Goal: Task Accomplishment & Management: Complete application form

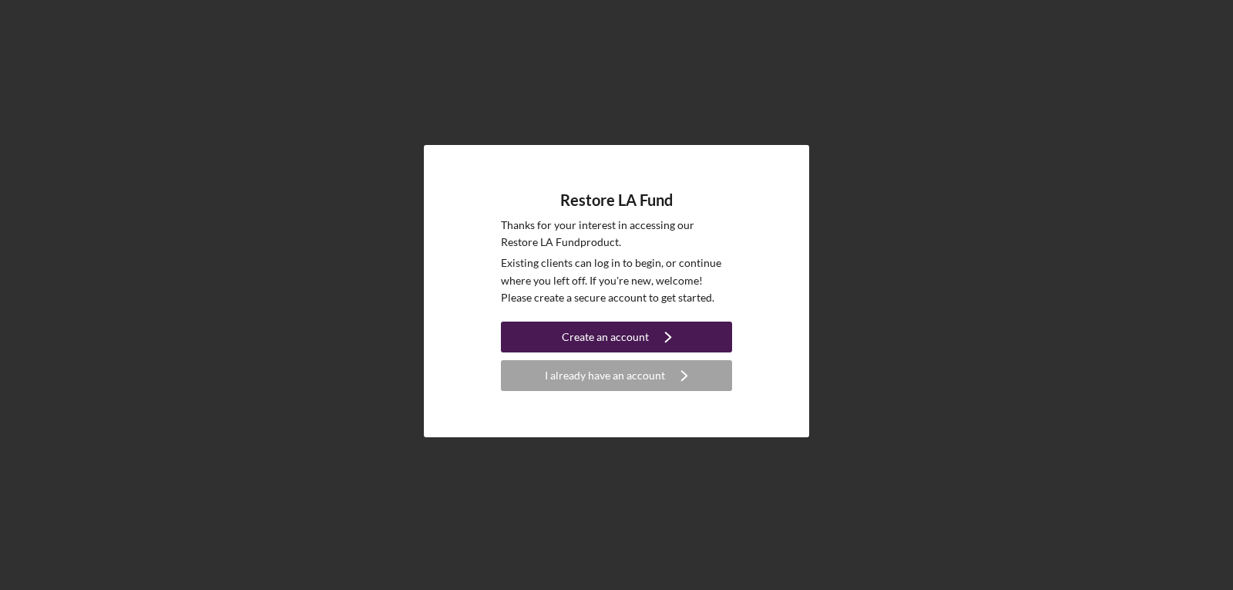
click at [601, 336] on div "Create an account" at bounding box center [605, 336] width 87 height 31
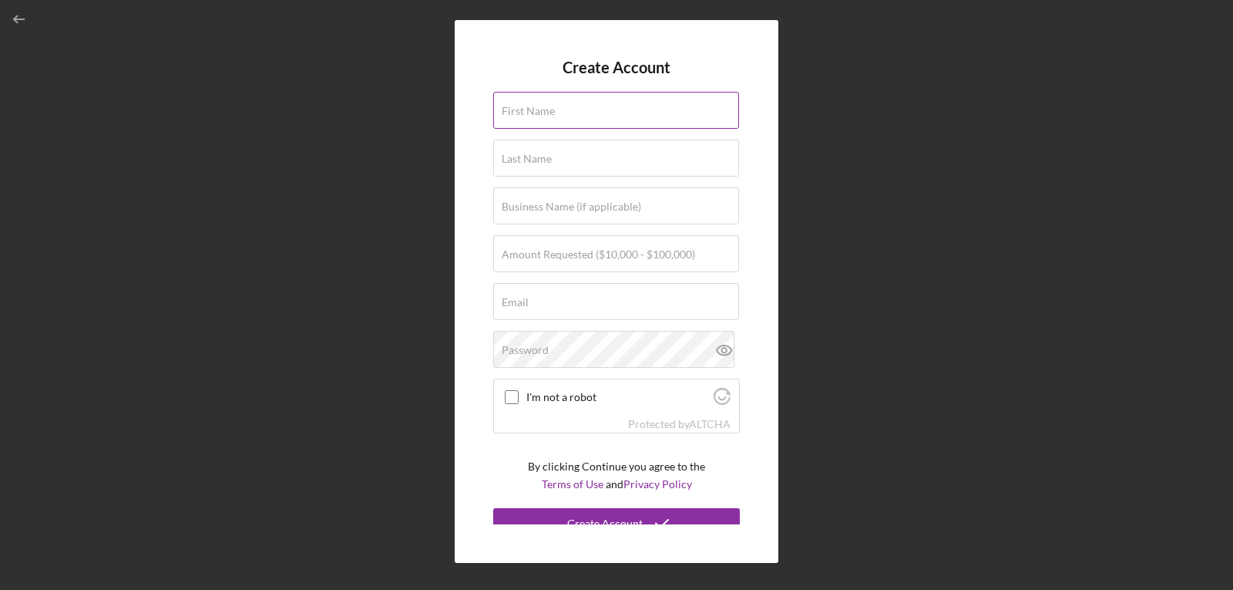
click at [529, 108] on label "First Name" at bounding box center [528, 111] width 53 height 12
click at [529, 108] on input "First Name" at bounding box center [616, 110] width 246 height 37
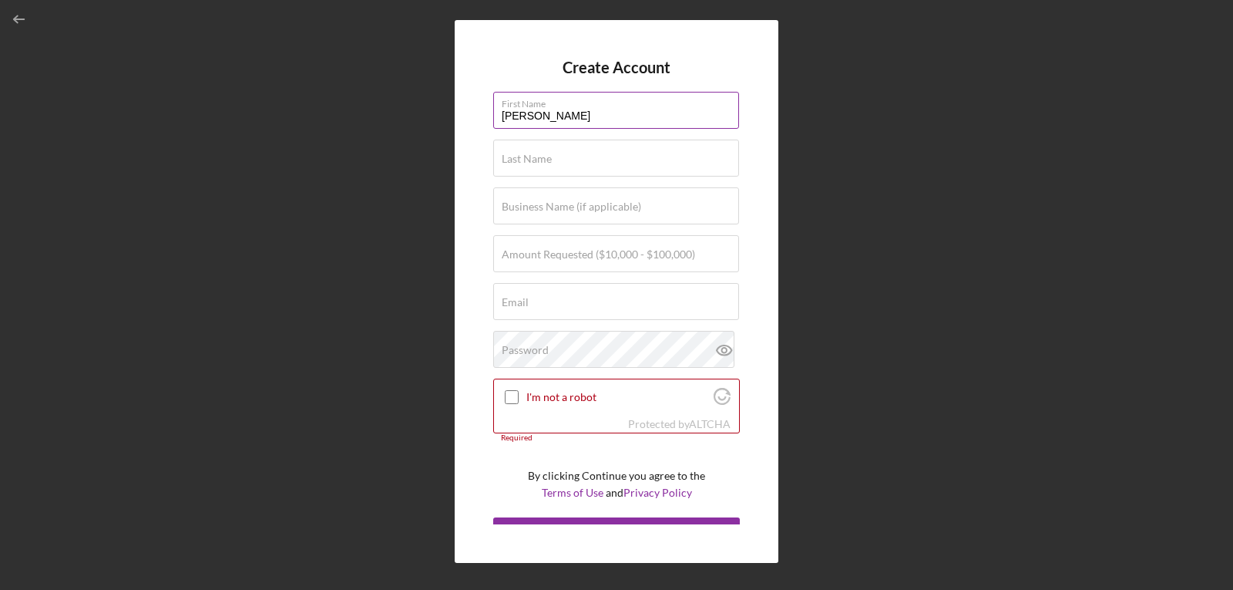
type input "[PERSON_NAME]"
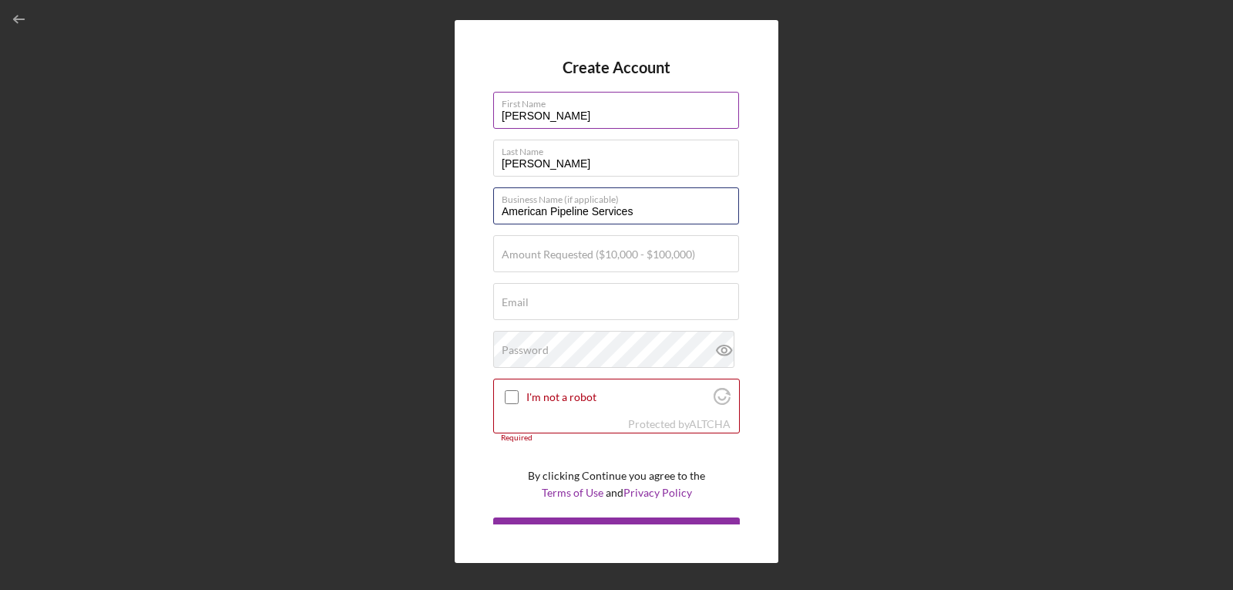
type input "American Pipeline Services"
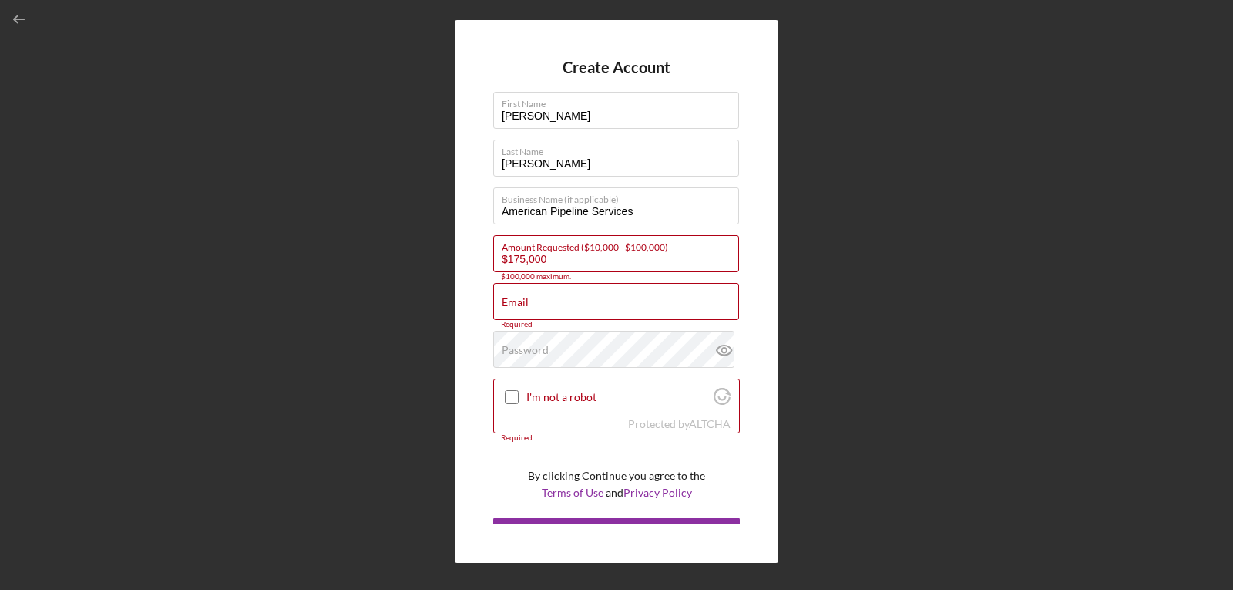
drag, startPoint x: 562, startPoint y: 264, endPoint x: 385, endPoint y: 289, distance: 178.3
click at [385, 289] on div "Create Account First Name [PERSON_NAME] Name [PERSON_NAME] Business Name (if ap…" at bounding box center [617, 291] width 1218 height 582
type input "$100,000"
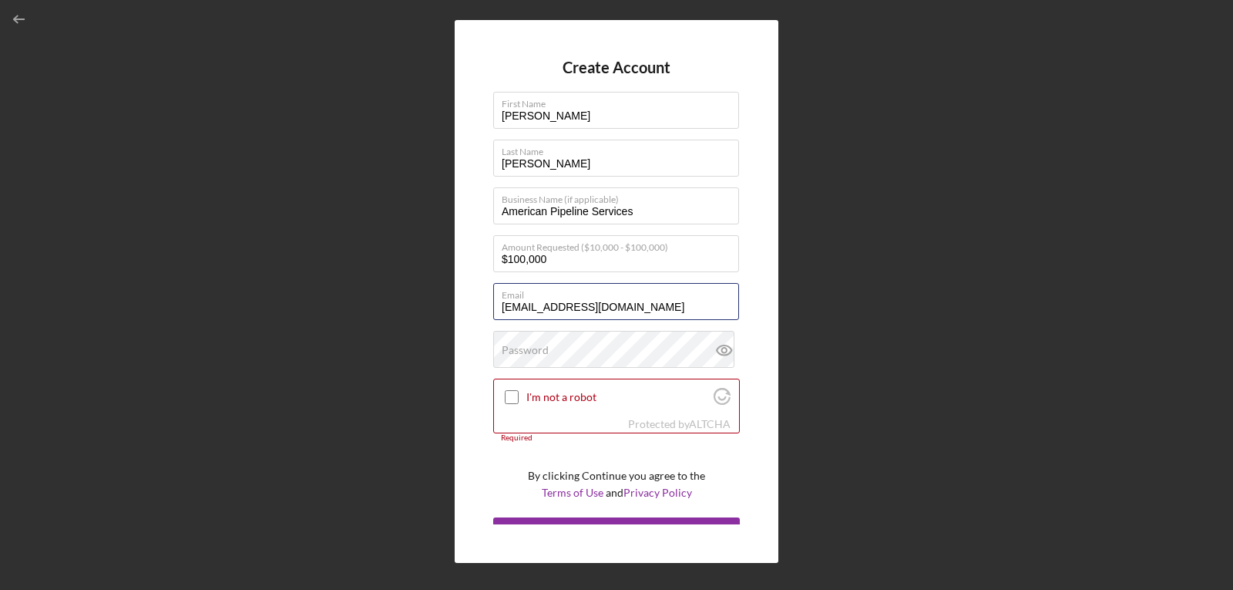
type input "[EMAIL_ADDRESS][DOMAIN_NAME]"
click at [514, 399] on input "I'm not a robot" at bounding box center [512, 397] width 14 height 14
checkbox input "true"
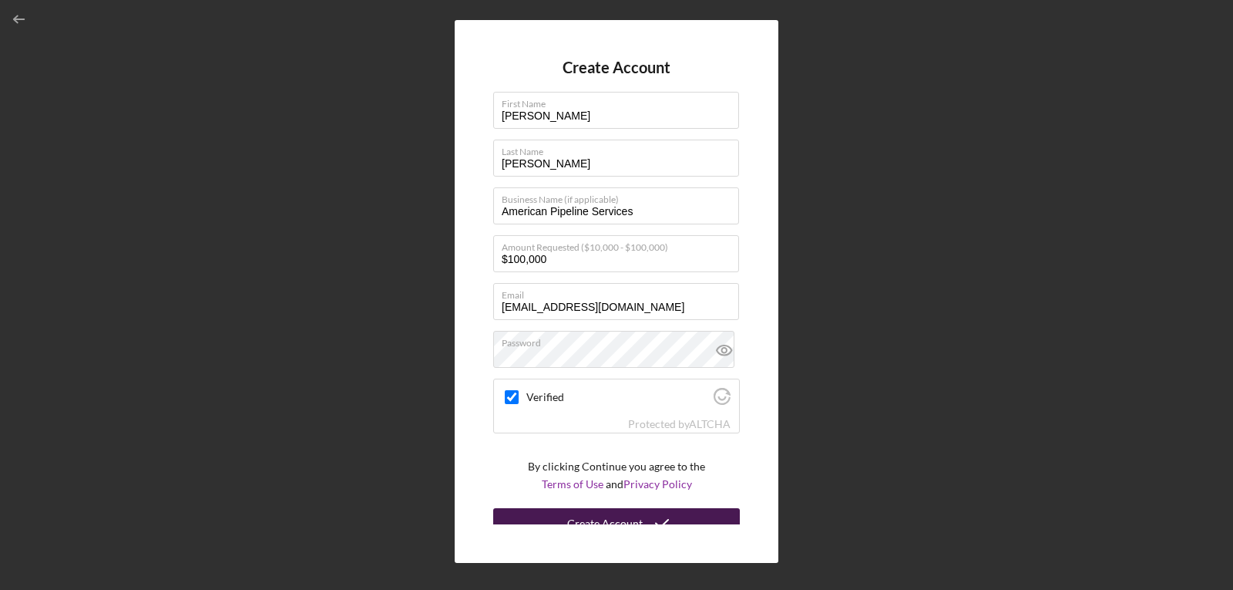
click at [589, 515] on div "Create Account" at bounding box center [605, 523] width 76 height 31
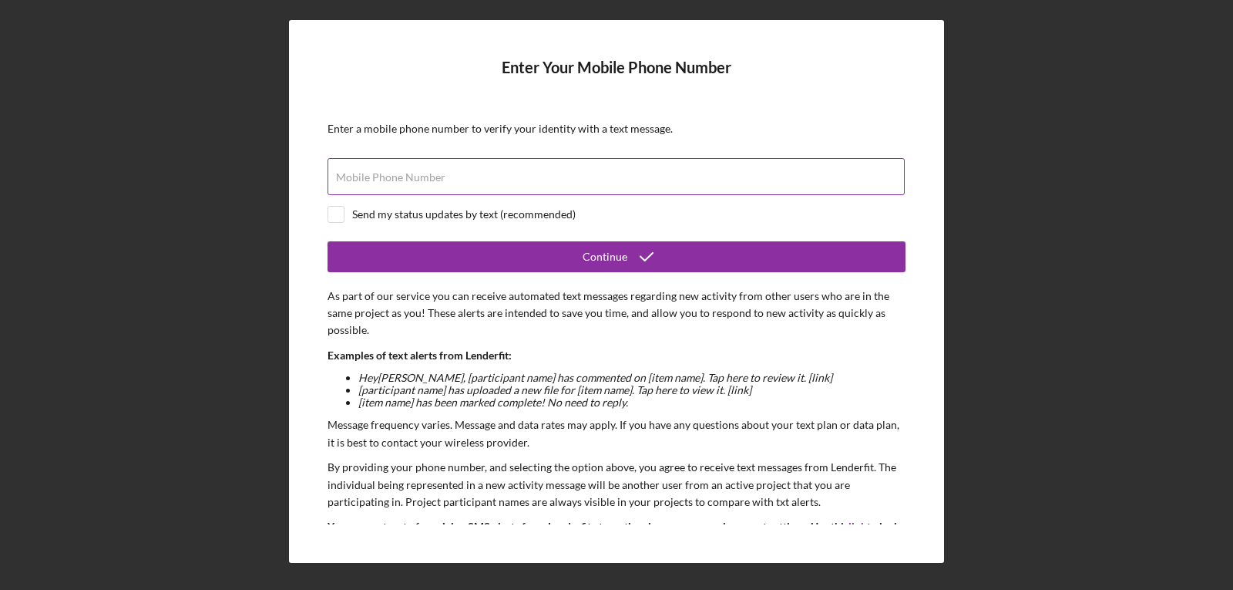
click at [389, 176] on label "Mobile Phone Number" at bounding box center [390, 177] width 109 height 12
click at [389, 176] on input "Mobile Phone Number" at bounding box center [616, 176] width 577 height 37
type input "[PHONE_NUMBER]"
click at [340, 217] on input "checkbox" at bounding box center [335, 214] width 15 height 15
checkbox input "true"
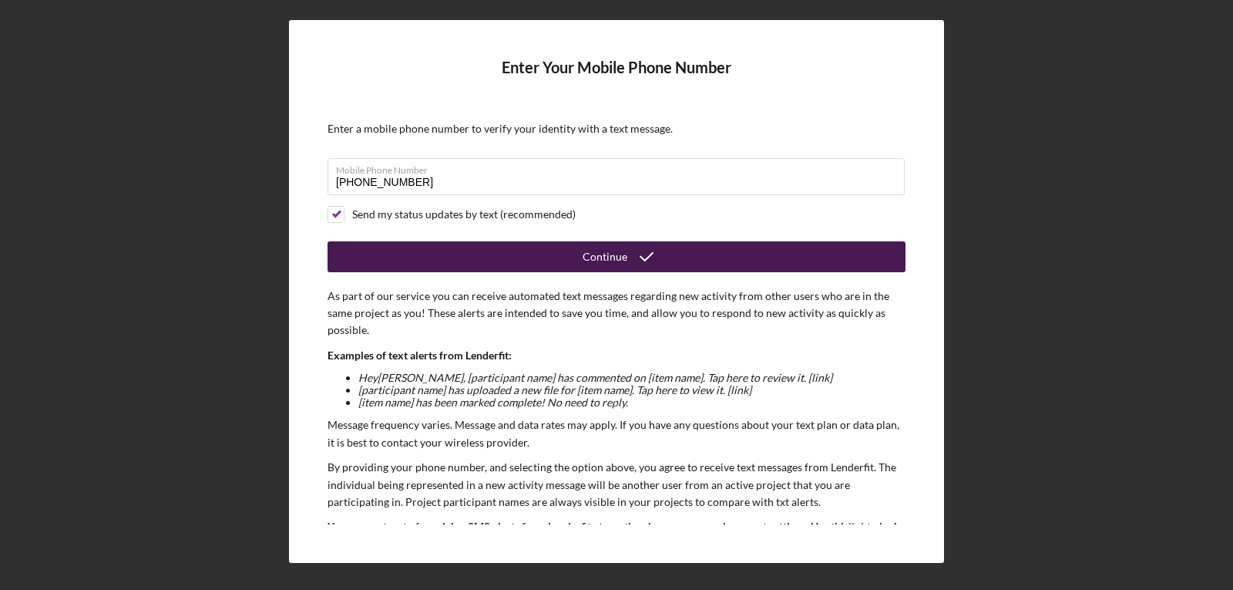
click at [563, 258] on button "Continue" at bounding box center [617, 256] width 578 height 31
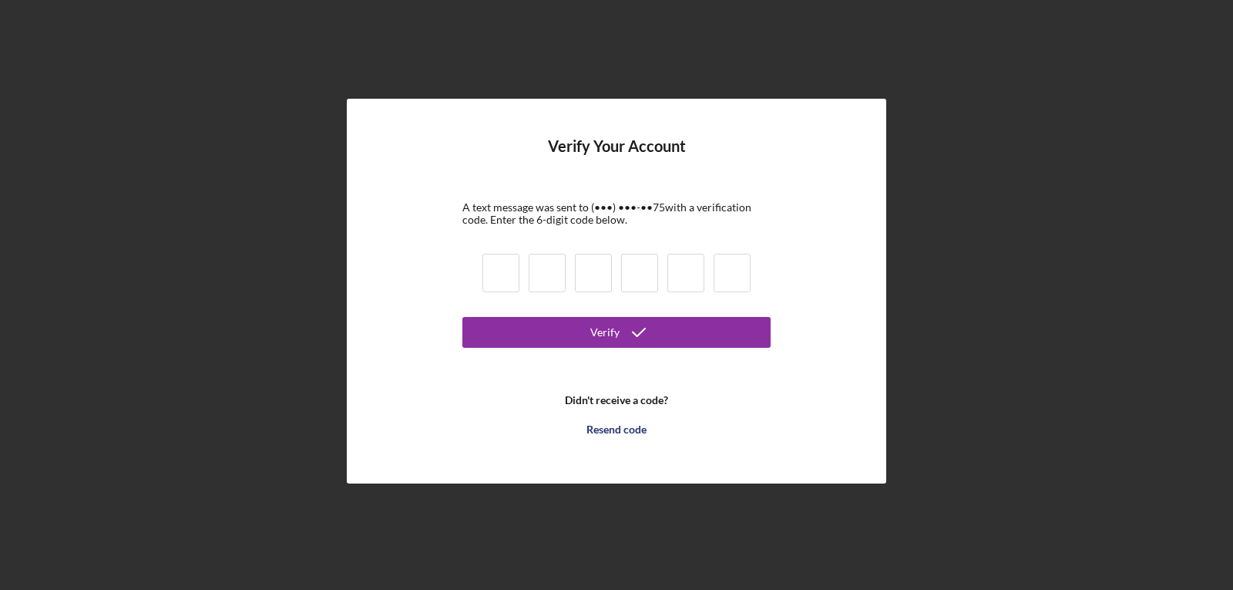
click at [499, 262] on input at bounding box center [500, 273] width 37 height 39
type input "3"
type input "5"
type input "1"
type input "0"
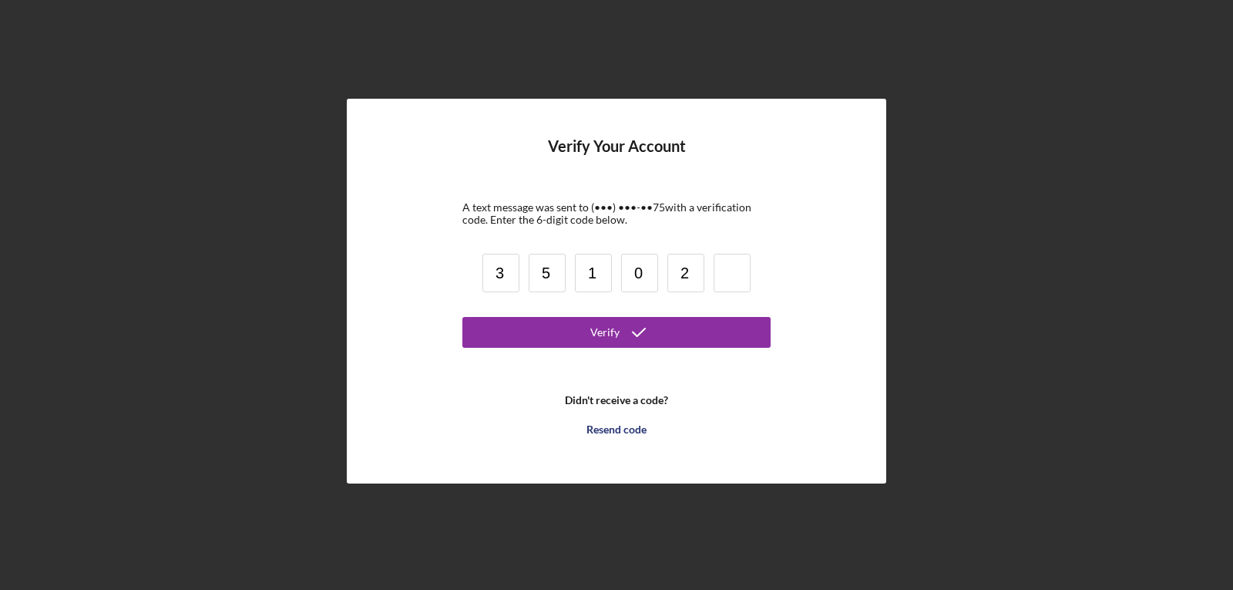
type input "2"
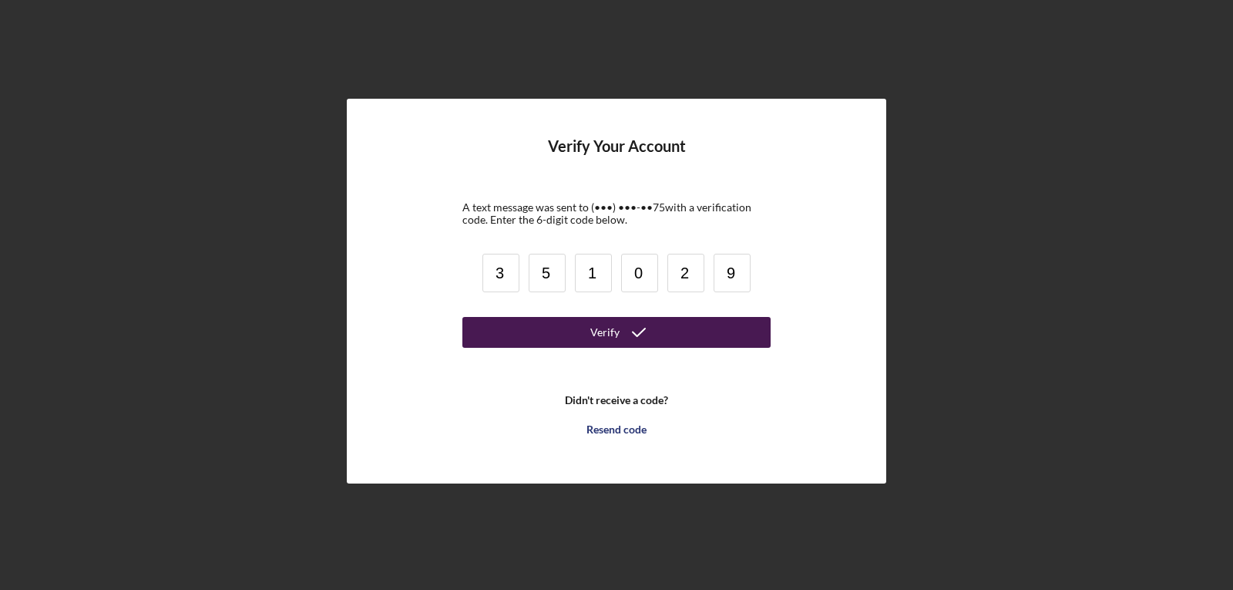
type input "9"
click at [621, 329] on icon "submit" at bounding box center [639, 332] width 39 height 39
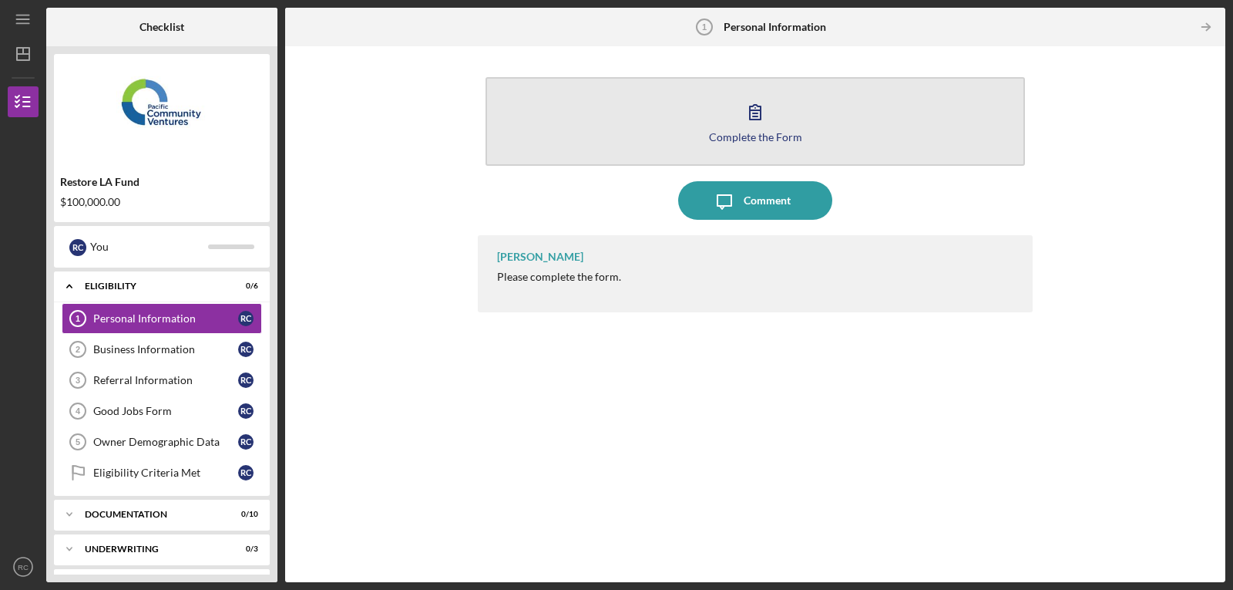
click at [751, 133] on div "Complete the Form" at bounding box center [755, 137] width 93 height 12
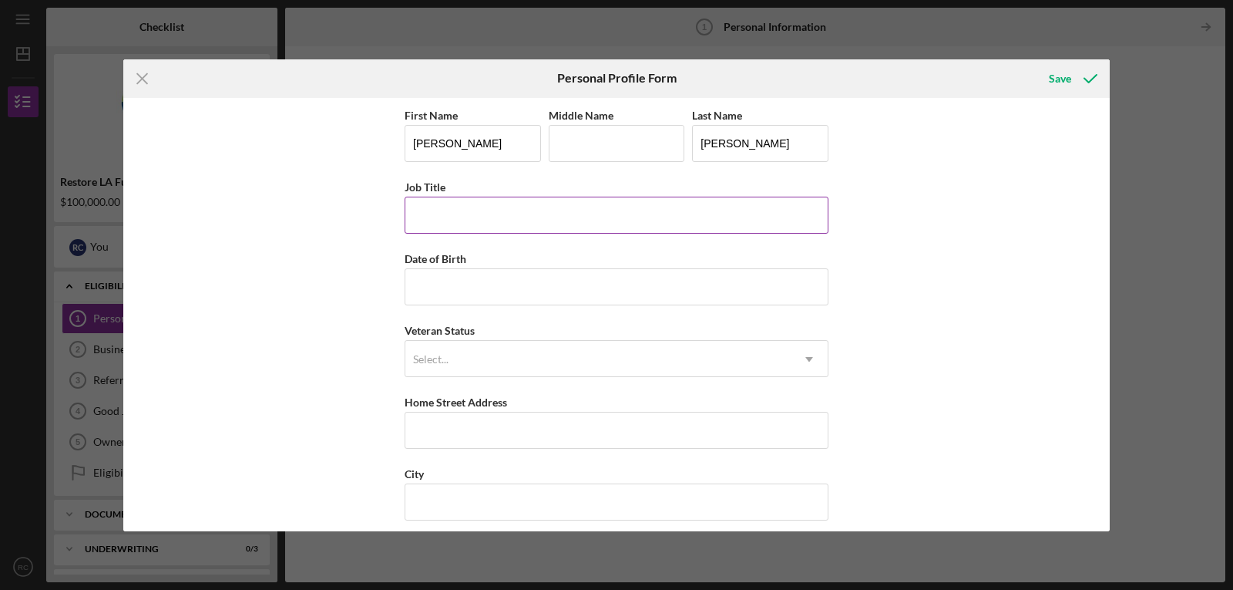
click at [492, 220] on input "Job Title" at bounding box center [617, 215] width 424 height 37
type input "President"
type input "[DATE]"
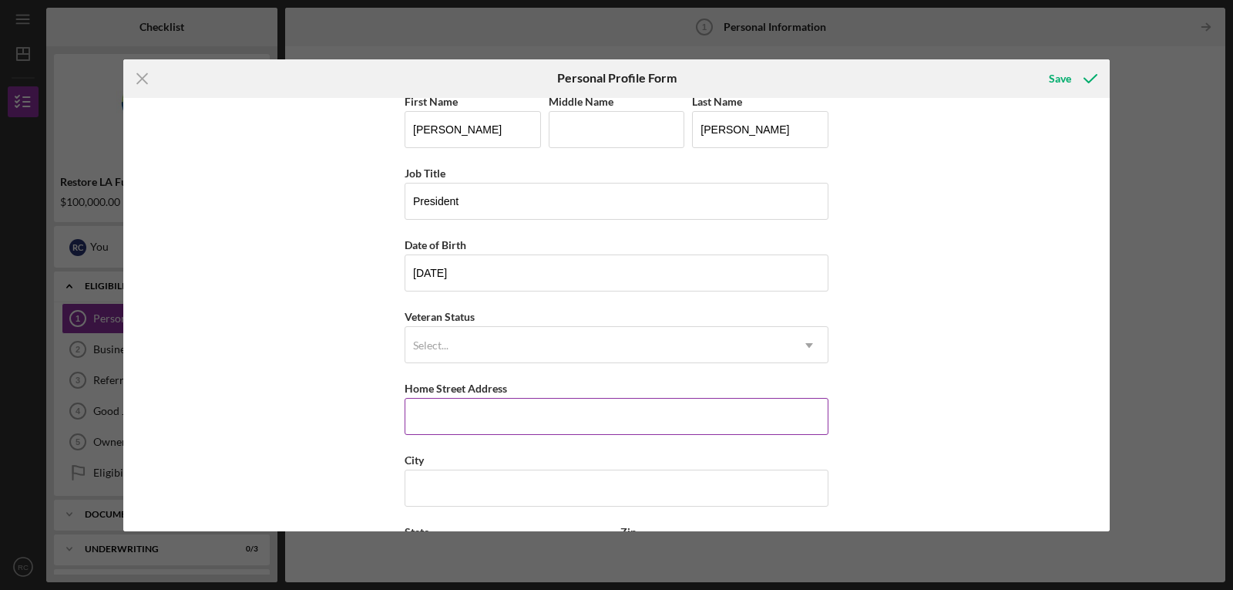
scroll to position [25, 0]
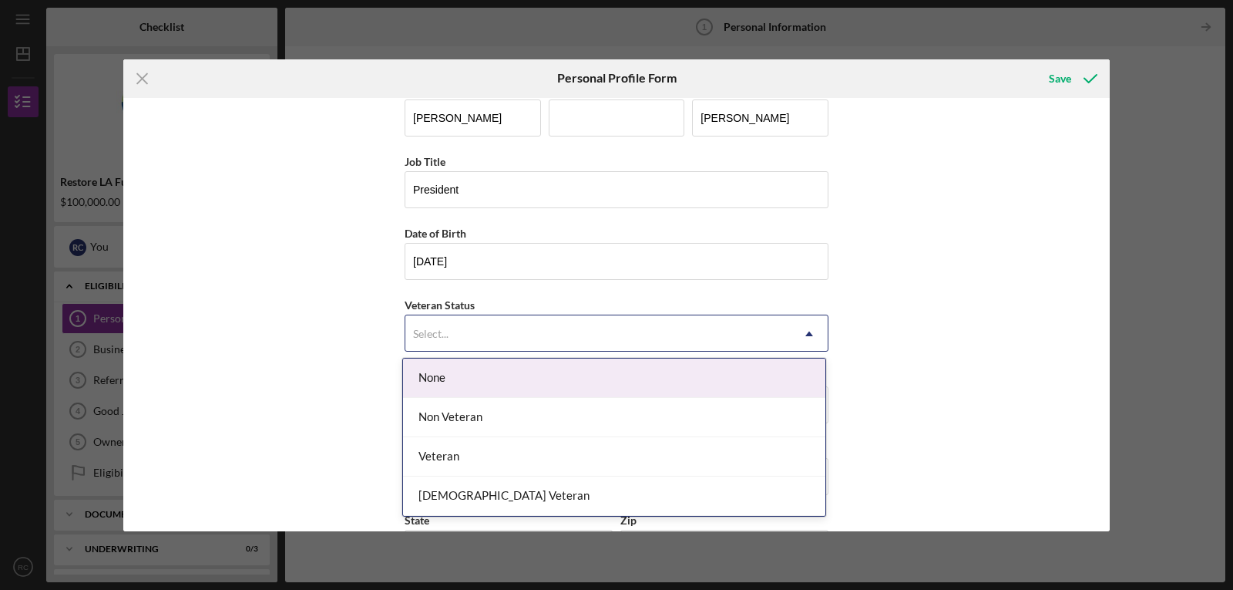
click at [470, 331] on div "Select..." at bounding box center [597, 333] width 385 height 35
click at [487, 377] on div "None" at bounding box center [614, 377] width 422 height 39
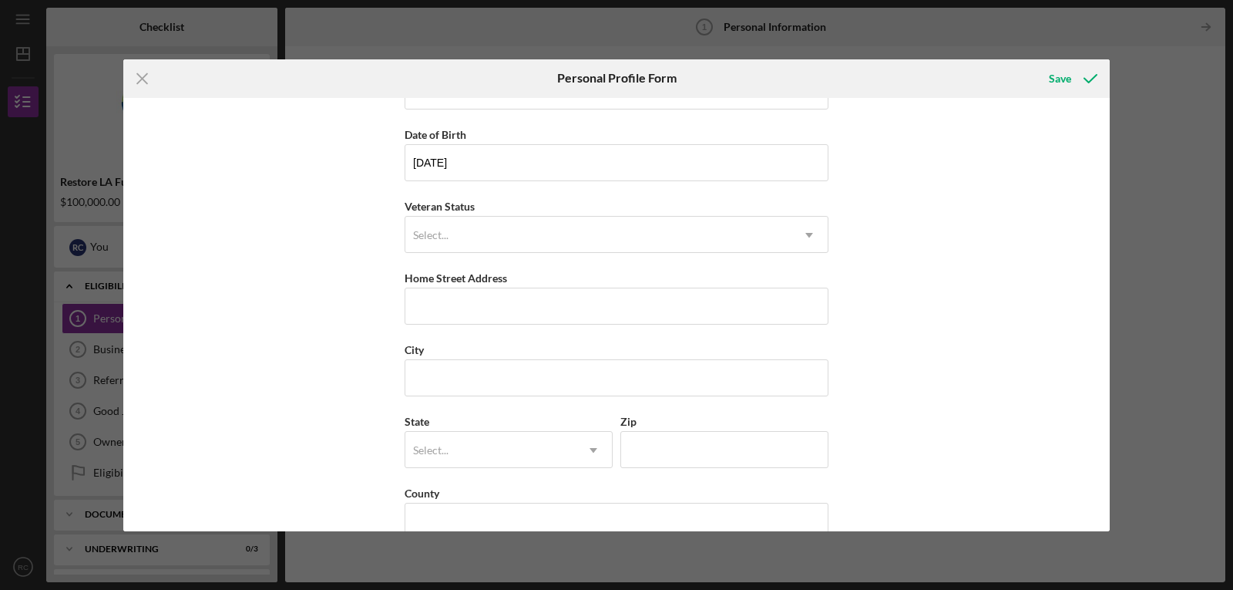
scroll to position [156, 0]
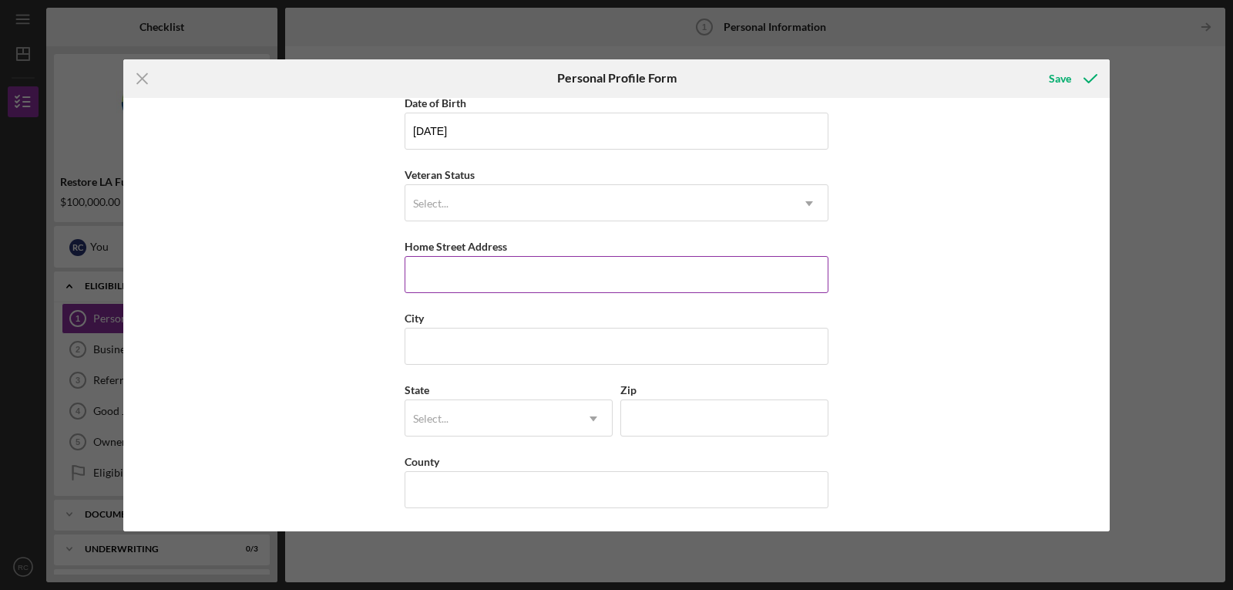
click at [430, 276] on input "Home Street Address" at bounding box center [617, 274] width 424 height 37
type input "[STREET_ADDRESS]"
type input "[PERSON_NAME]"
type input "c"
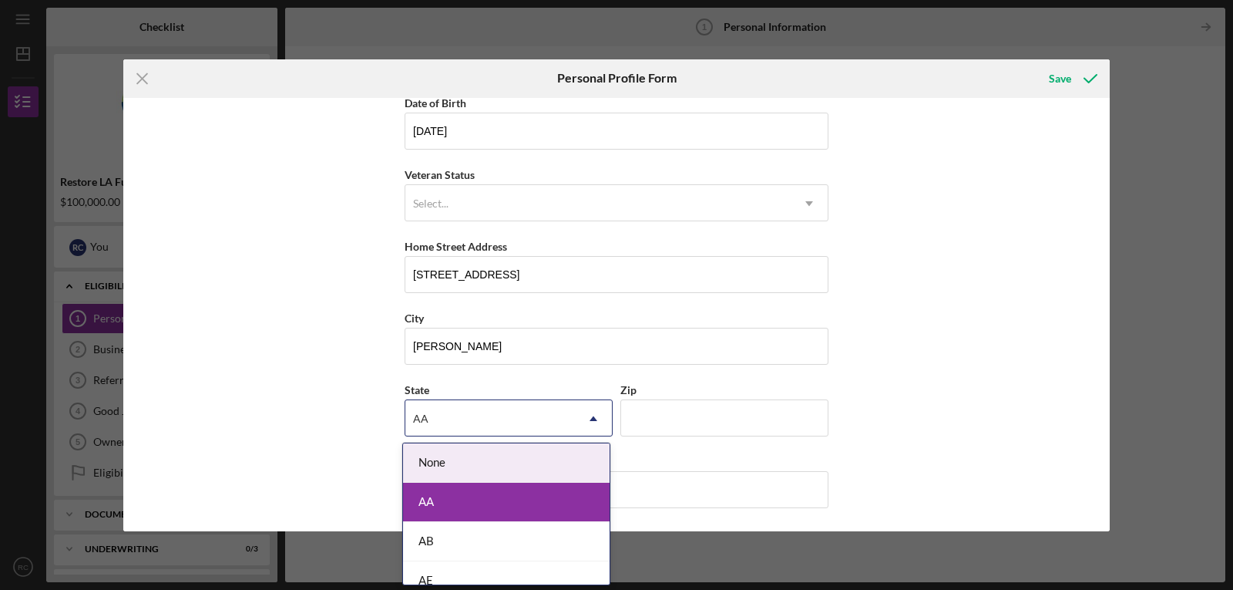
click at [593, 415] on icon "Icon/Dropdown Arrow" at bounding box center [593, 418] width 37 height 37
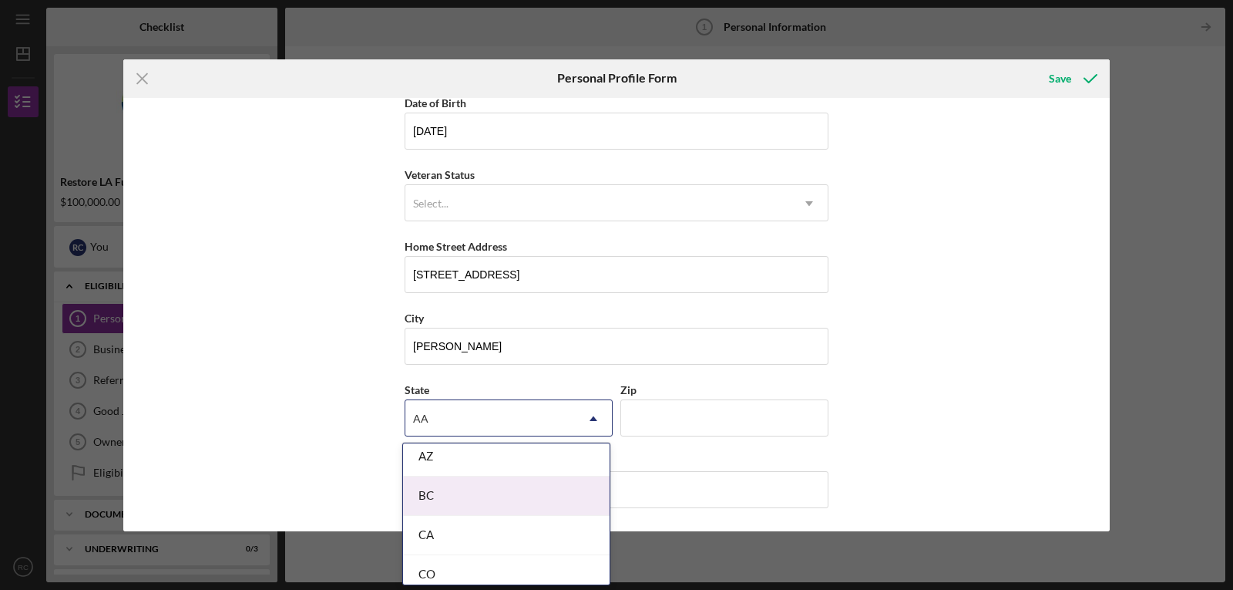
scroll to position [411, 0]
click at [459, 486] on div "CA" at bounding box center [506, 484] width 207 height 39
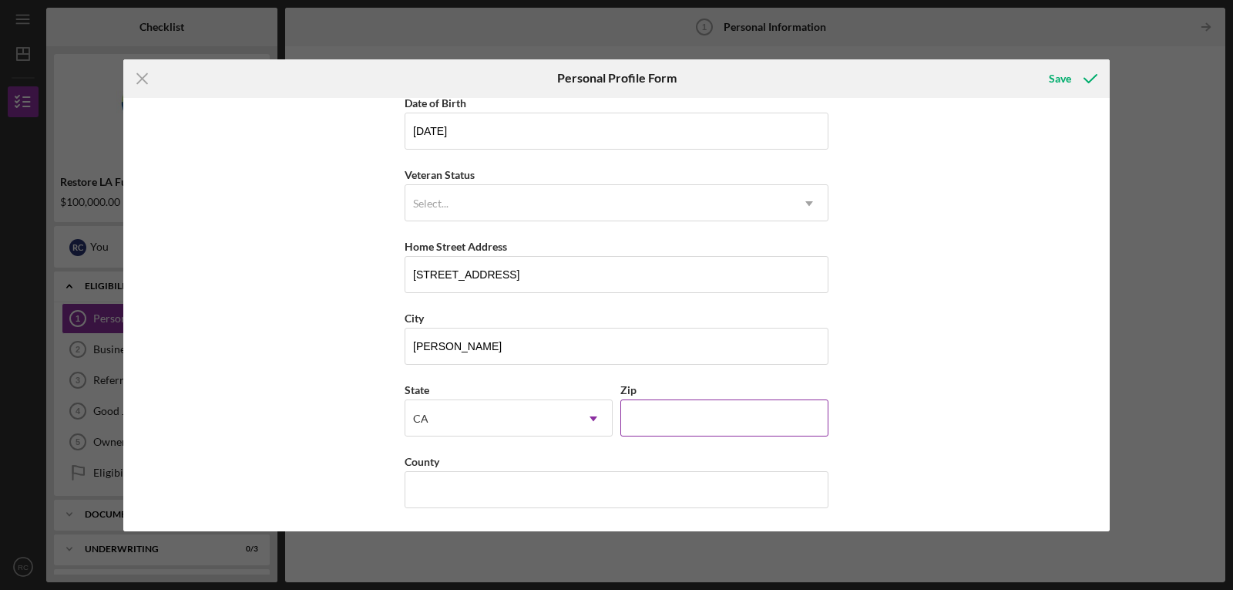
click at [654, 422] on input "Zip" at bounding box center [724, 417] width 208 height 37
type input "91010"
click at [448, 485] on input "County" at bounding box center [617, 489] width 424 height 37
type input "[GEOGRAPHIC_DATA]"
click at [934, 307] on div "First Name [PERSON_NAME] Middle Name Last Name [PERSON_NAME] Title President Da…" at bounding box center [616, 314] width 986 height 433
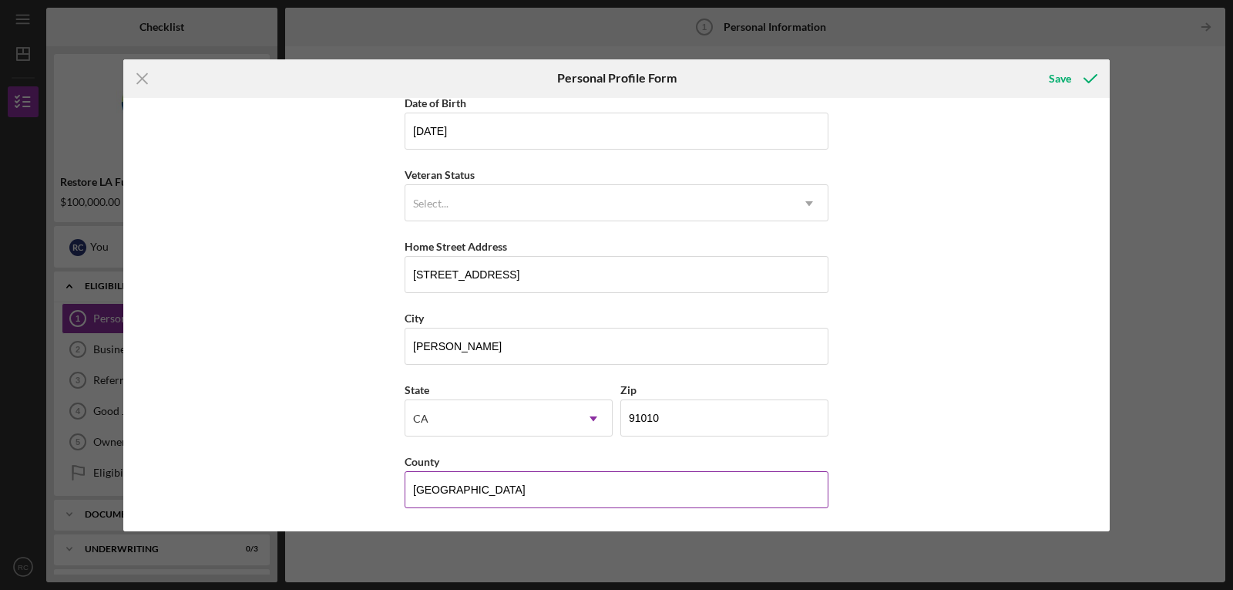
click at [487, 495] on input "[GEOGRAPHIC_DATA]" at bounding box center [617, 489] width 424 height 37
click at [1033, 63] on button "Save" at bounding box center [1071, 78] width 76 height 31
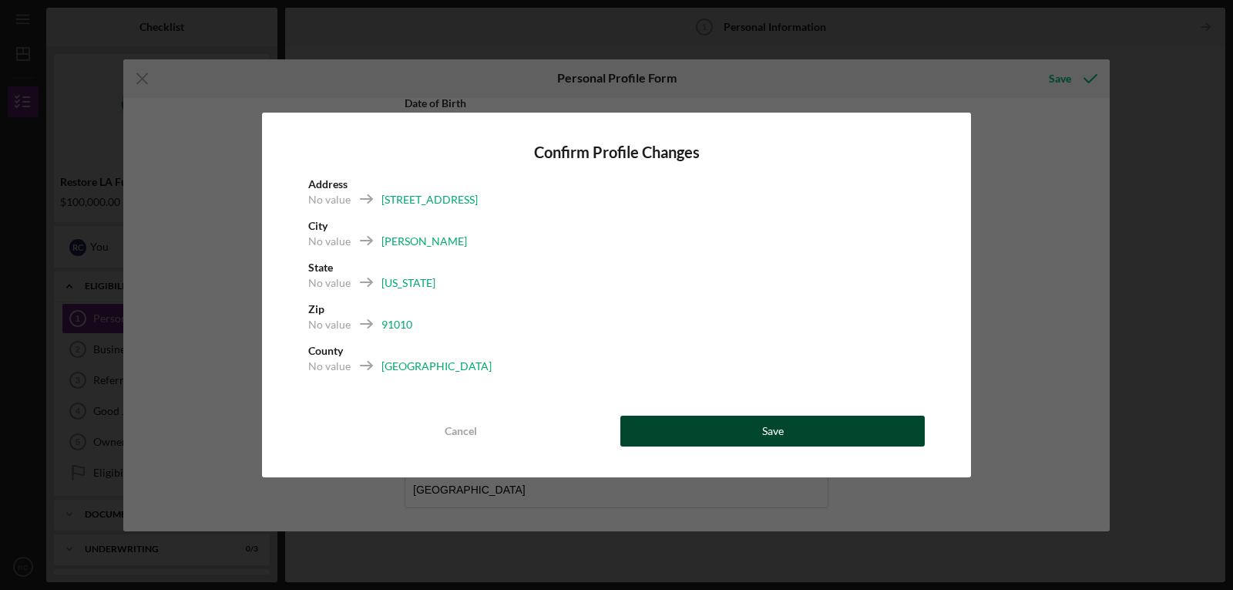
click at [734, 426] on button "Save" at bounding box center [772, 430] width 304 height 31
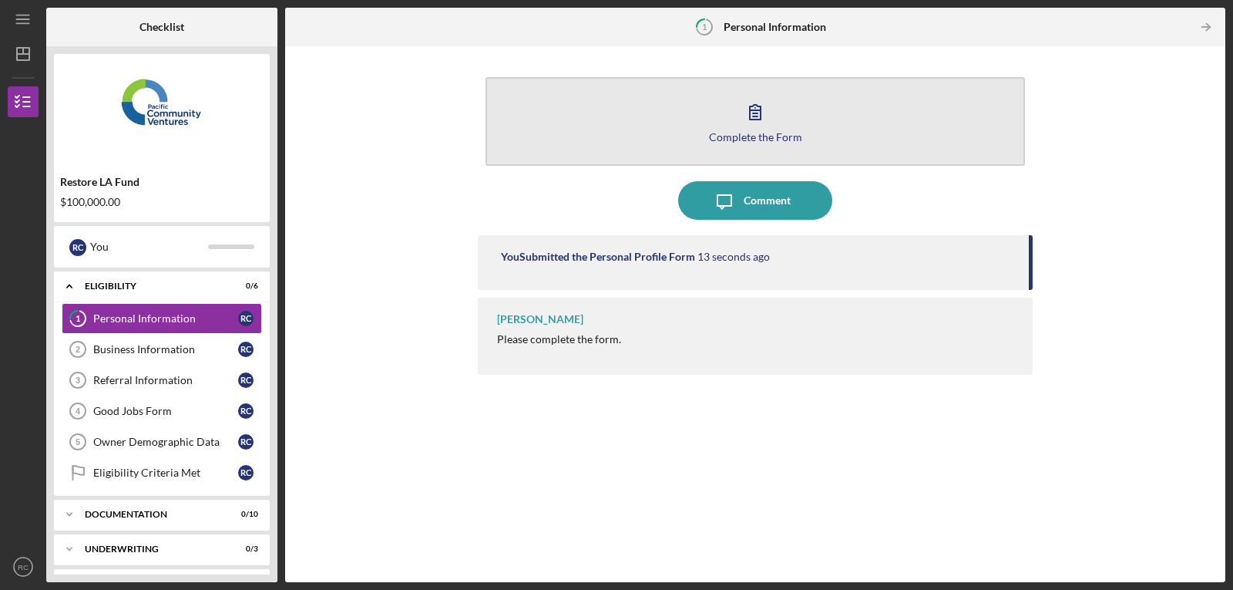
click at [746, 140] on div "Complete the Form" at bounding box center [755, 137] width 93 height 12
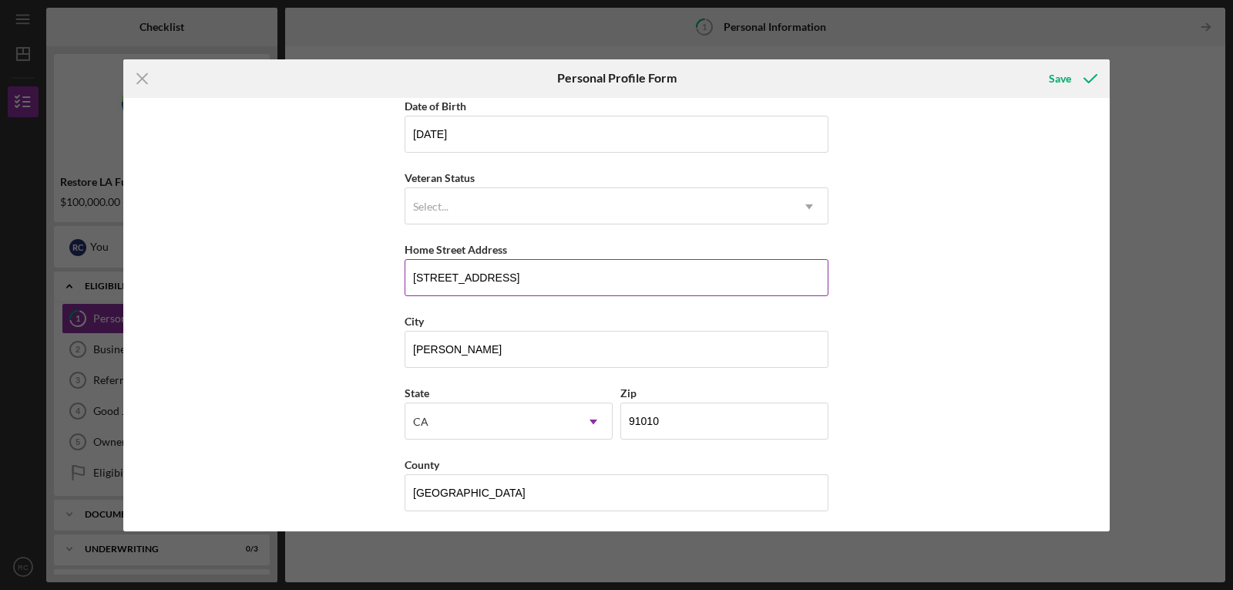
scroll to position [156, 0]
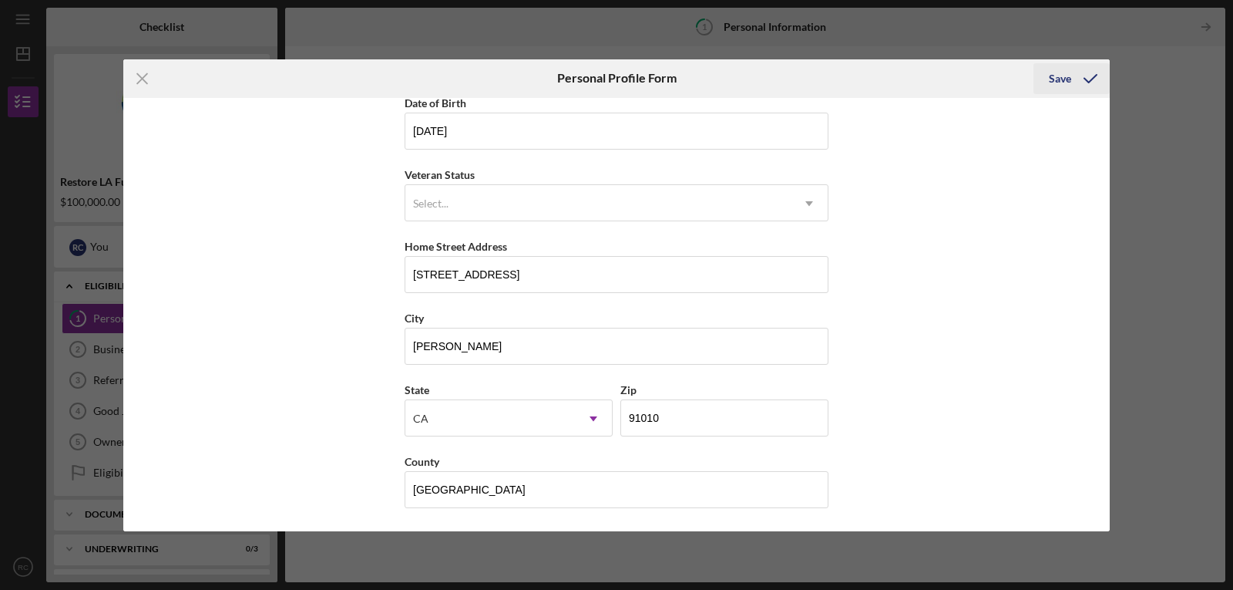
click at [1060, 77] on div "Save" at bounding box center [1060, 78] width 22 height 31
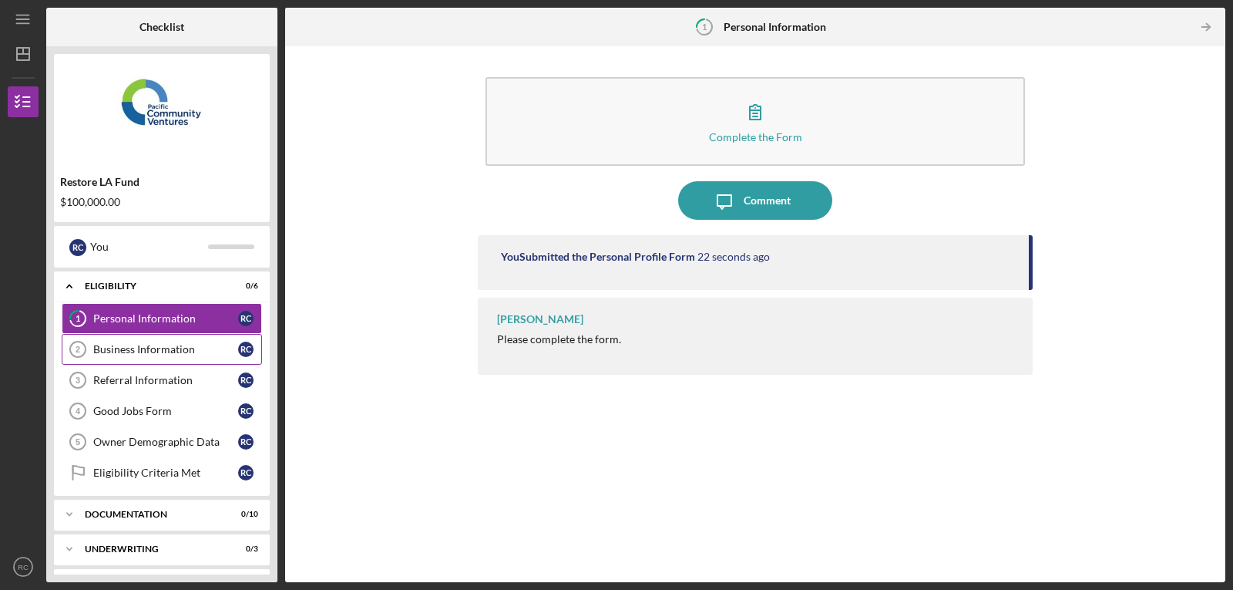
click at [124, 351] on div "Business Information" at bounding box center [165, 349] width 145 height 12
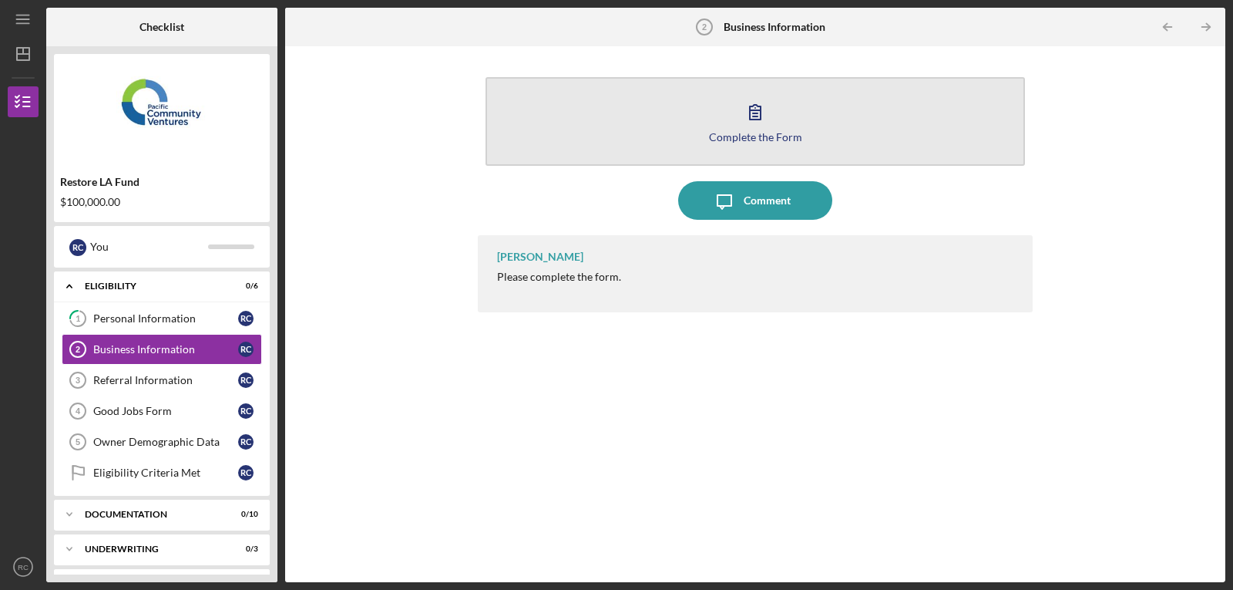
click at [750, 133] on div "Complete the Form" at bounding box center [755, 137] width 93 height 12
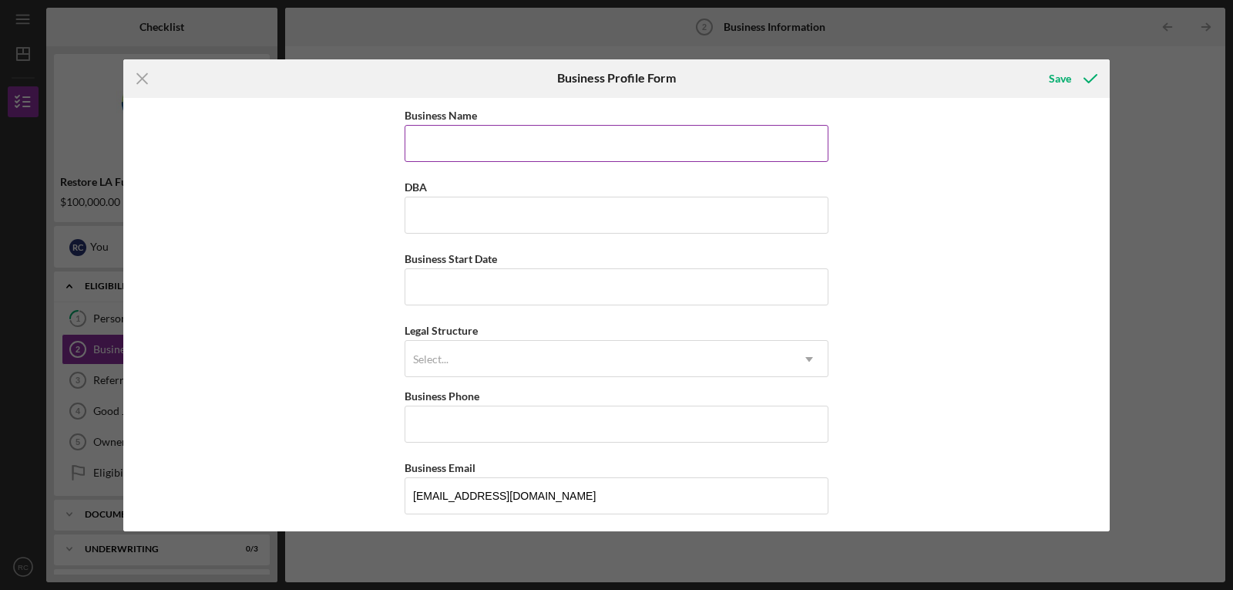
click at [493, 139] on input "Business Name" at bounding box center [617, 143] width 424 height 37
type input "American Pipeline Services"
type input "[DATE]"
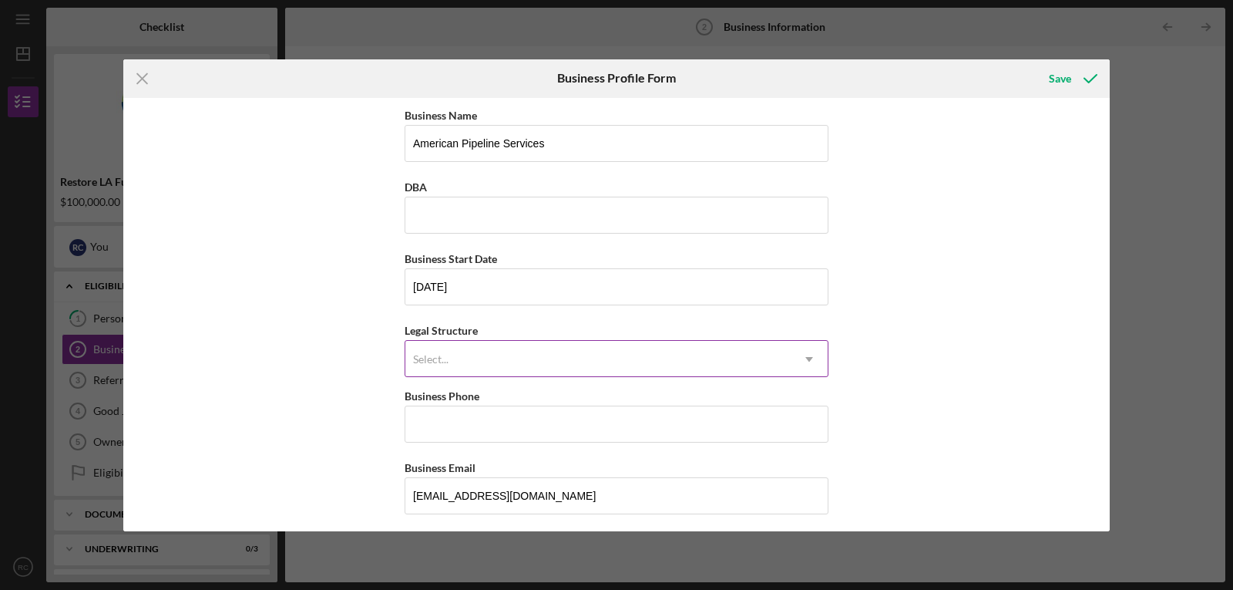
click at [487, 347] on div "Select..." at bounding box center [597, 358] width 385 height 35
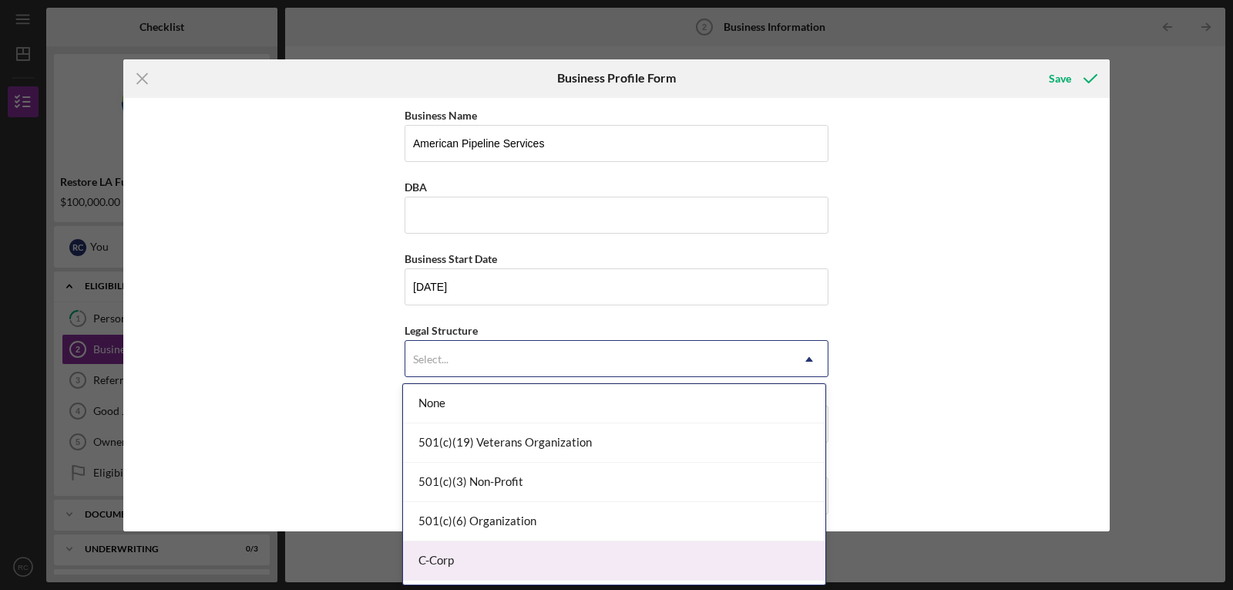
click at [450, 553] on div "C-Corp" at bounding box center [614, 560] width 422 height 39
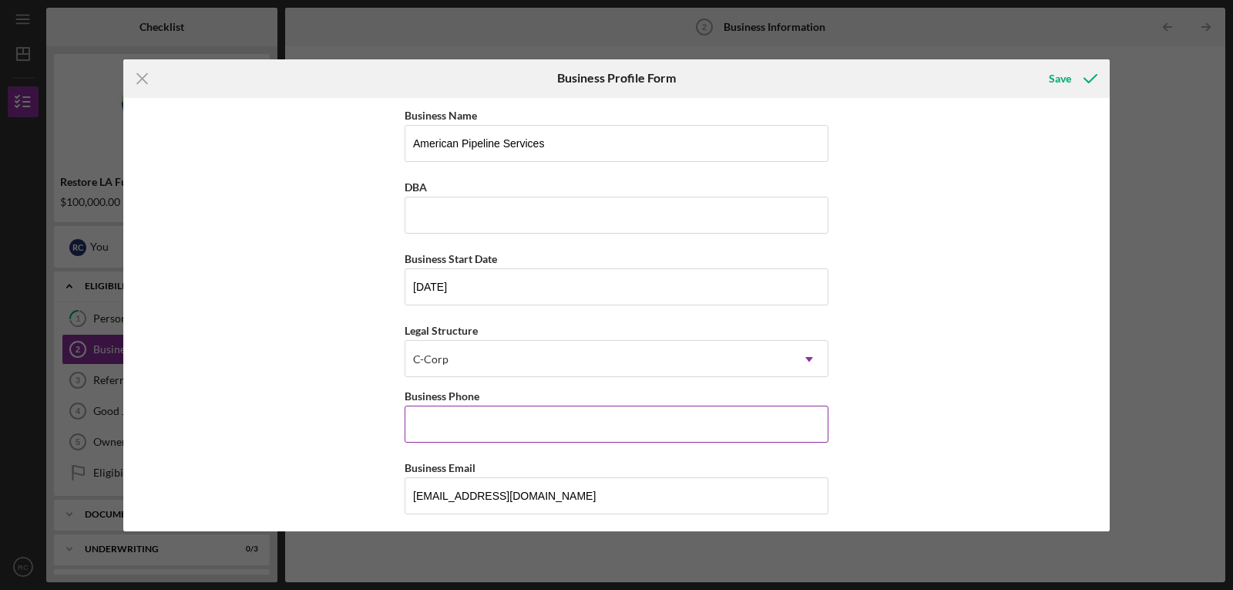
click at [452, 427] on input "Business Phone" at bounding box center [617, 423] width 424 height 37
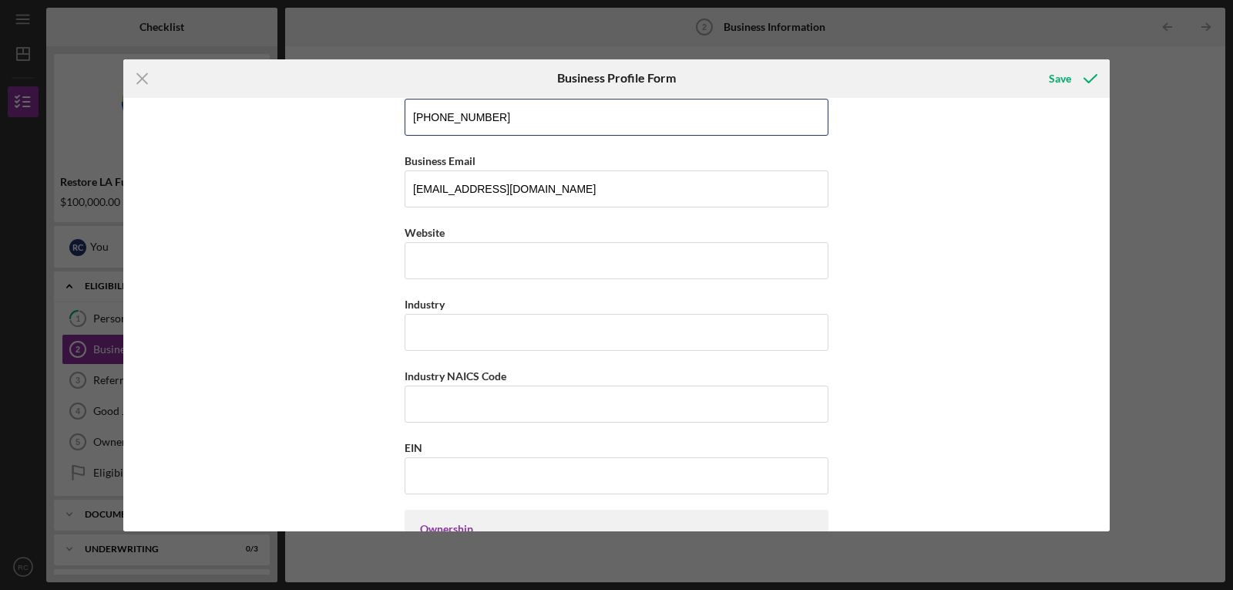
scroll to position [308, 0]
type input "[PHONE_NUMBER]"
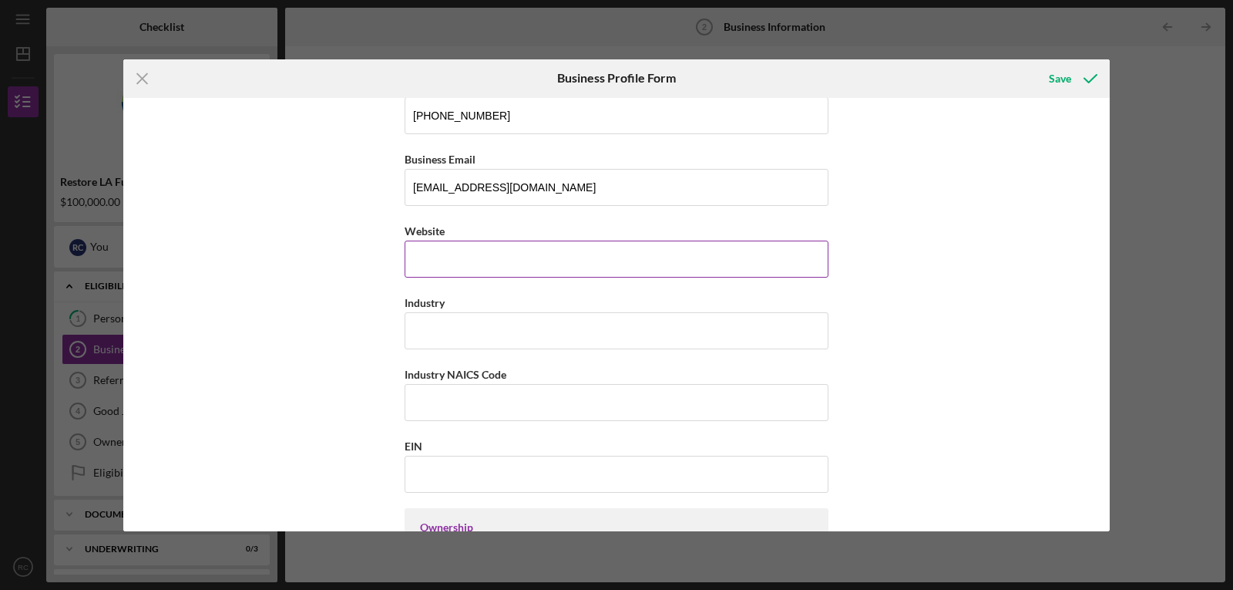
click at [465, 267] on input "Website" at bounding box center [617, 258] width 424 height 37
type input "[DOMAIN_NAME]"
type input "Construction"
type input "237110"
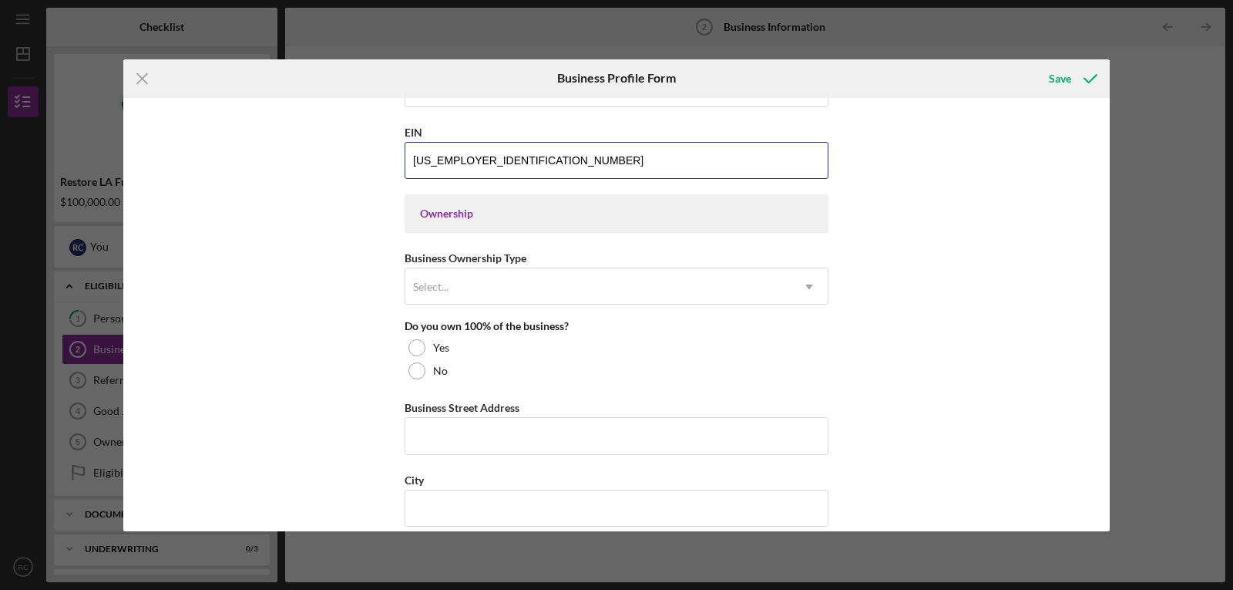
scroll to position [668, 0]
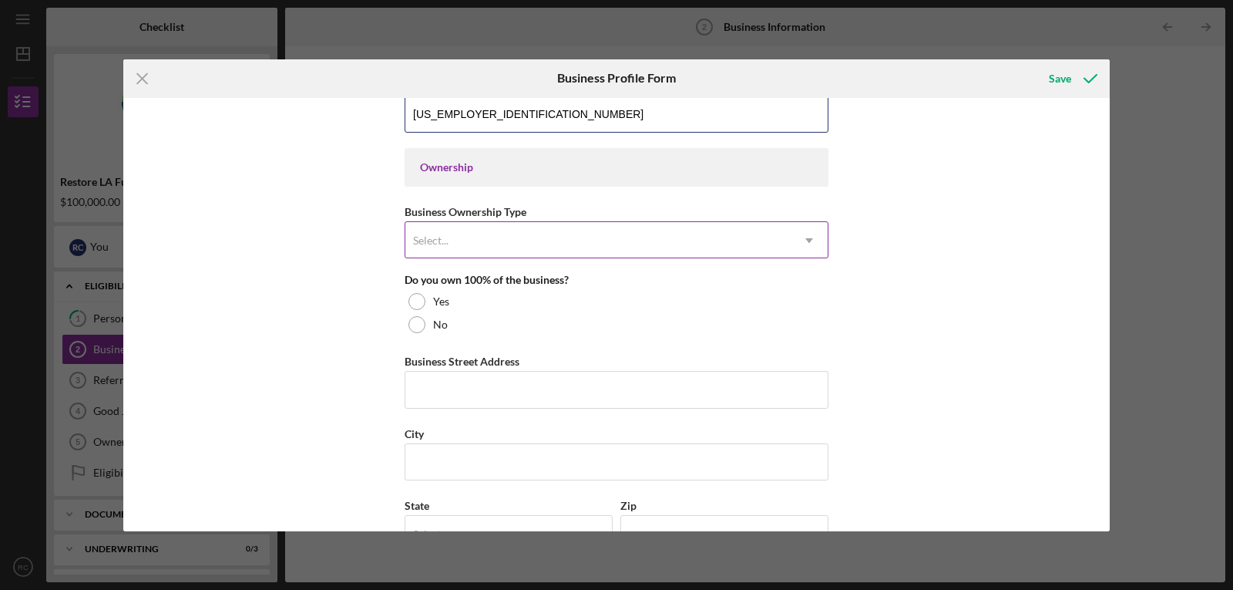
type input "[US_EMPLOYER_IDENTIFICATION_NUMBER]"
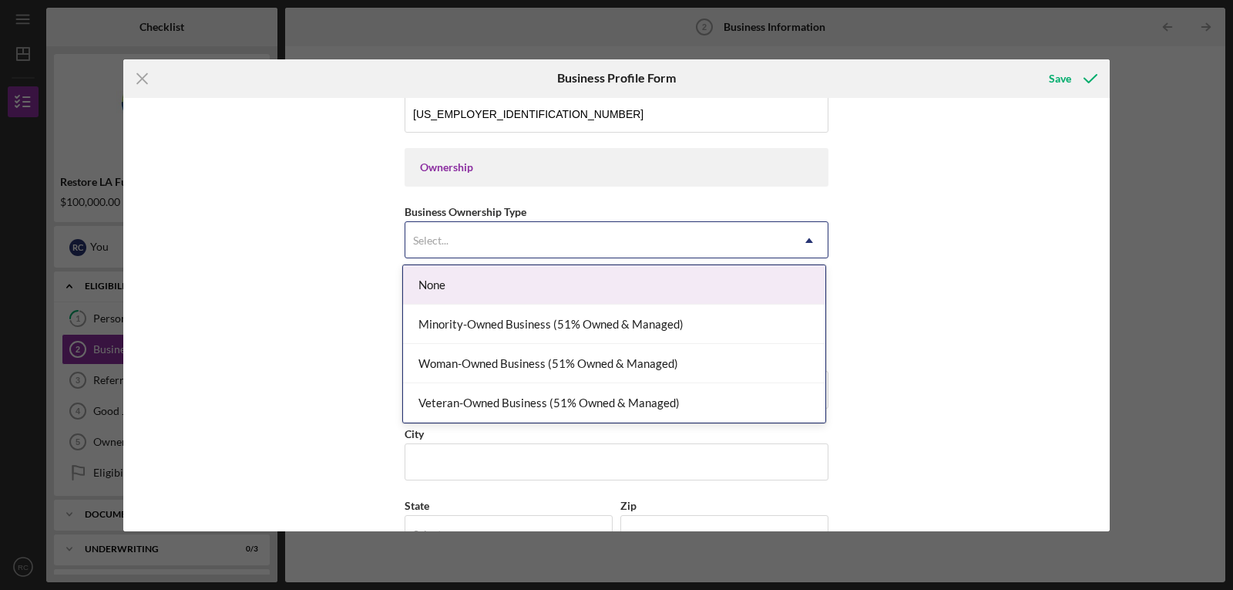
click at [462, 247] on div "Select..." at bounding box center [597, 240] width 385 height 35
click at [509, 275] on div "None" at bounding box center [614, 284] width 422 height 39
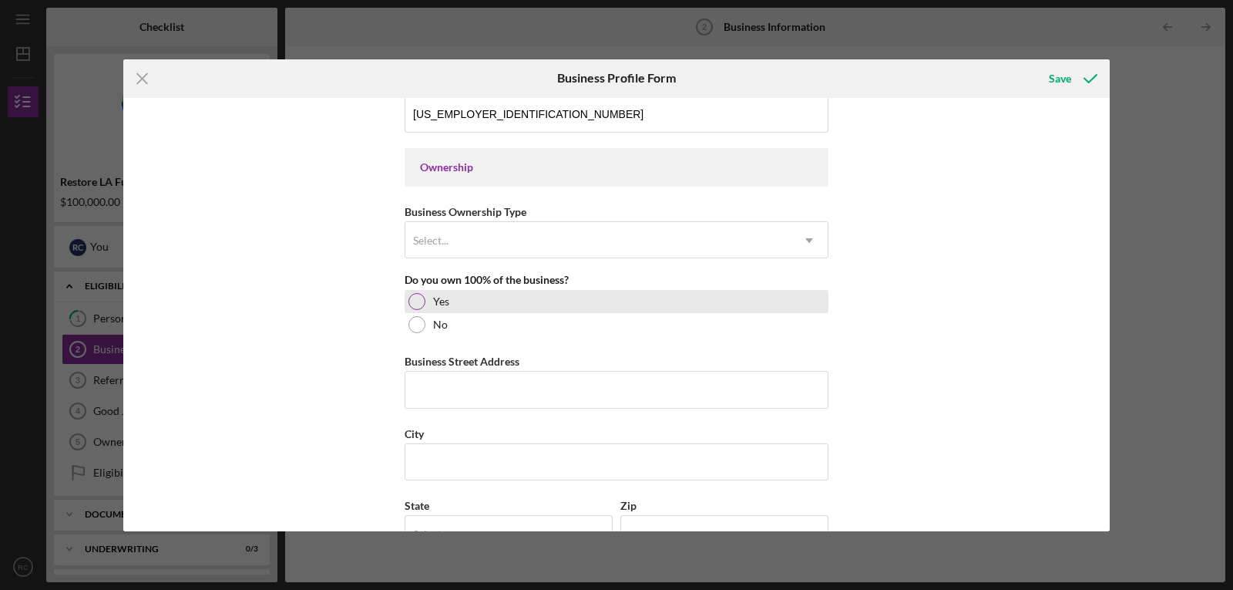
click at [421, 300] on div at bounding box center [416, 301] width 17 height 17
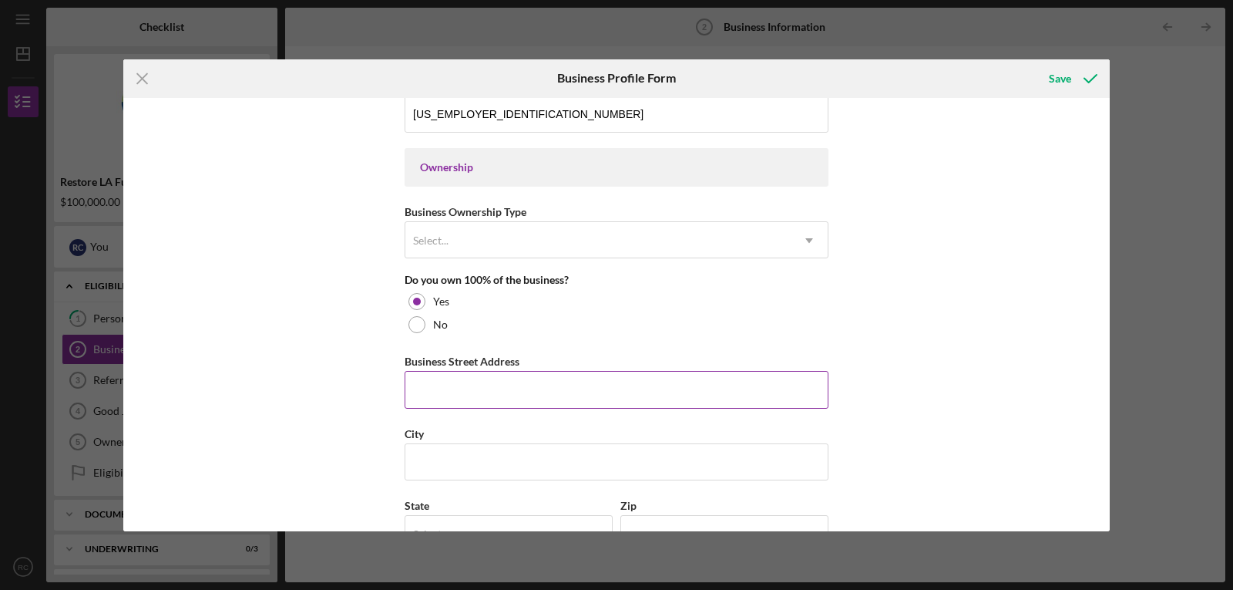
click at [447, 392] on input "Business Street Address" at bounding box center [617, 389] width 424 height 37
type input "[STREET_ADDRESS]"
type input "[PERSON_NAME]"
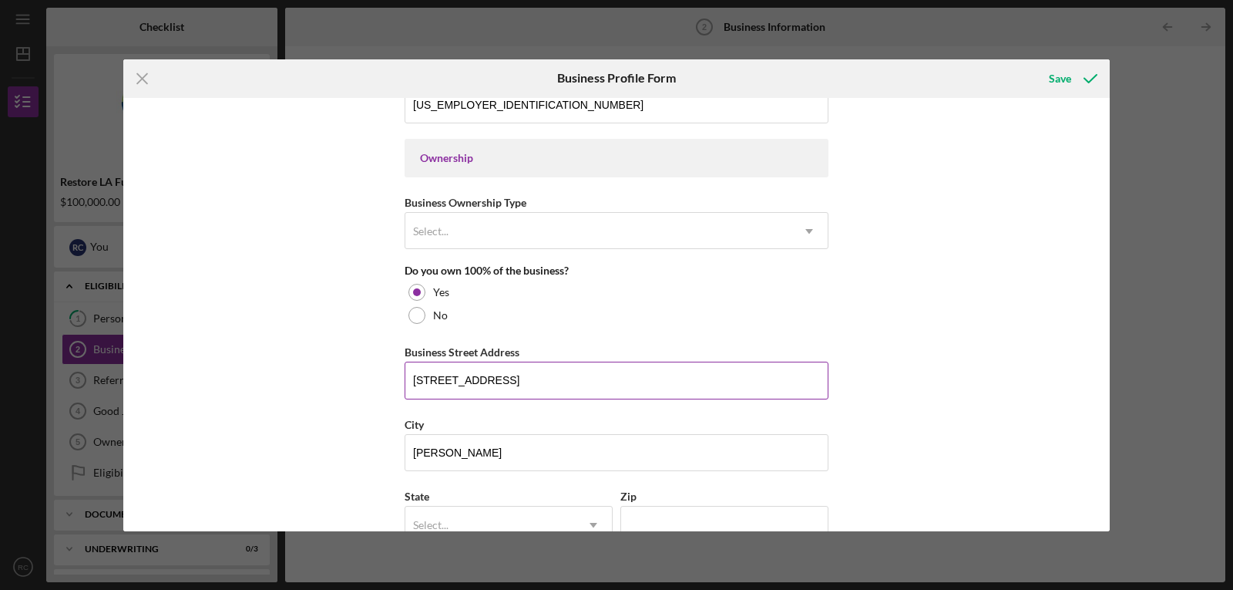
type input "c"
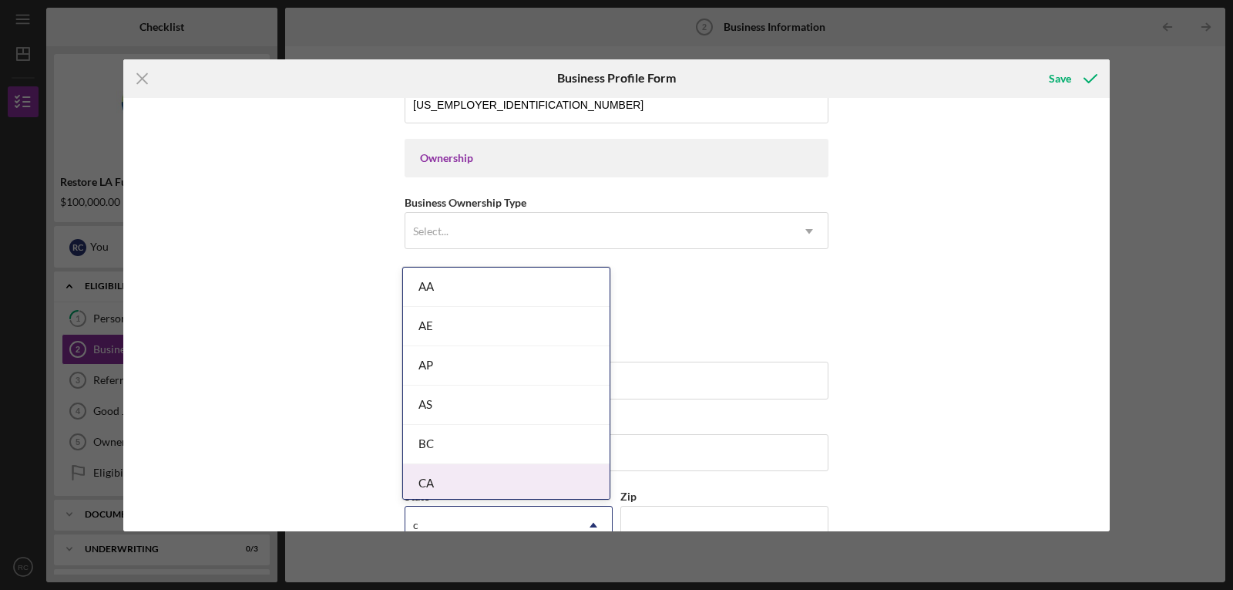
click at [444, 482] on div "CA" at bounding box center [506, 483] width 207 height 39
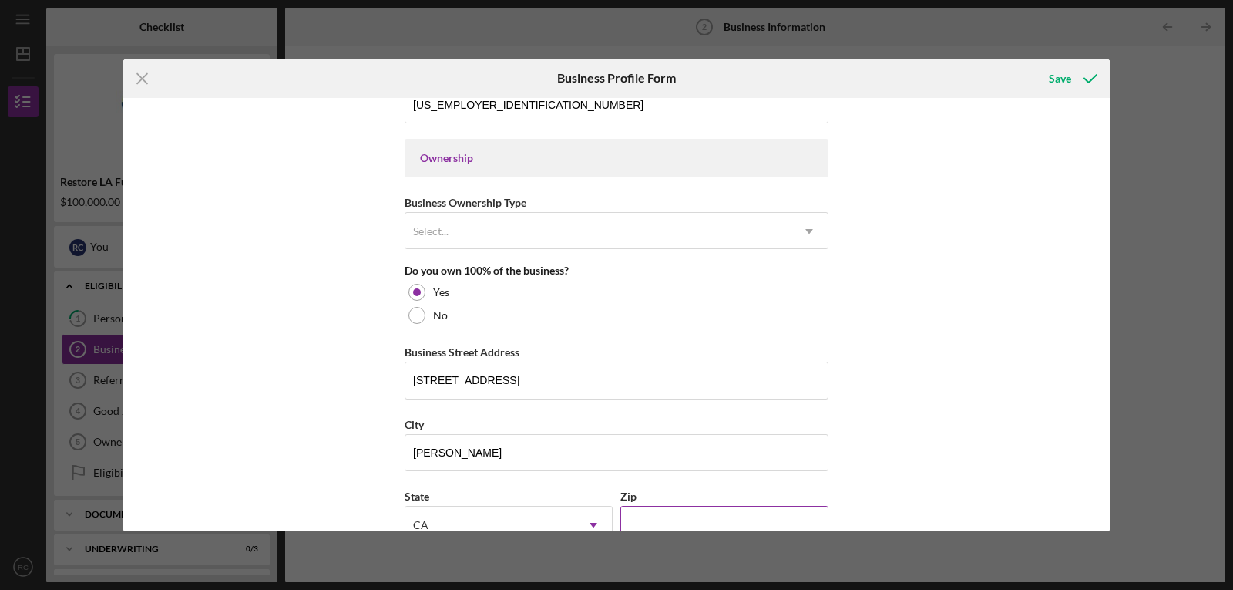
click at [654, 513] on input "Zip" at bounding box center [724, 524] width 208 height 37
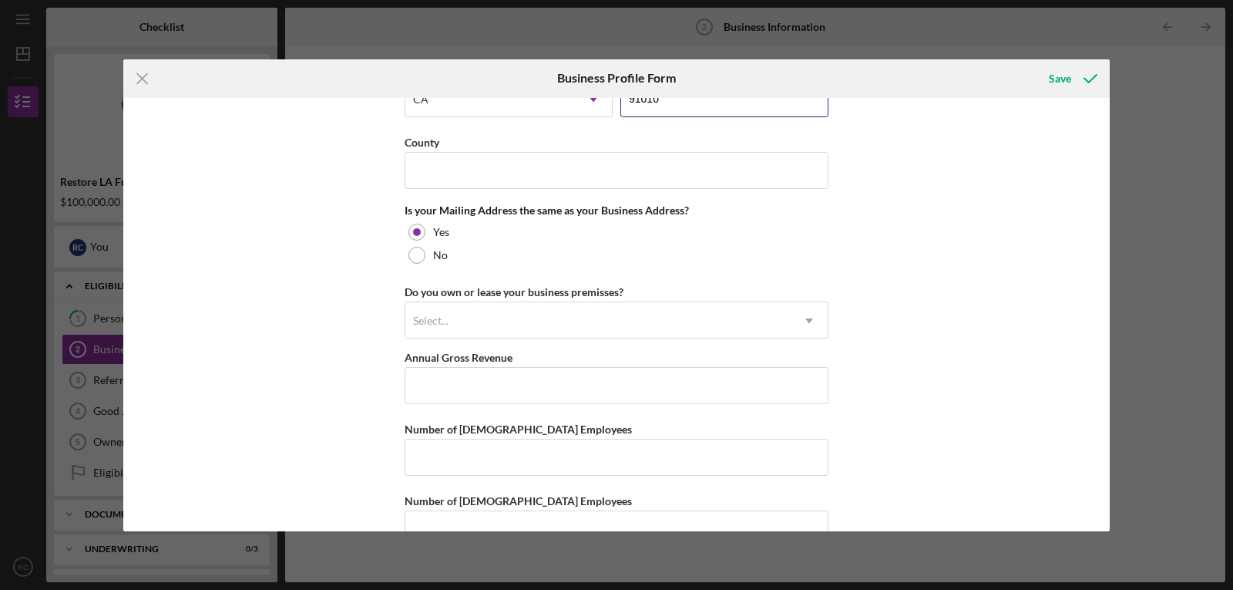
scroll to position [1114, 0]
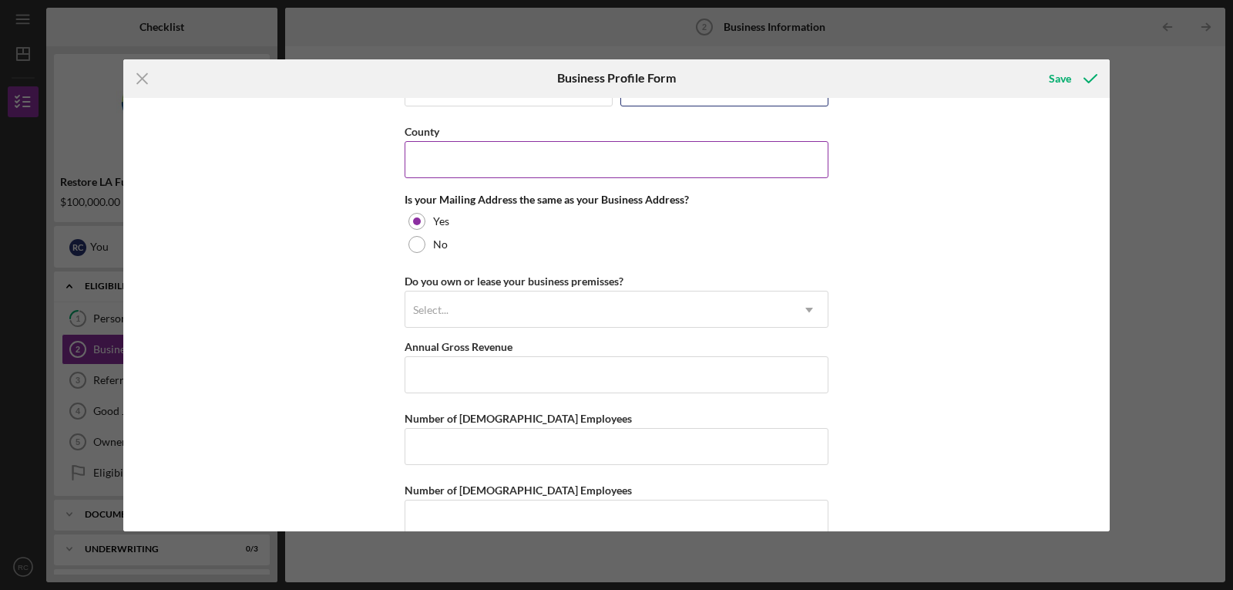
type input "91010"
click at [456, 161] on input "County" at bounding box center [617, 159] width 424 height 37
type input "[GEOGRAPHIC_DATA]"
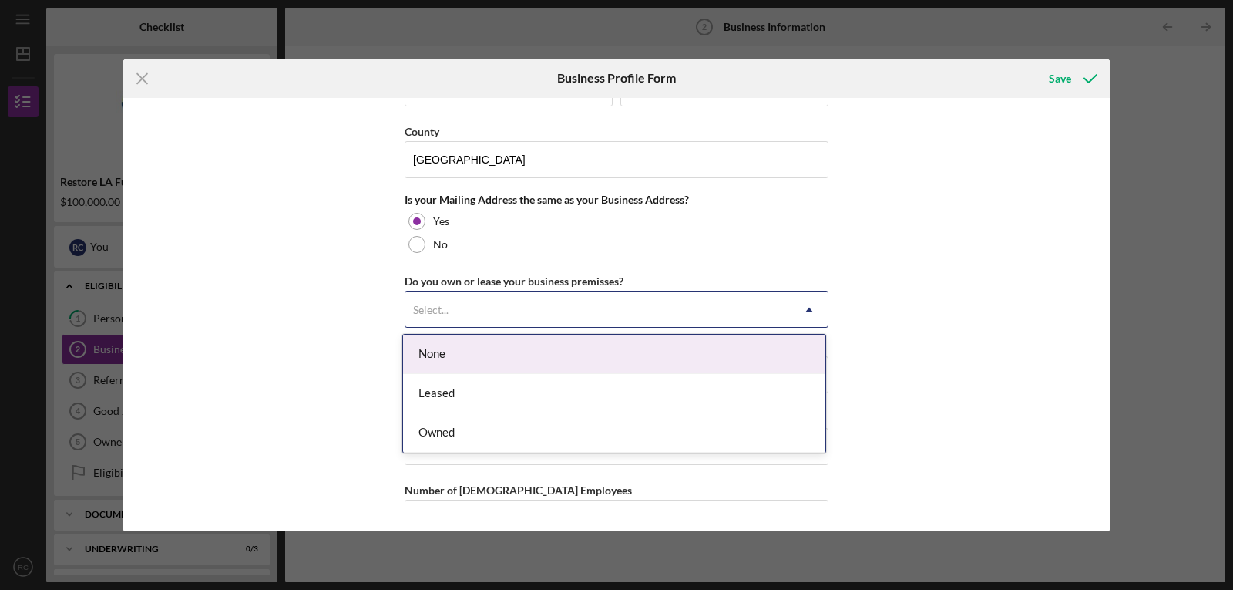
click at [431, 312] on div "Select..." at bounding box center [430, 310] width 35 height 12
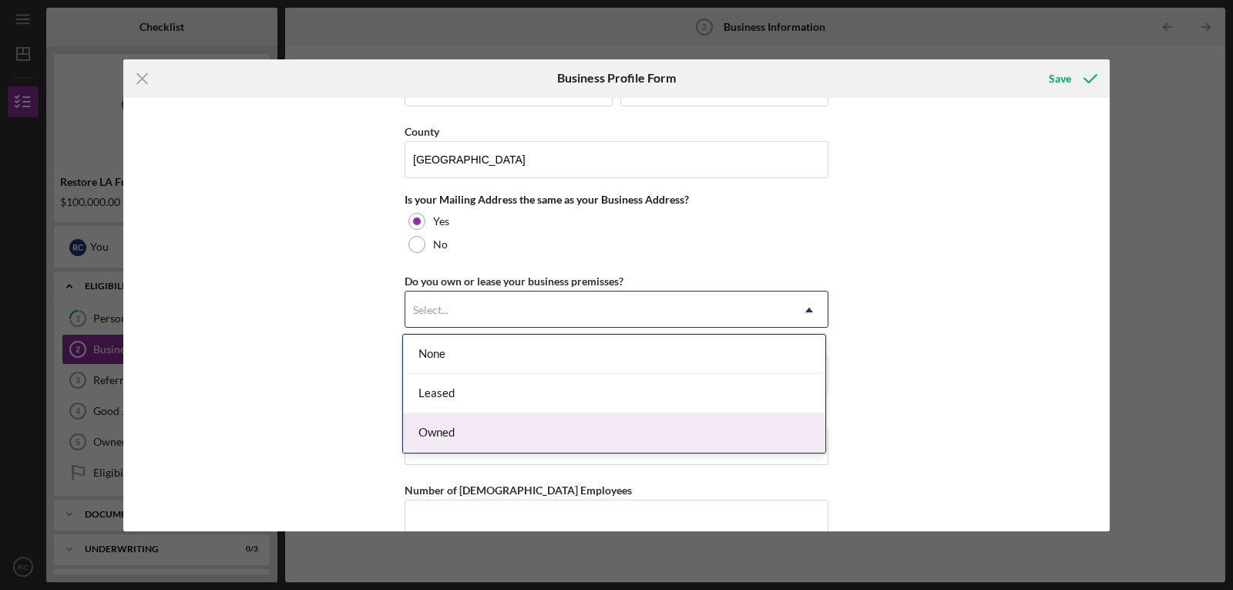
drag, startPoint x: 439, startPoint y: 429, endPoint x: 437, endPoint y: 418, distance: 11.7
click at [439, 429] on div "Owned" at bounding box center [614, 432] width 422 height 39
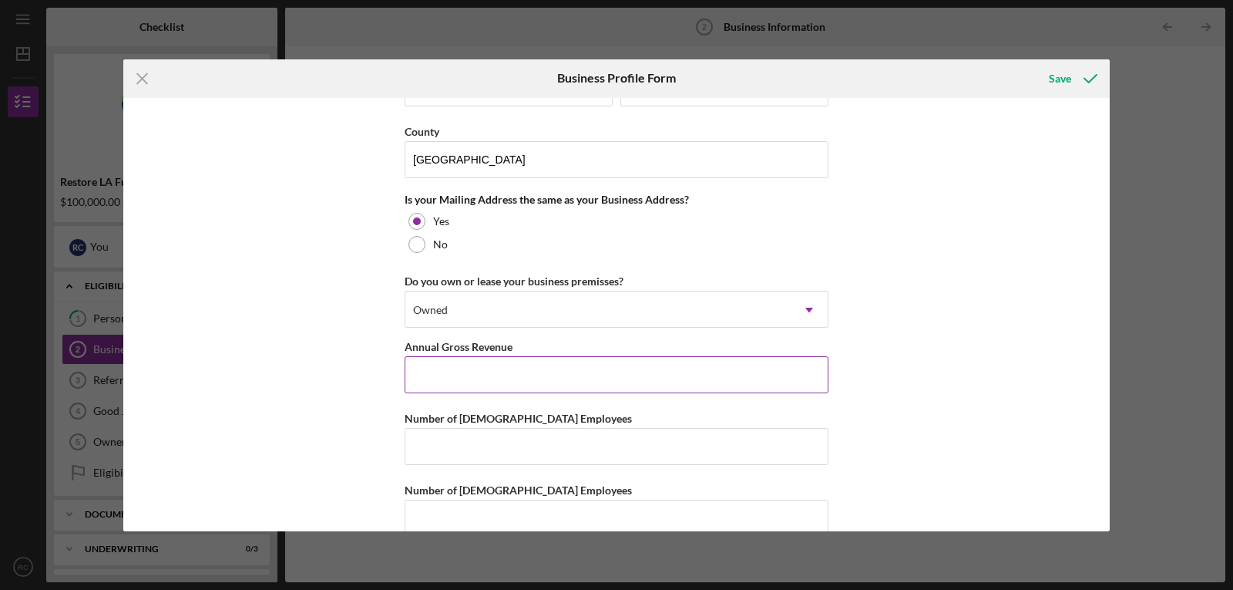
click at [442, 381] on input "Annual Gross Revenue" at bounding box center [617, 374] width 424 height 37
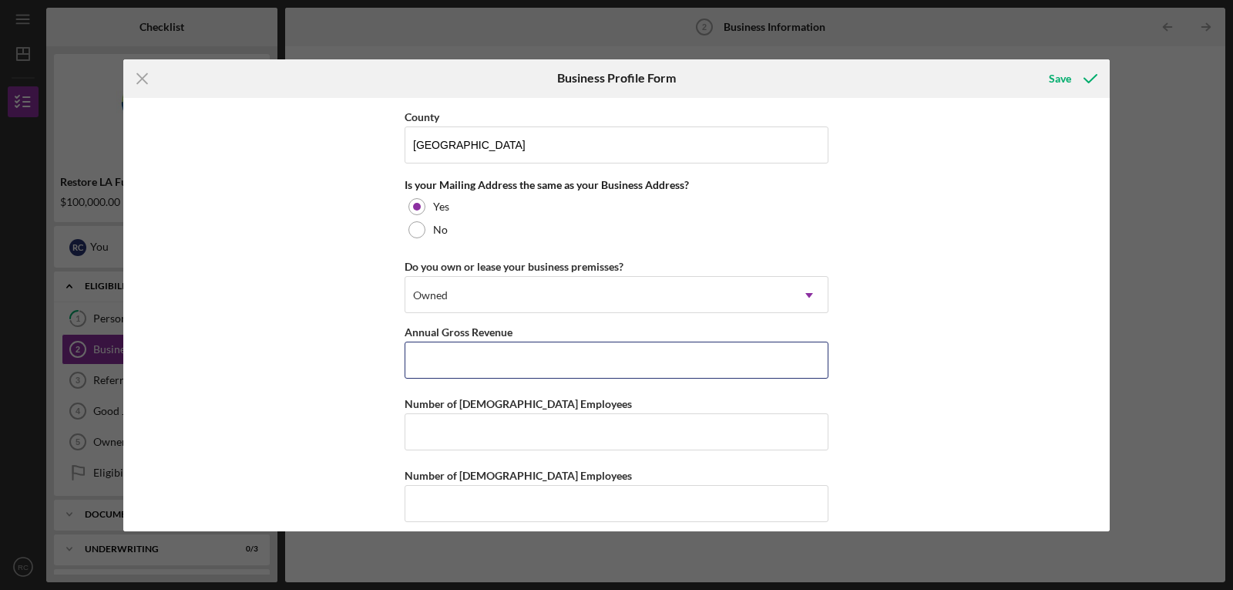
scroll to position [1142, 0]
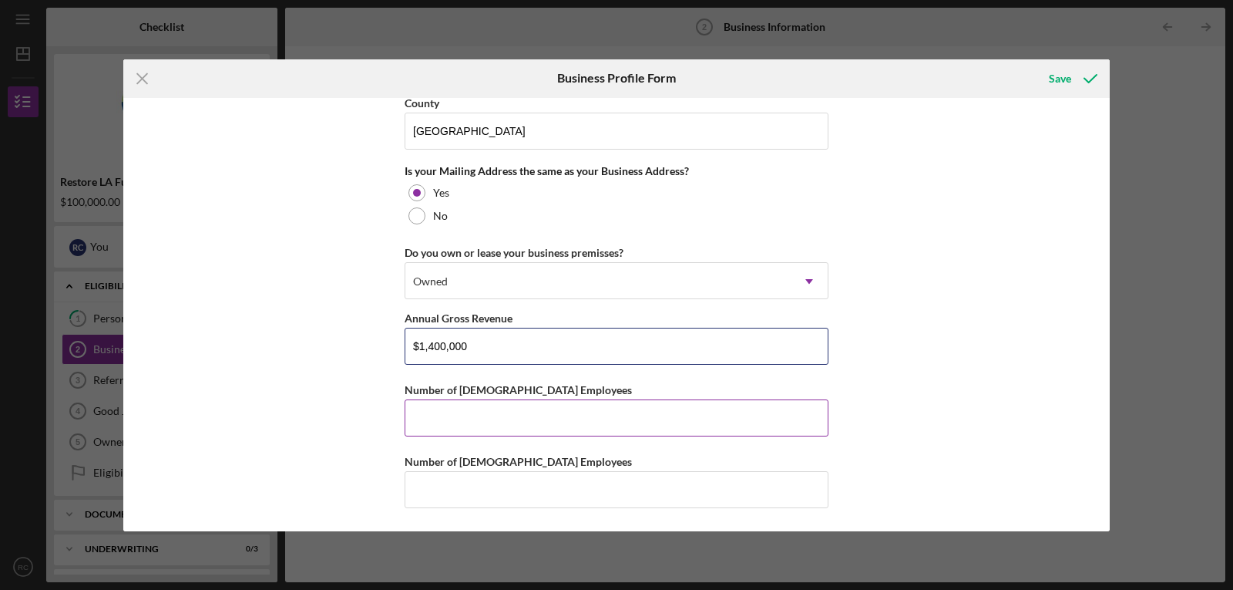
type input "$1,400,000"
click at [430, 425] on input "Number of [DEMOGRAPHIC_DATA] Employees" at bounding box center [617, 417] width 424 height 37
type input "6"
click at [432, 489] on input "Number of [DEMOGRAPHIC_DATA] Employees" at bounding box center [617, 489] width 424 height 37
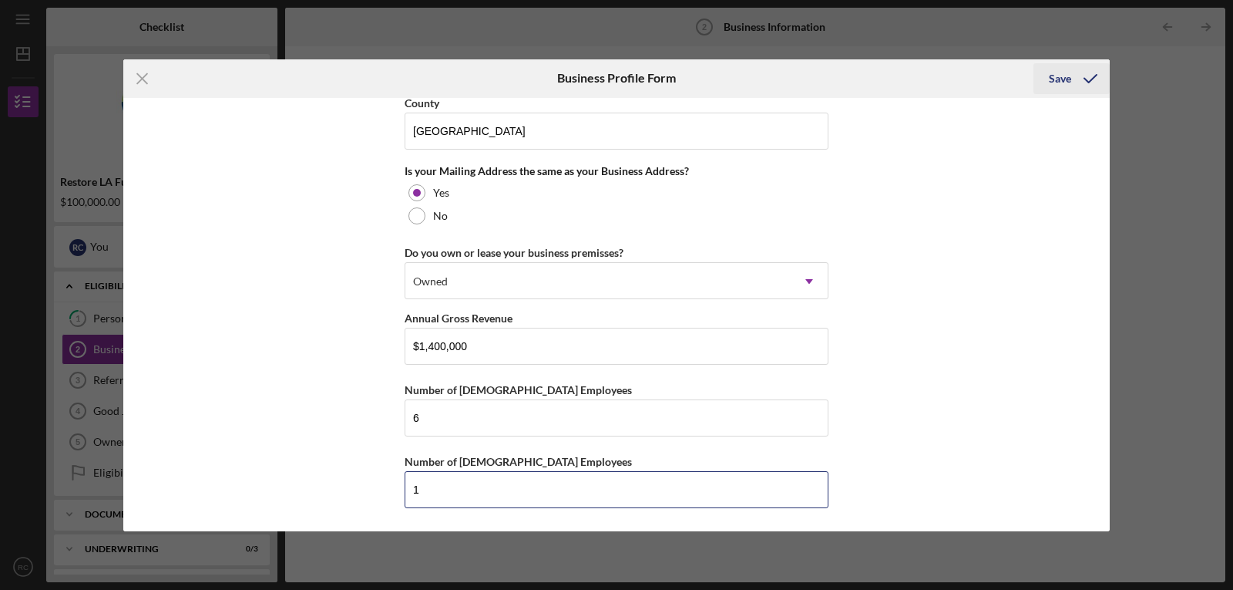
type input "1"
click at [1058, 82] on div "Save" at bounding box center [1060, 78] width 22 height 31
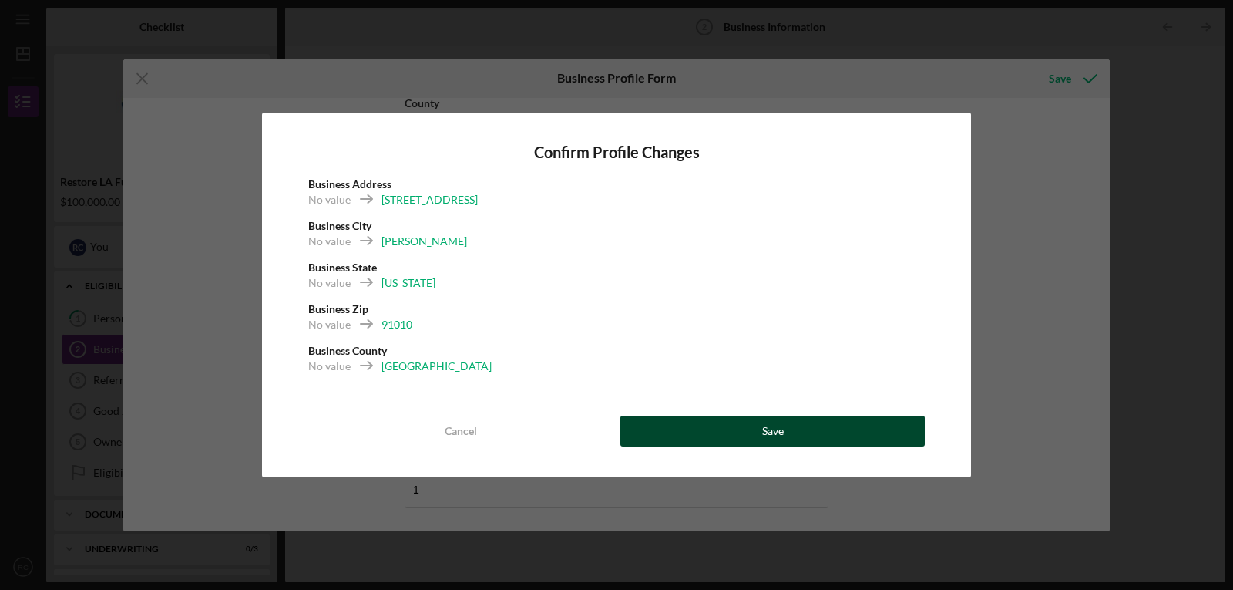
click at [782, 429] on div "Save" at bounding box center [773, 430] width 22 height 31
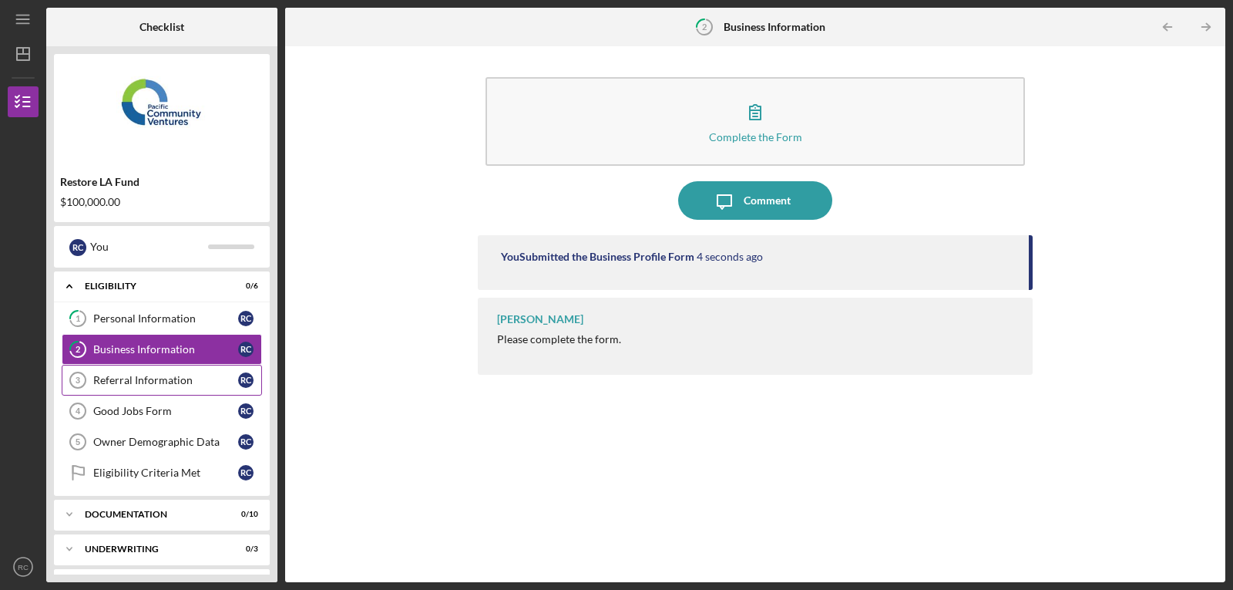
click at [120, 381] on div "Referral Information" at bounding box center [165, 380] width 145 height 12
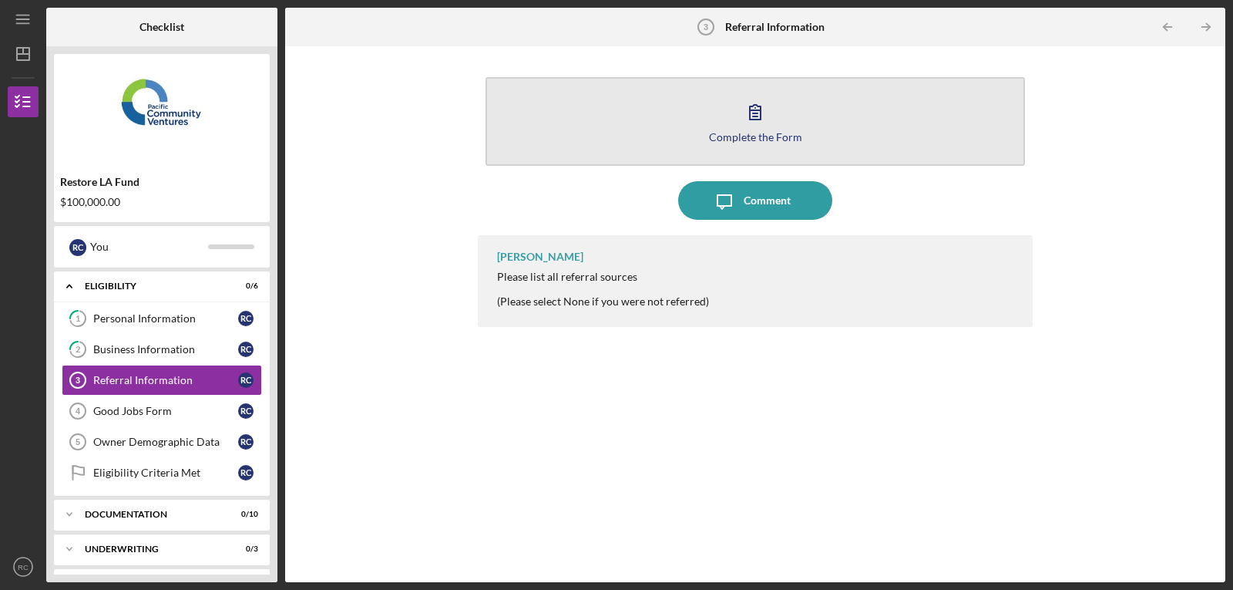
click at [731, 134] on div "Complete the Form" at bounding box center [755, 137] width 93 height 12
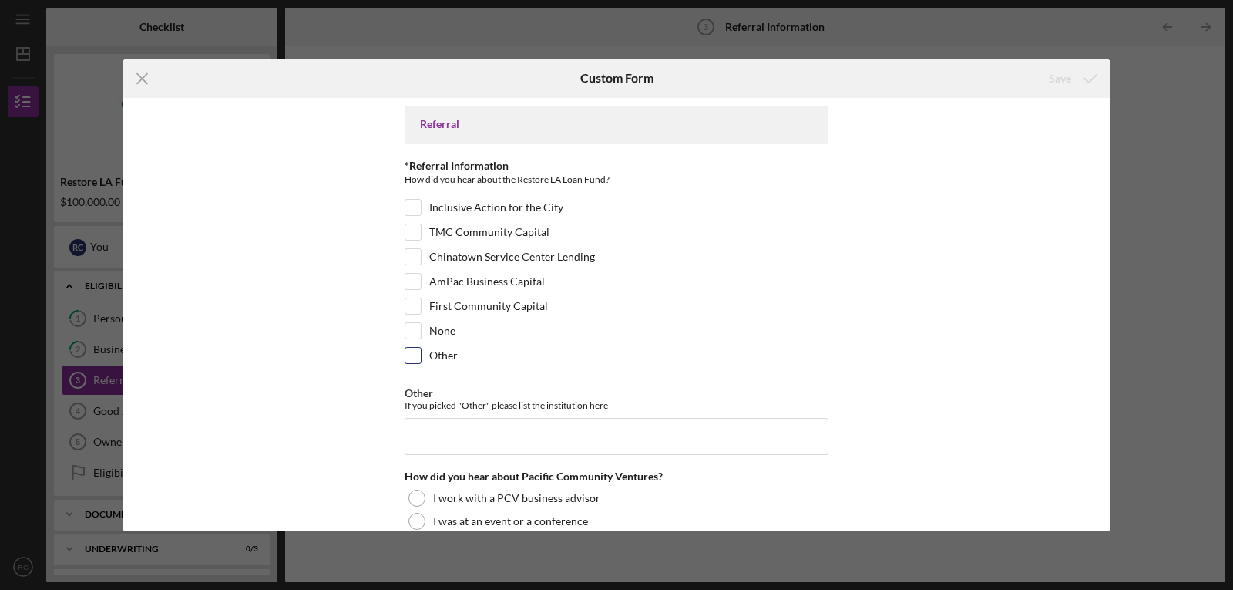
click at [415, 354] on input "Other" at bounding box center [412, 355] width 15 height 15
checkbox input "true"
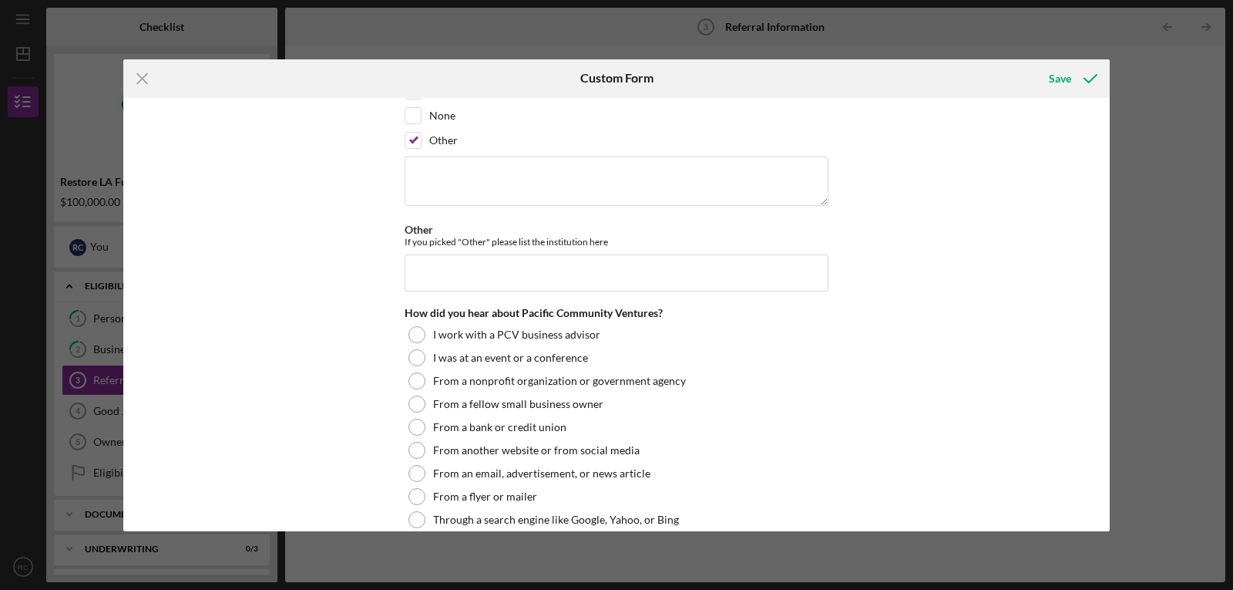
scroll to position [231, 0]
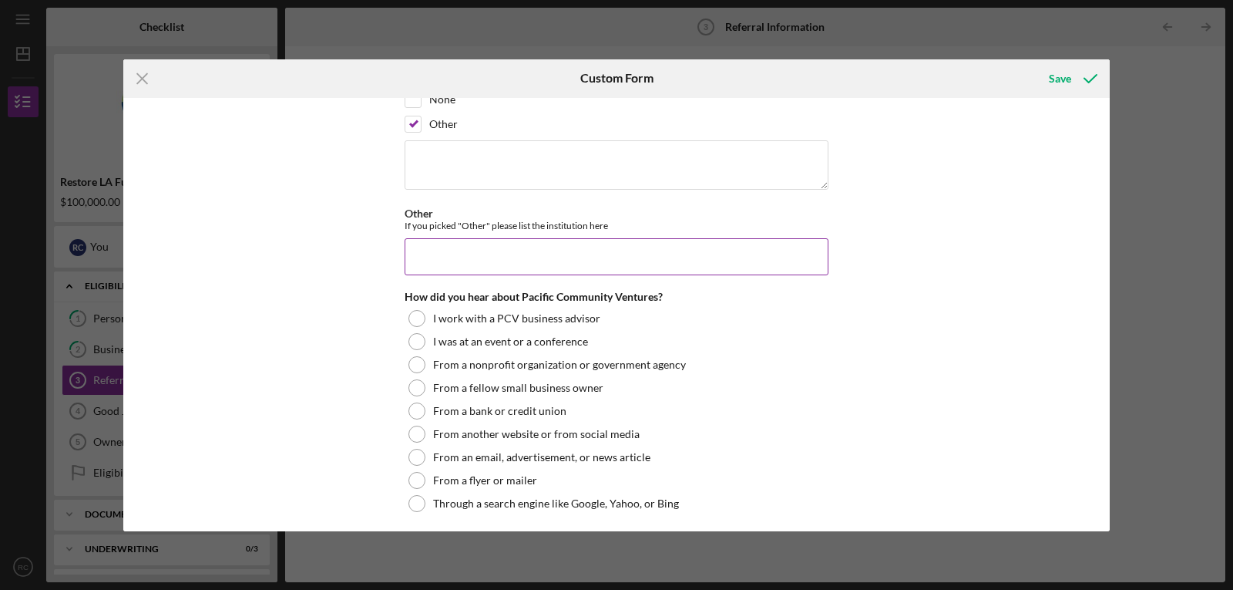
click at [425, 249] on input "Other" at bounding box center [617, 256] width 424 height 37
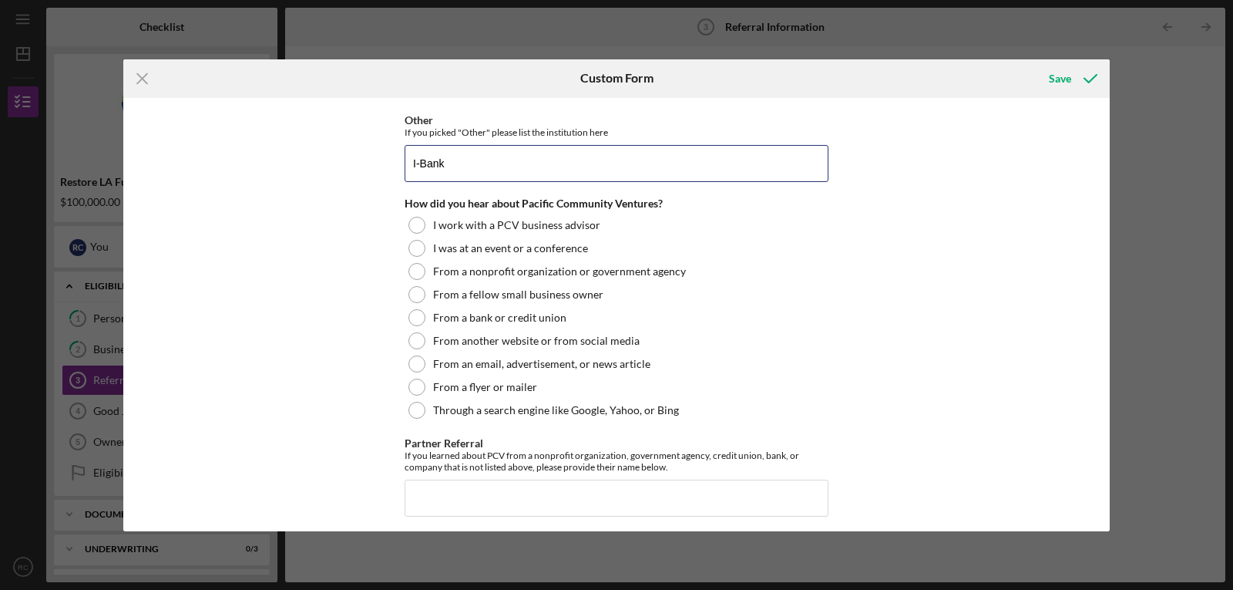
scroll to position [334, 0]
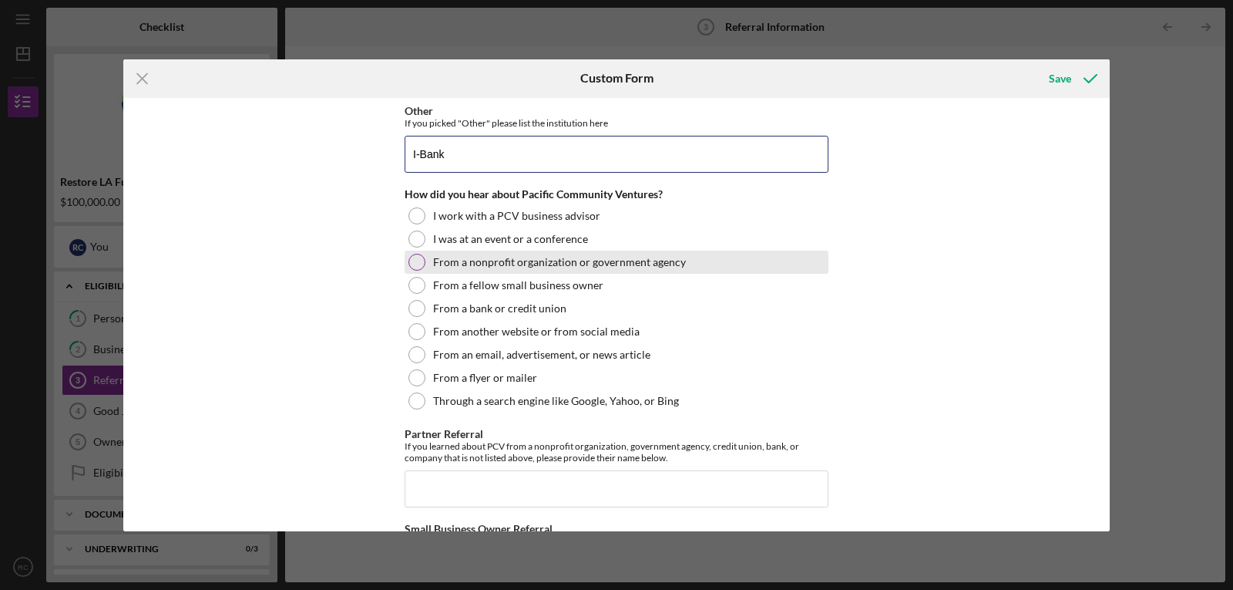
type input "I-Bank"
click at [419, 262] on div at bounding box center [416, 262] width 17 height 17
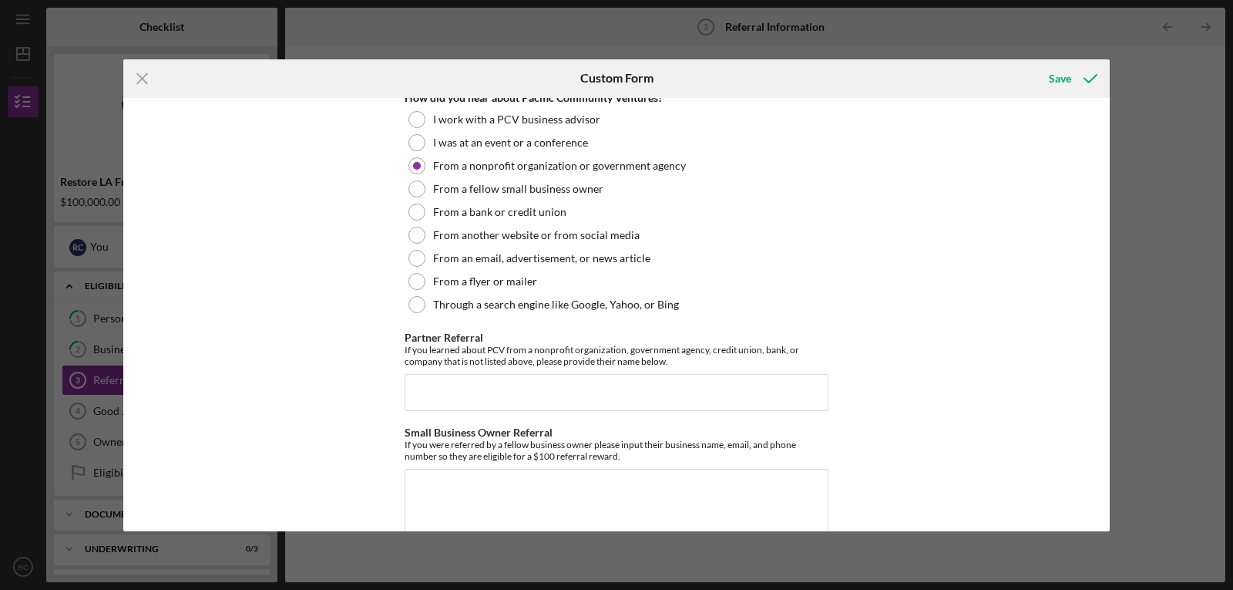
scroll to position [468, 0]
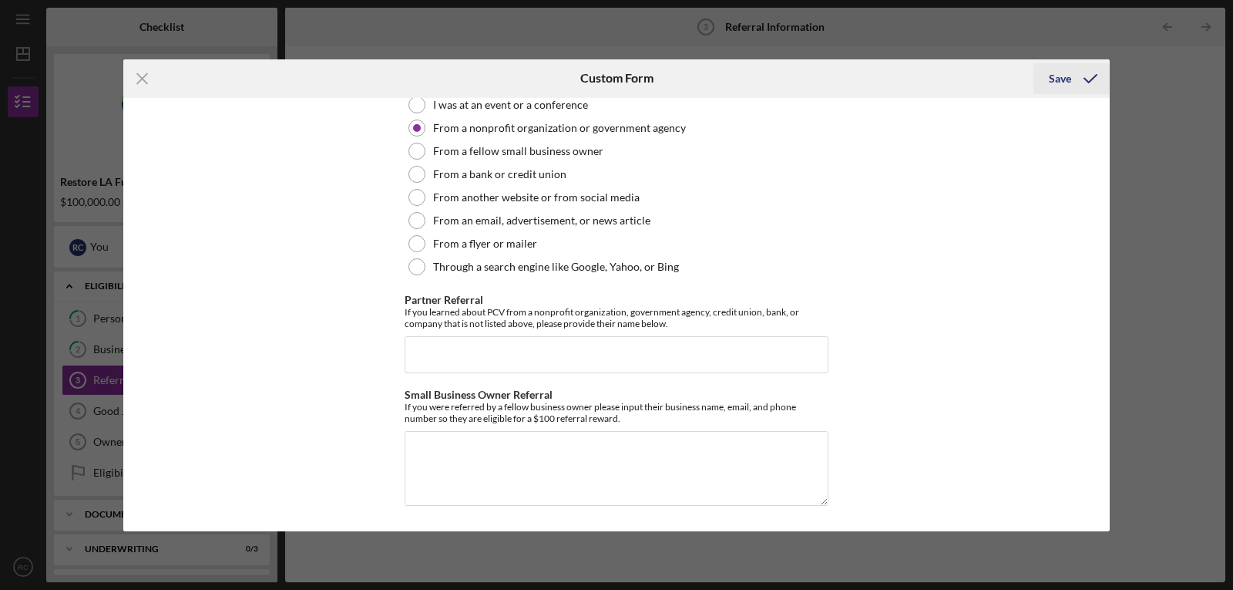
click at [1064, 77] on div "Save" at bounding box center [1060, 78] width 22 height 31
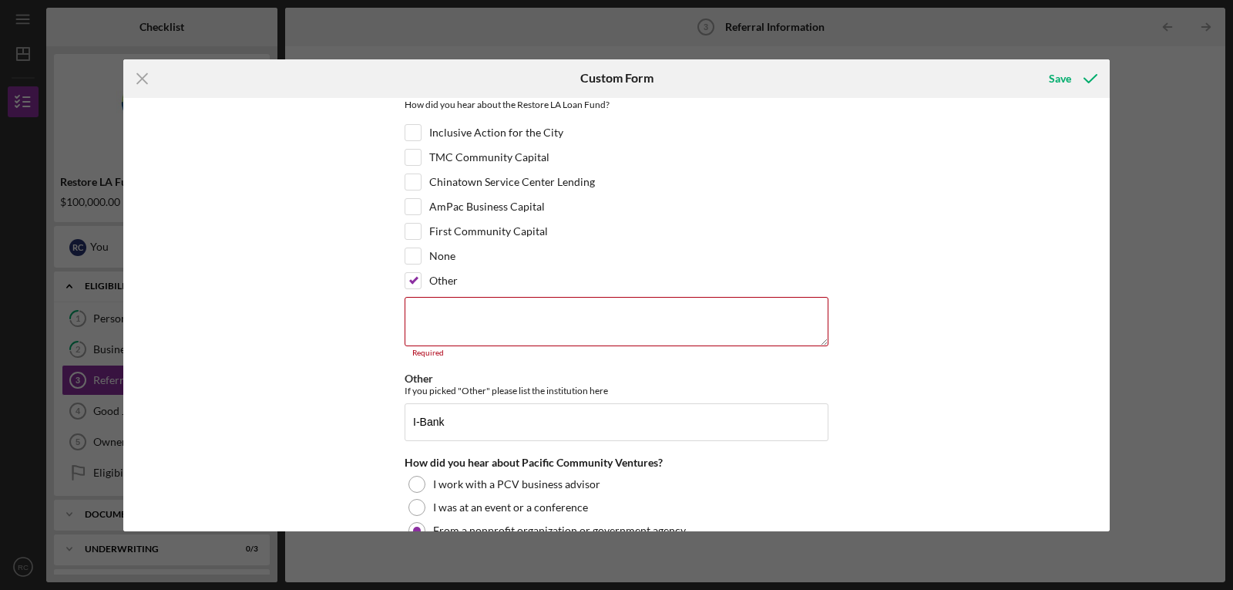
scroll to position [94, 0]
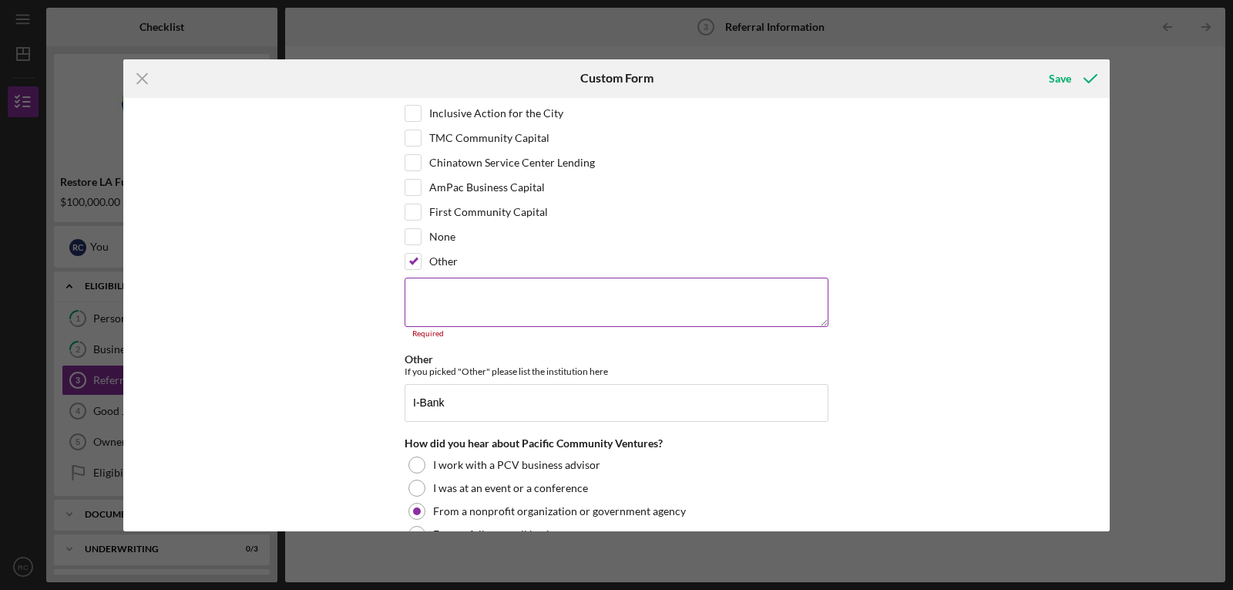
click at [432, 287] on textarea at bounding box center [617, 301] width 424 height 49
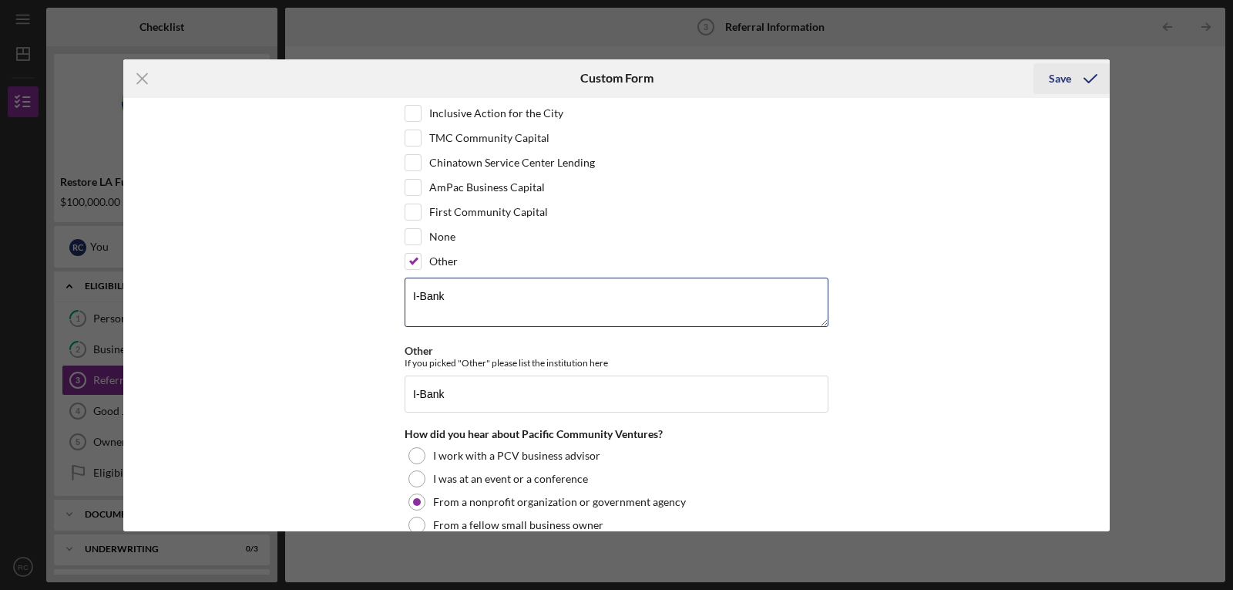
type textarea "I-Bank"
click at [1065, 80] on div "Save" at bounding box center [1060, 78] width 22 height 31
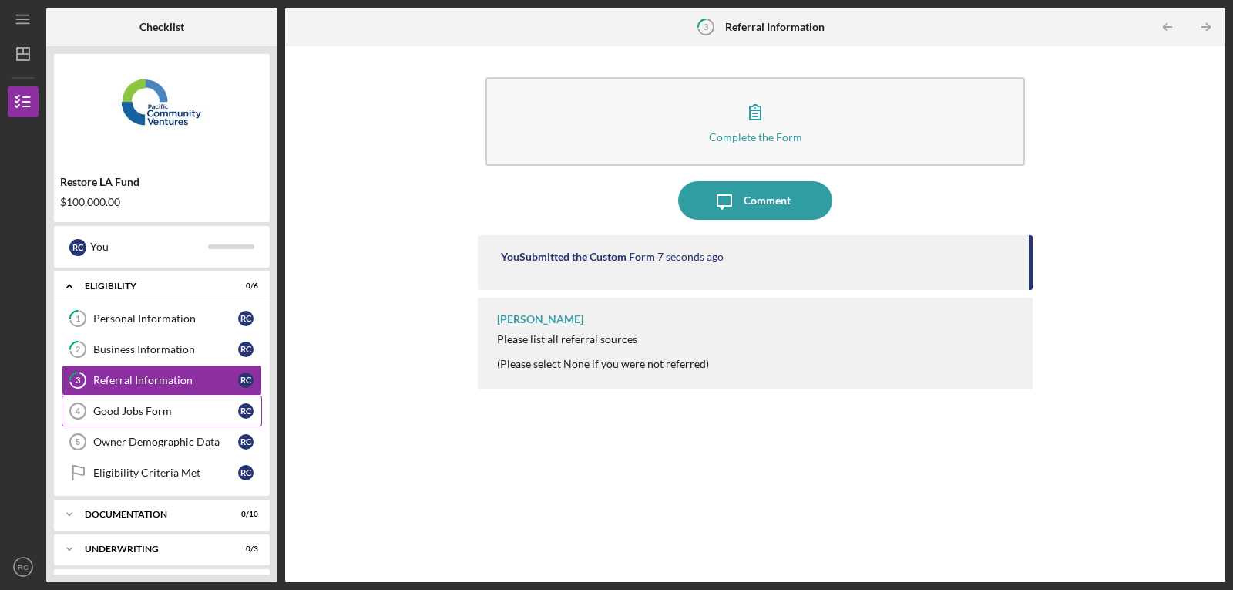
click at [121, 410] on div "Good Jobs Form" at bounding box center [165, 411] width 145 height 12
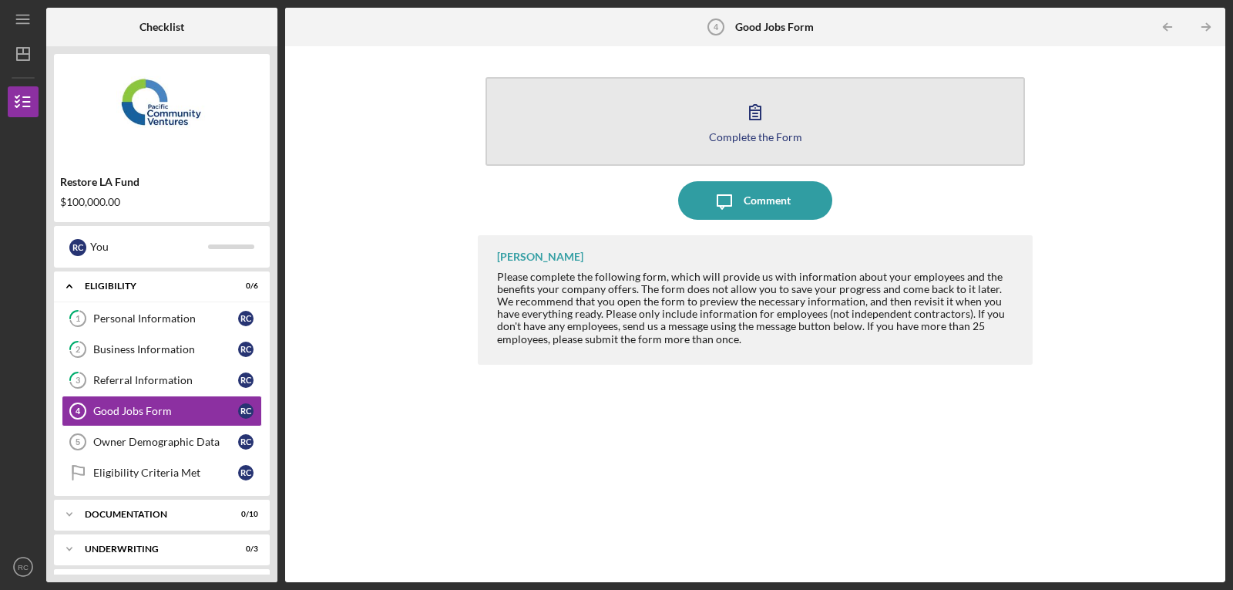
click at [742, 137] on div "Complete the Form" at bounding box center [755, 137] width 93 height 12
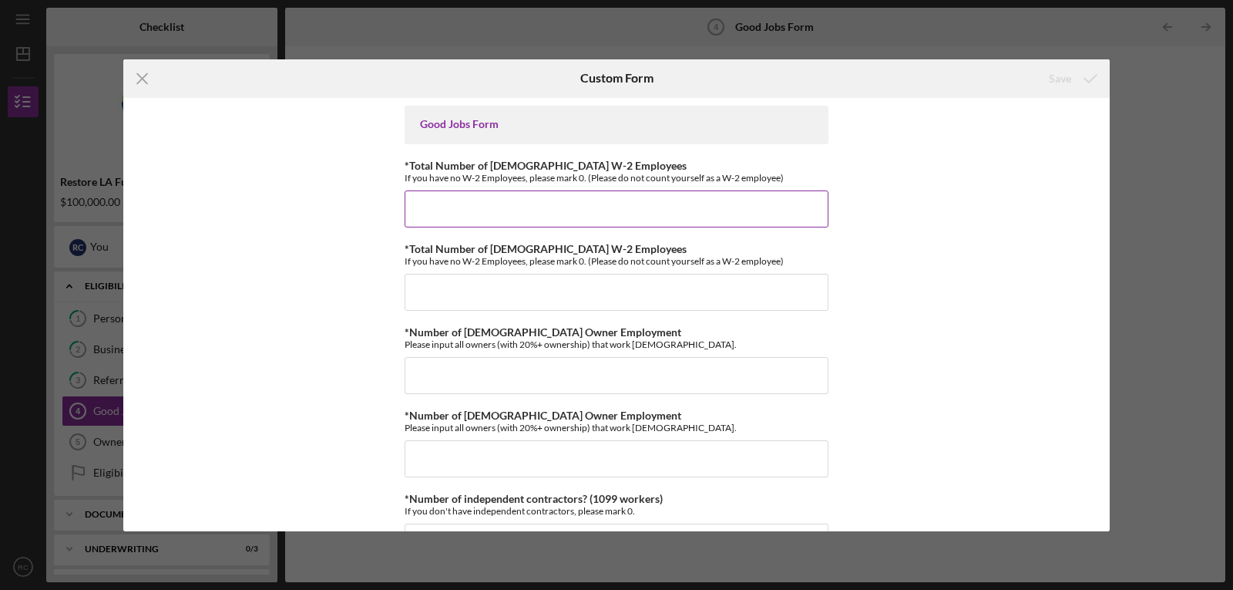
click at [442, 208] on input "*Total Number of [DEMOGRAPHIC_DATA] W-2 Employees" at bounding box center [617, 208] width 424 height 37
type input "6"
type input "0"
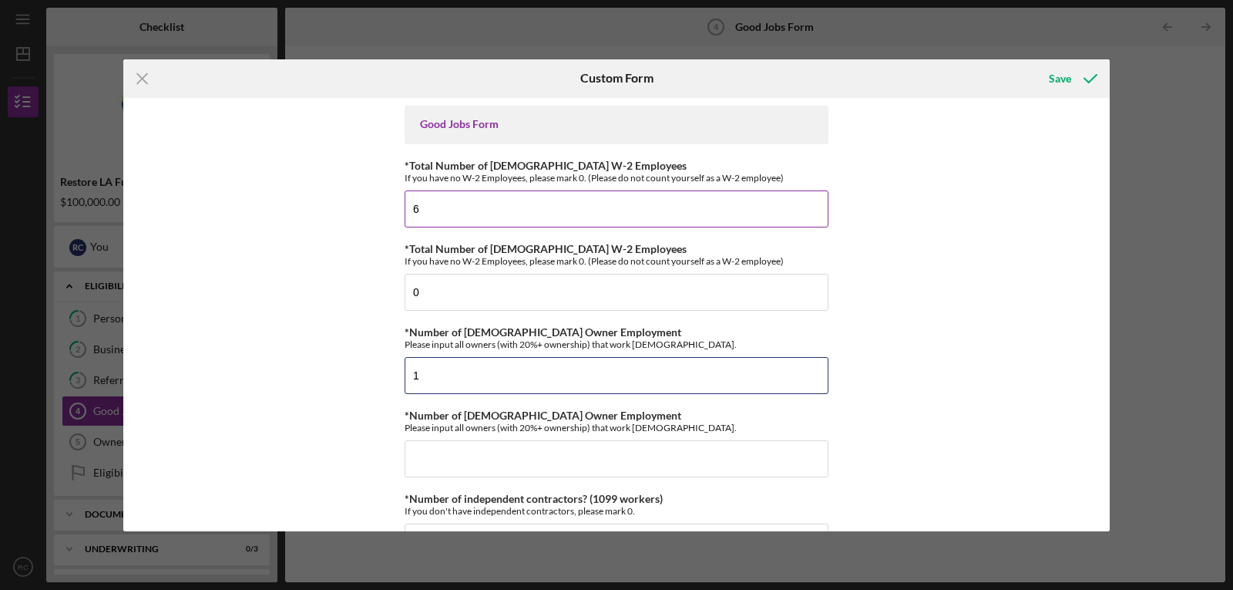
type input "1"
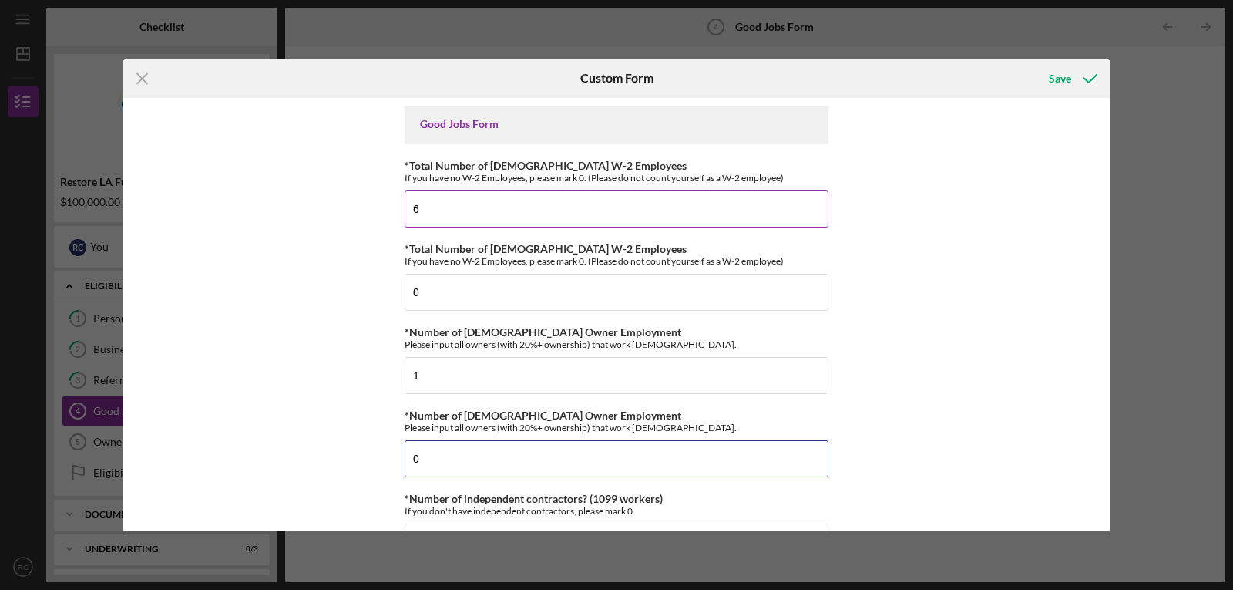
type input "0"
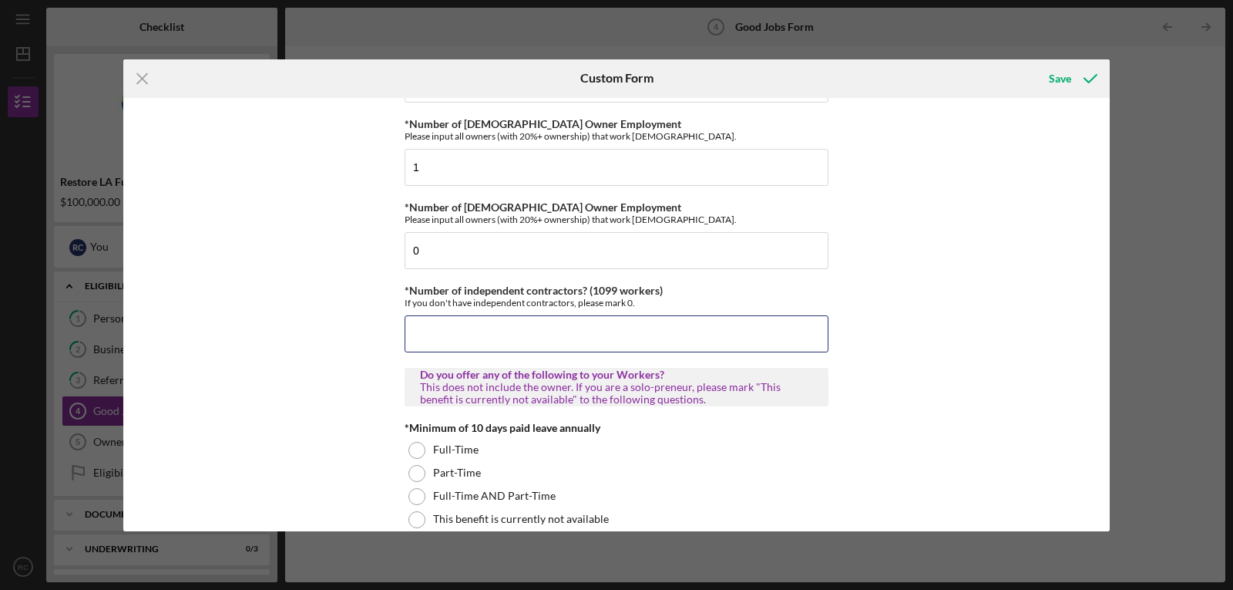
scroll to position [210, 0]
type input "1"
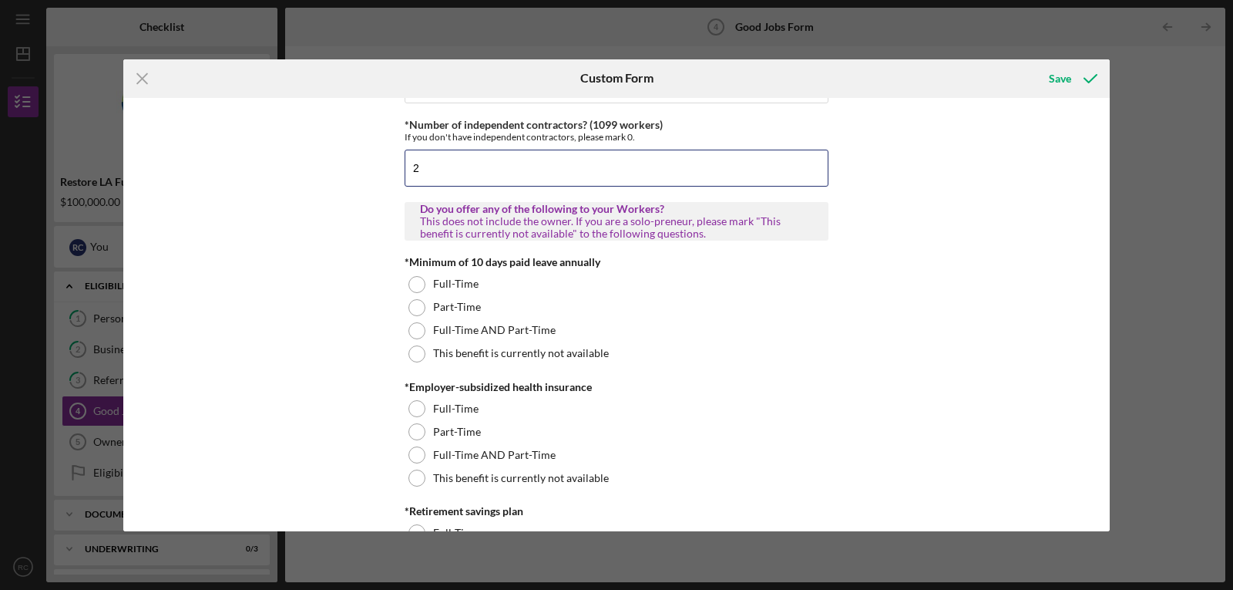
scroll to position [390, 0]
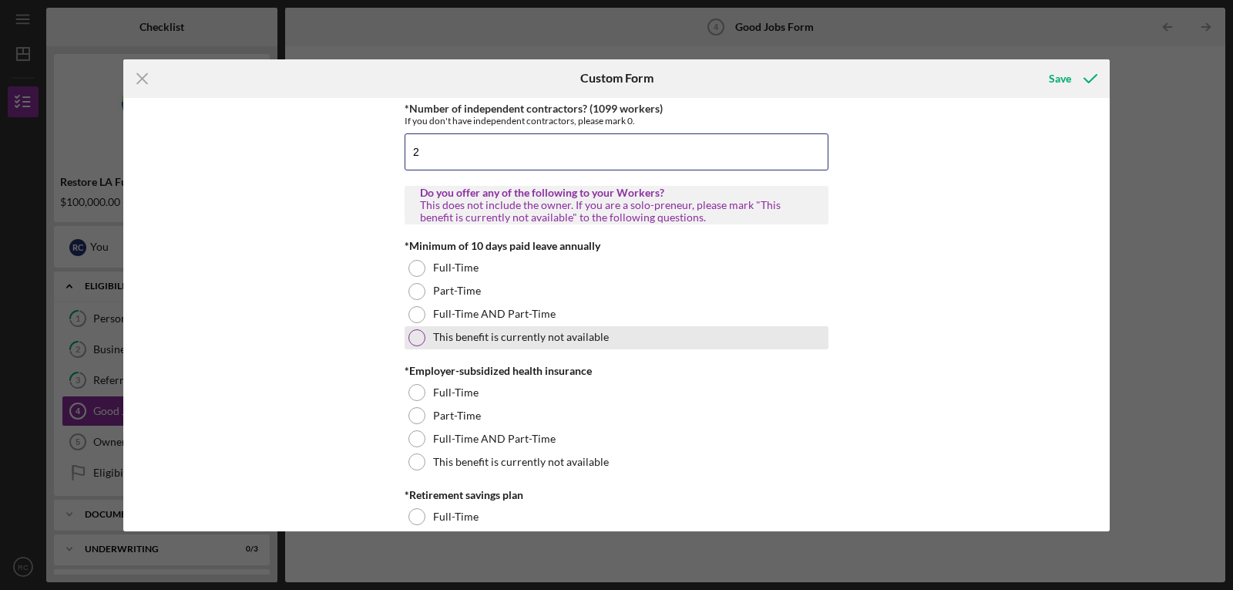
type input "2"
click at [415, 340] on div at bounding box center [416, 337] width 17 height 17
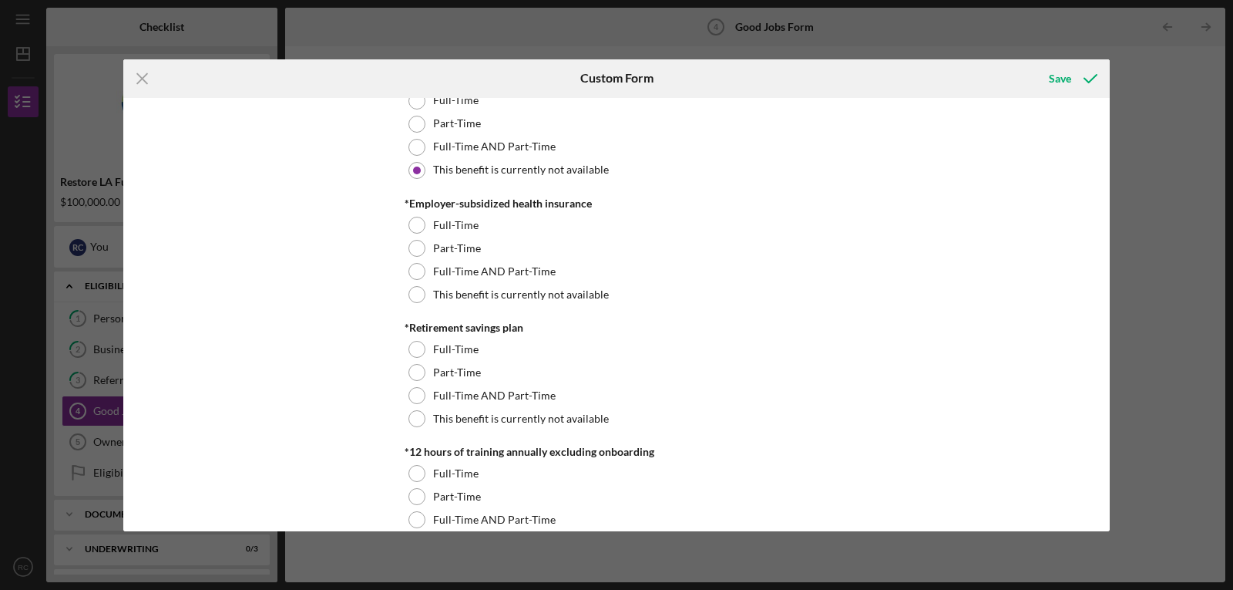
scroll to position [595, 0]
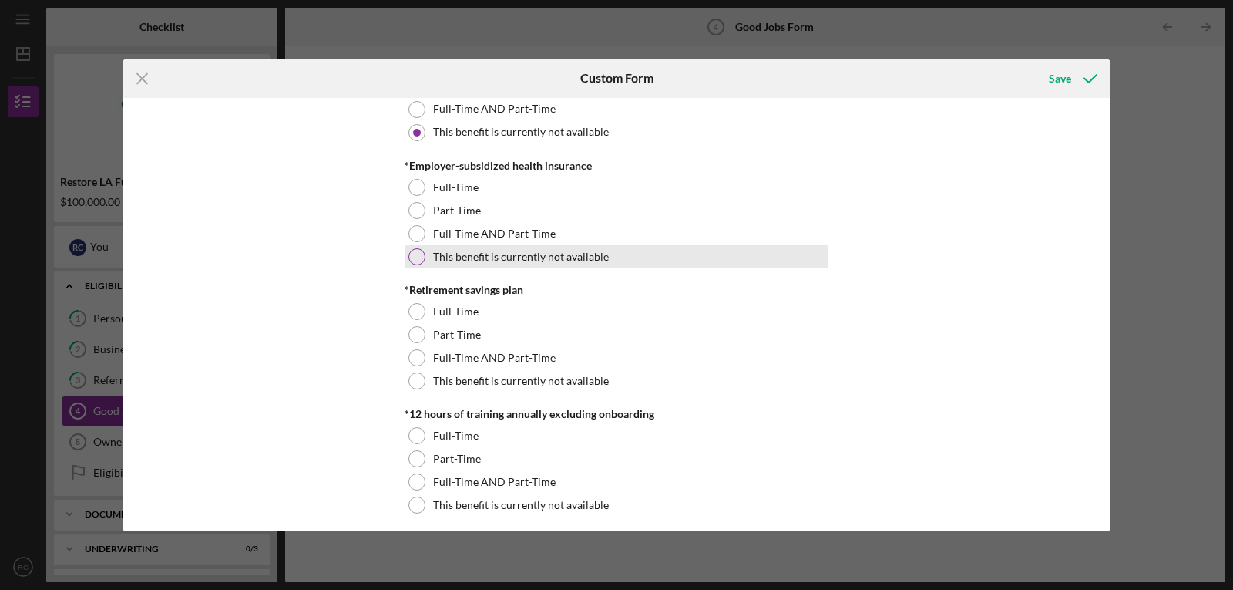
click at [412, 256] on div at bounding box center [416, 256] width 17 height 17
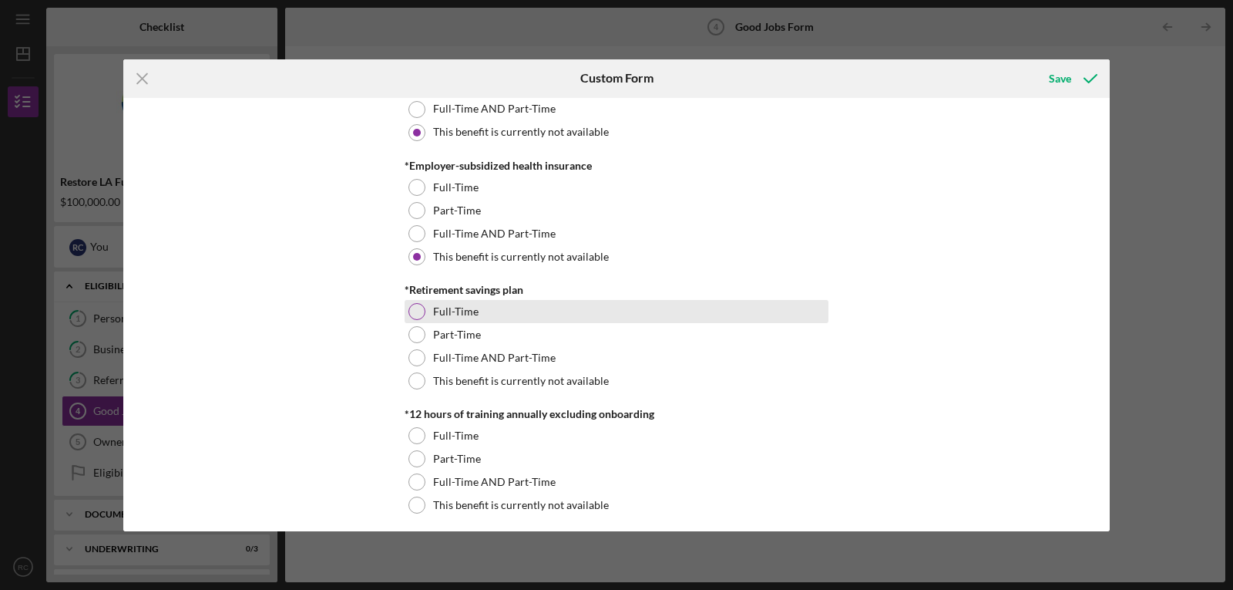
click at [415, 311] on div at bounding box center [416, 311] width 17 height 17
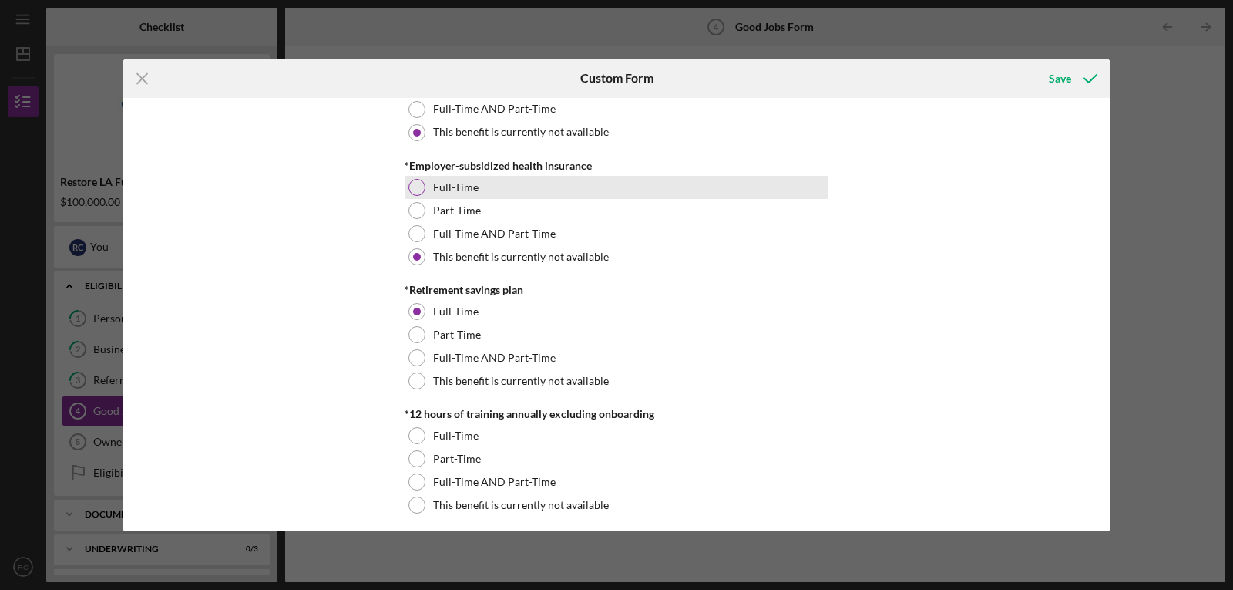
click at [420, 183] on div at bounding box center [416, 187] width 17 height 17
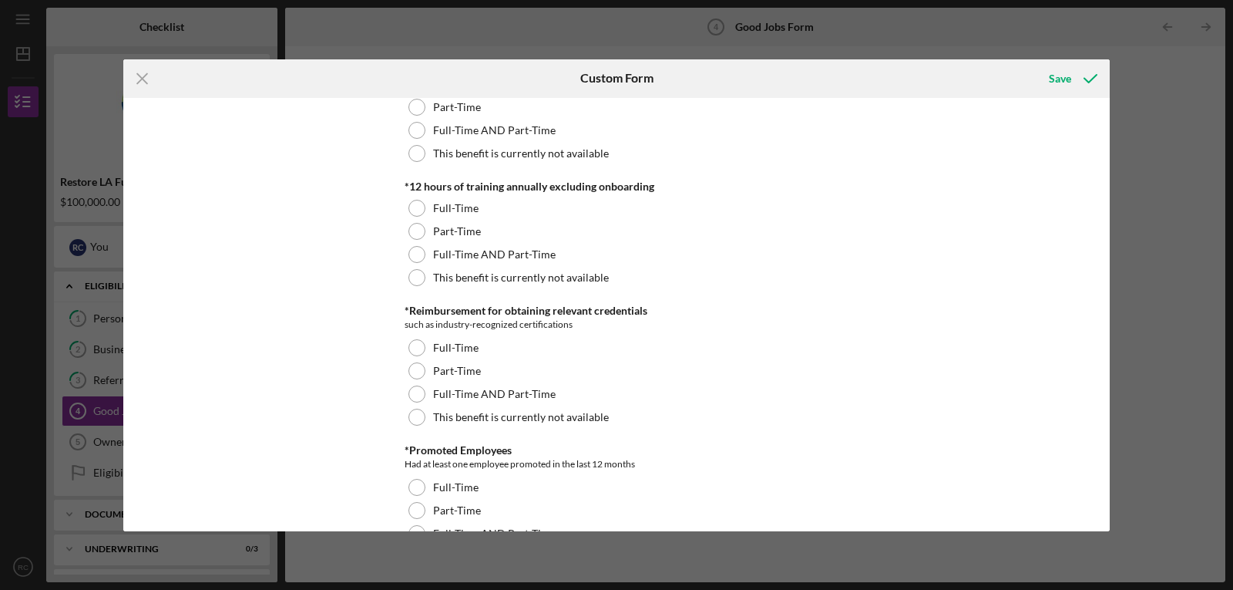
scroll to position [826, 0]
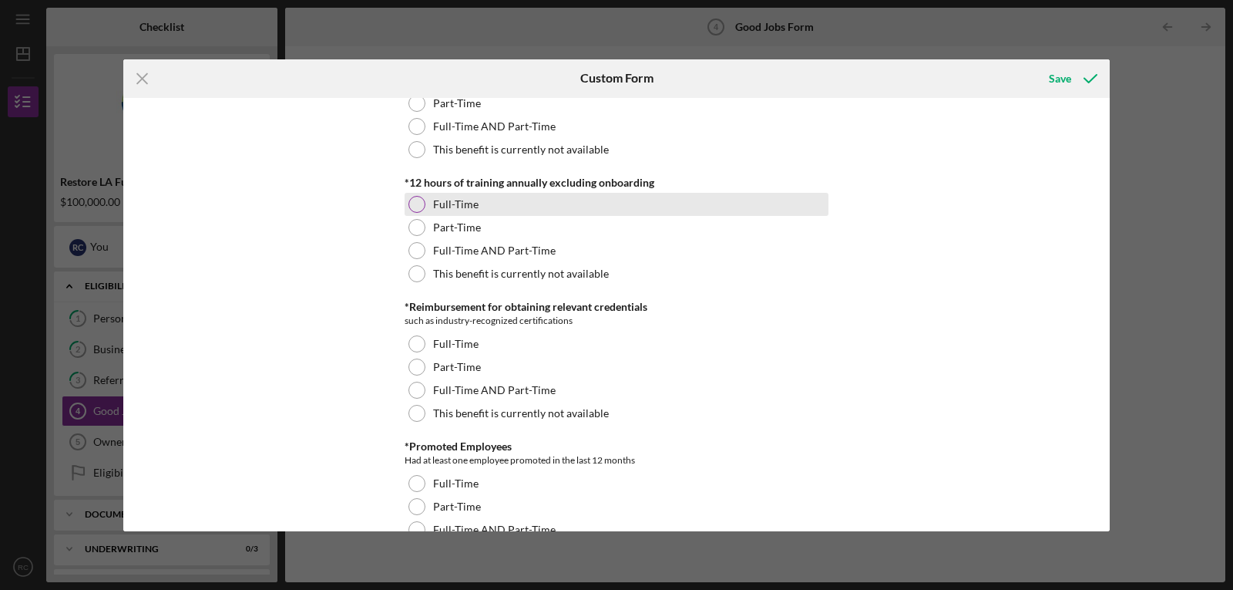
click at [415, 205] on div at bounding box center [416, 204] width 17 height 17
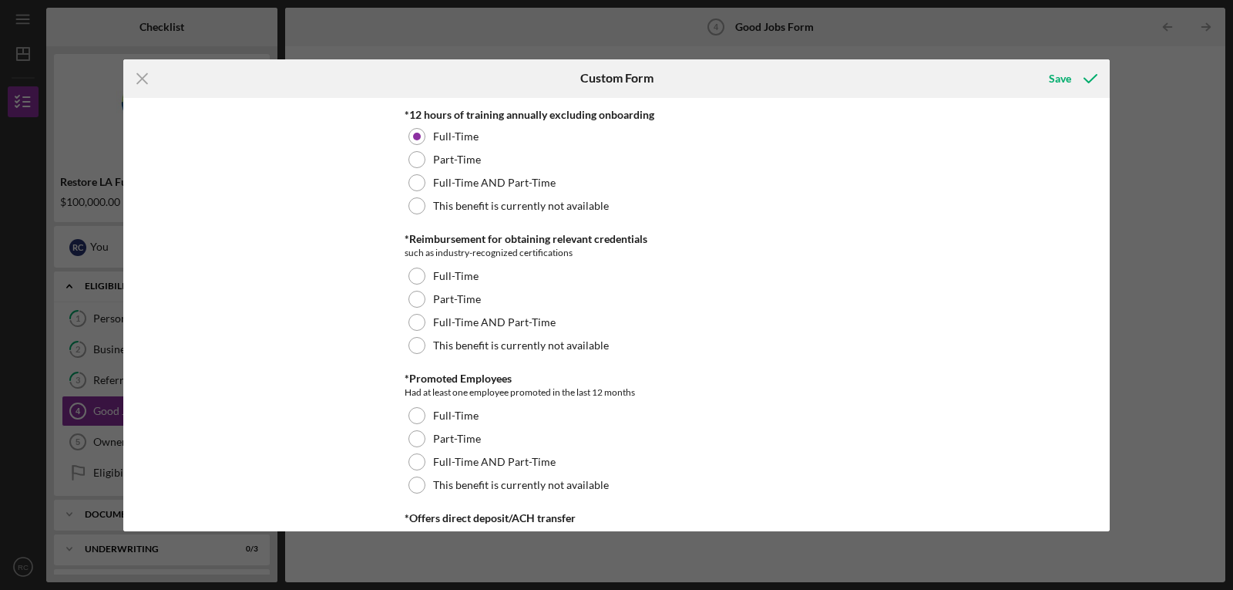
scroll to position [929, 0]
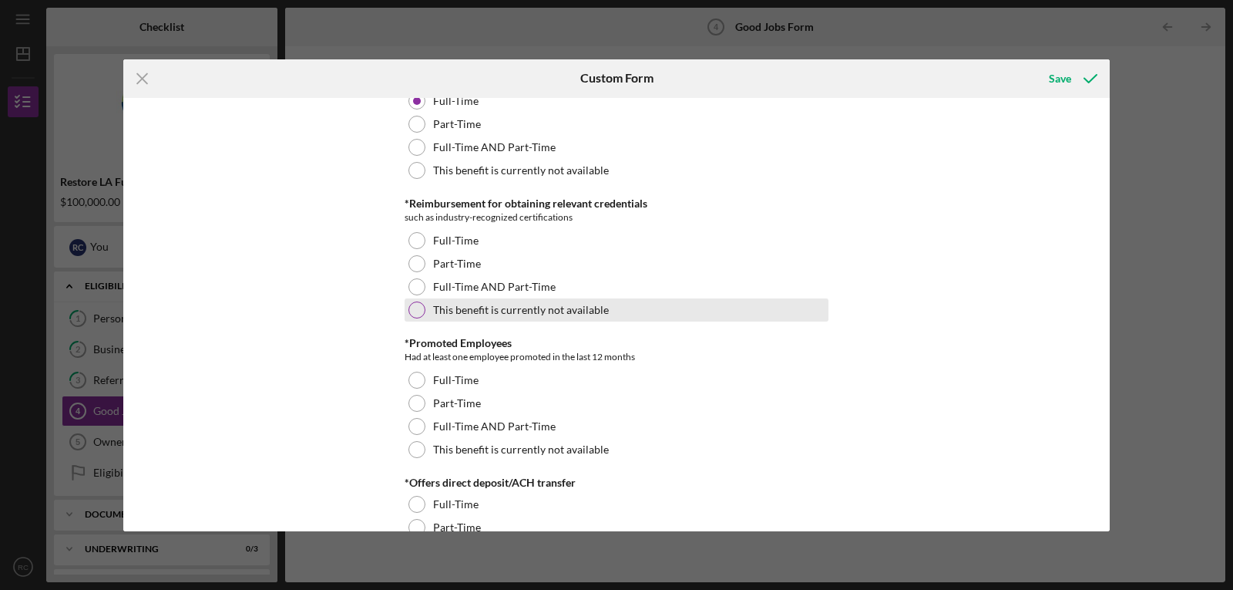
click at [414, 307] on div at bounding box center [416, 309] width 17 height 17
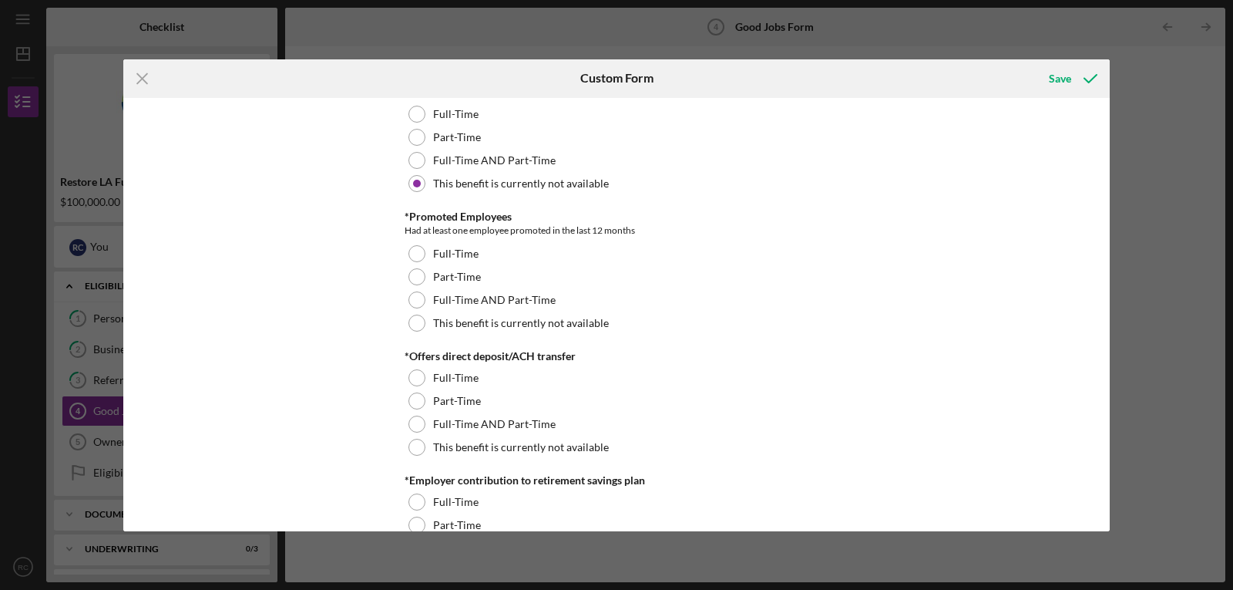
scroll to position [1057, 0]
click at [414, 253] on div at bounding box center [416, 252] width 17 height 17
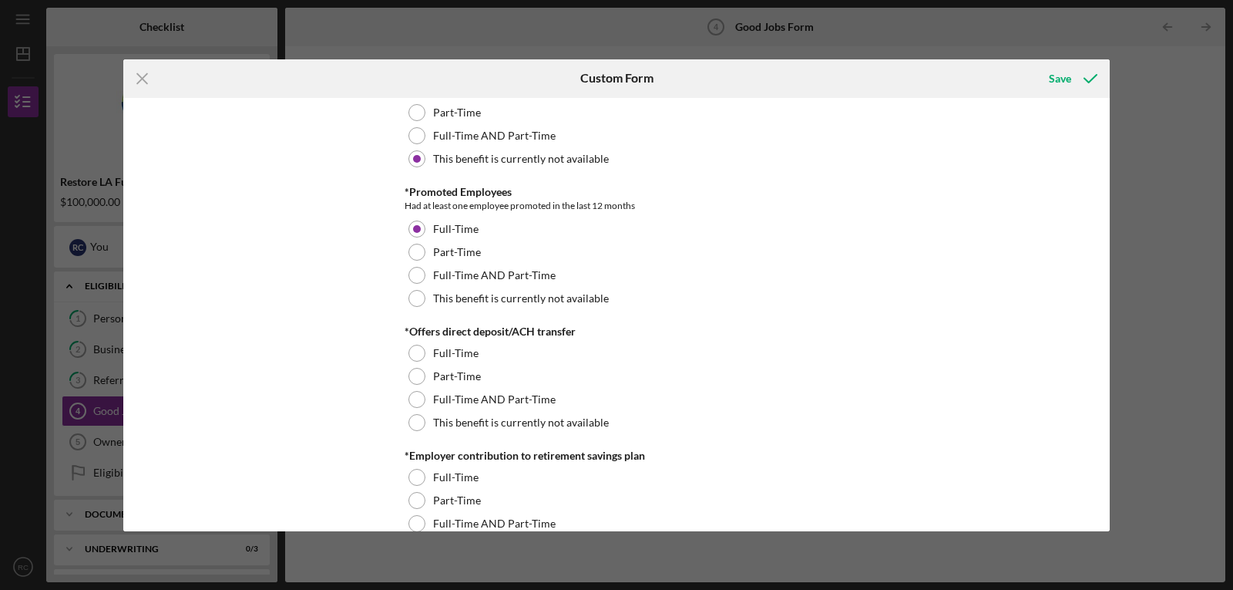
scroll to position [1161, 0]
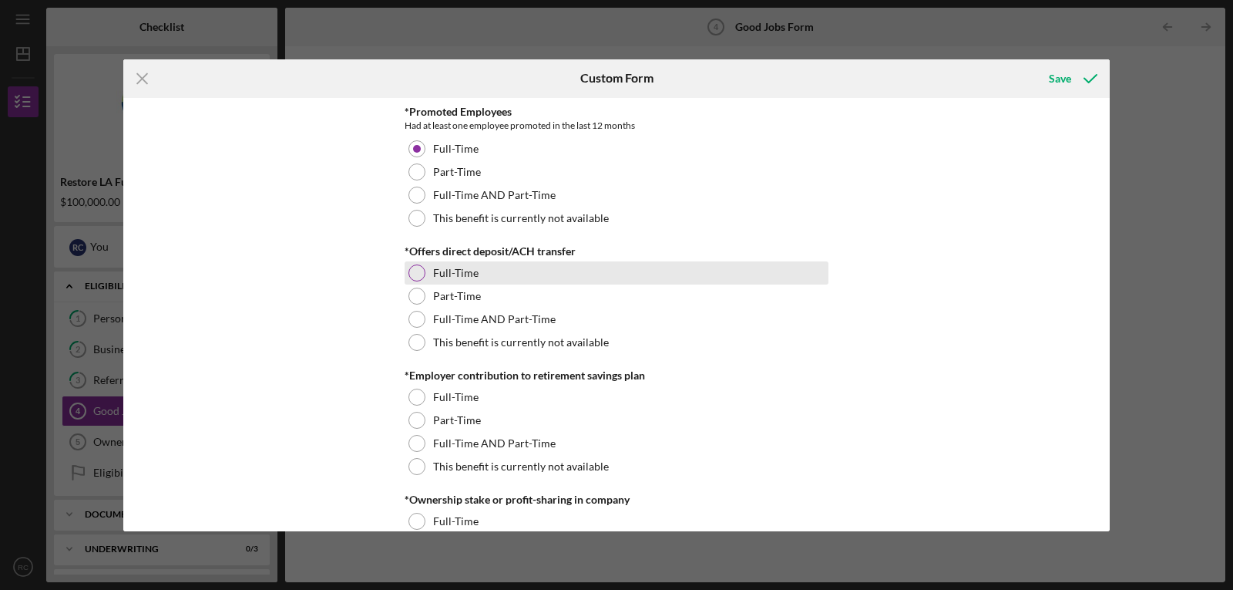
click at [411, 276] on div at bounding box center [416, 272] width 17 height 17
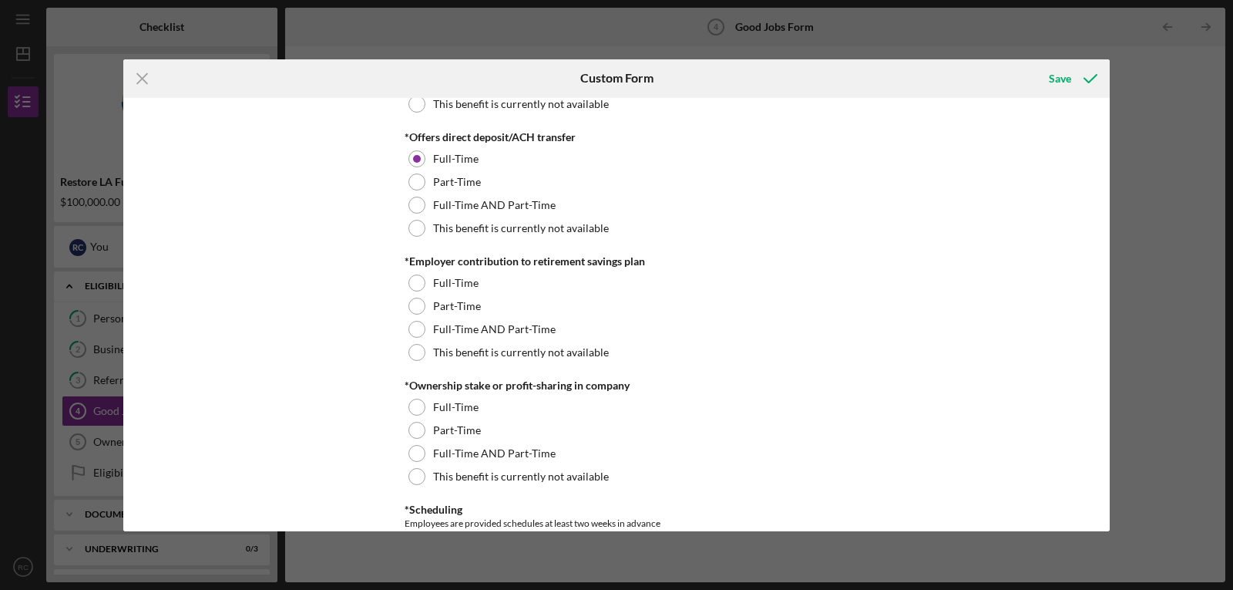
scroll to position [1315, 0]
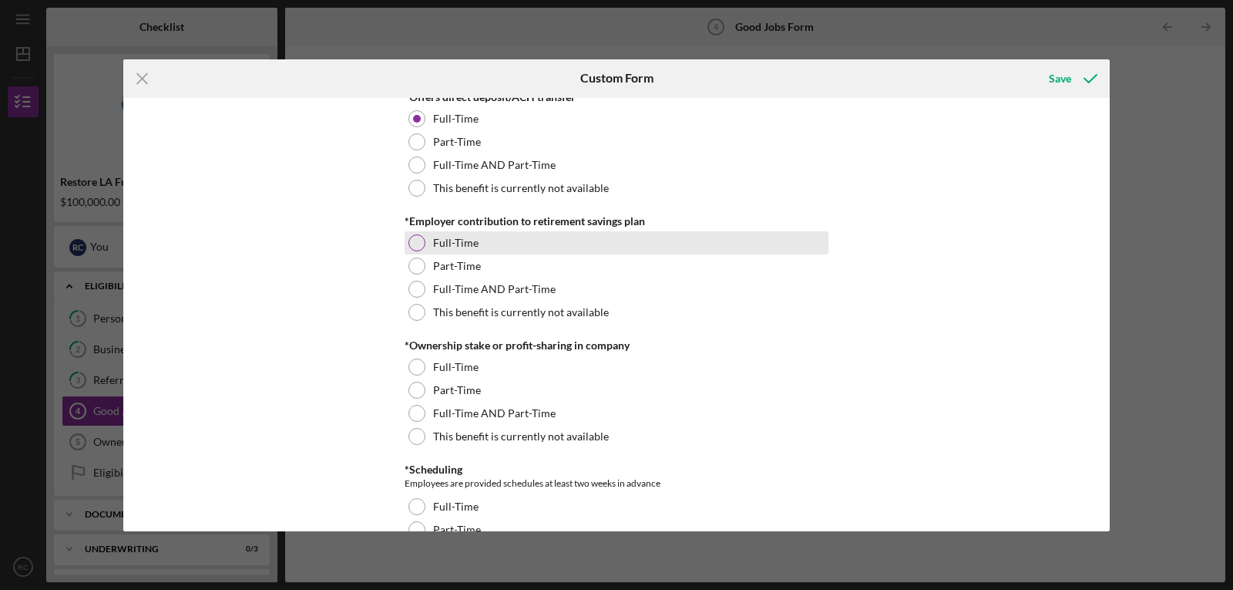
click at [415, 247] on div at bounding box center [416, 242] width 17 height 17
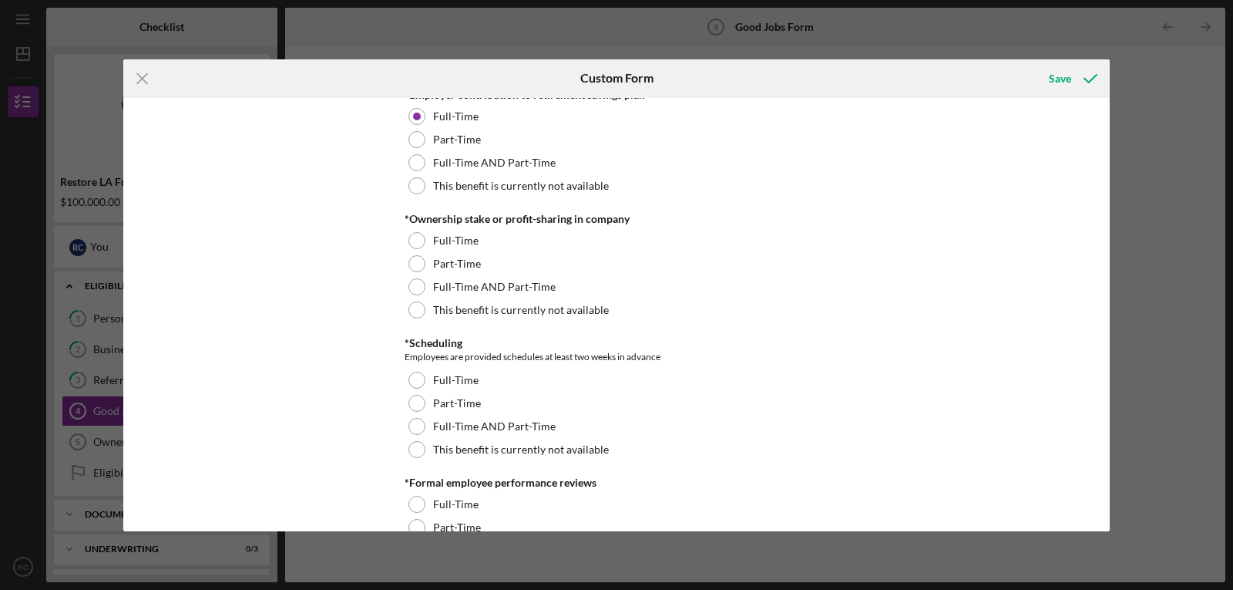
scroll to position [1469, 0]
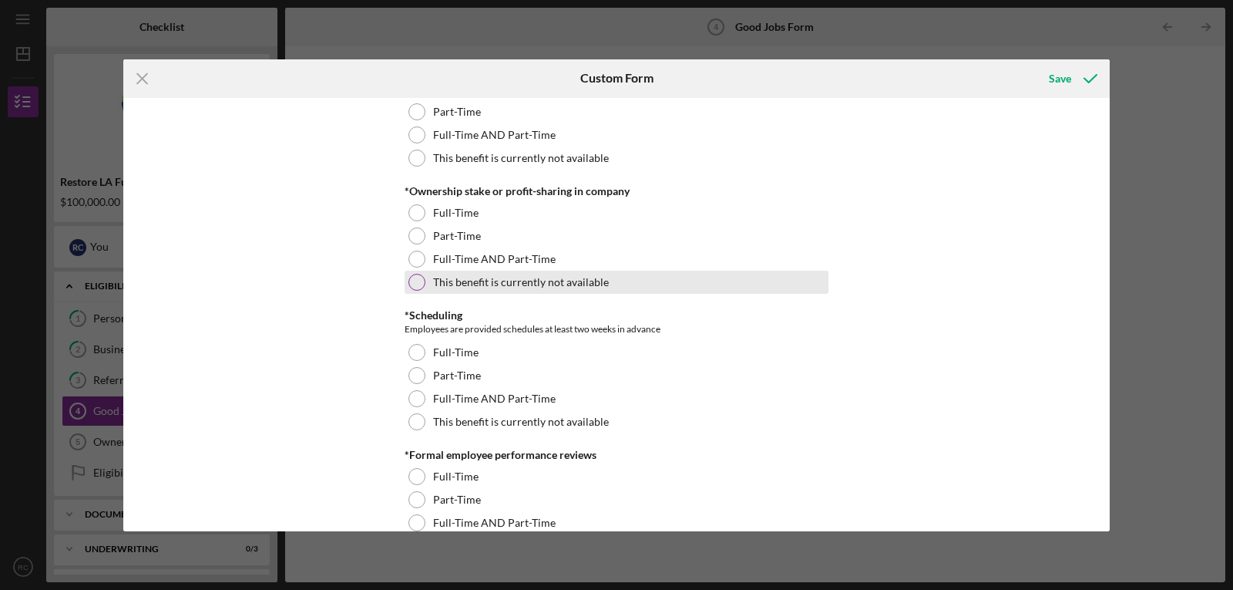
click at [415, 281] on div at bounding box center [416, 282] width 17 height 17
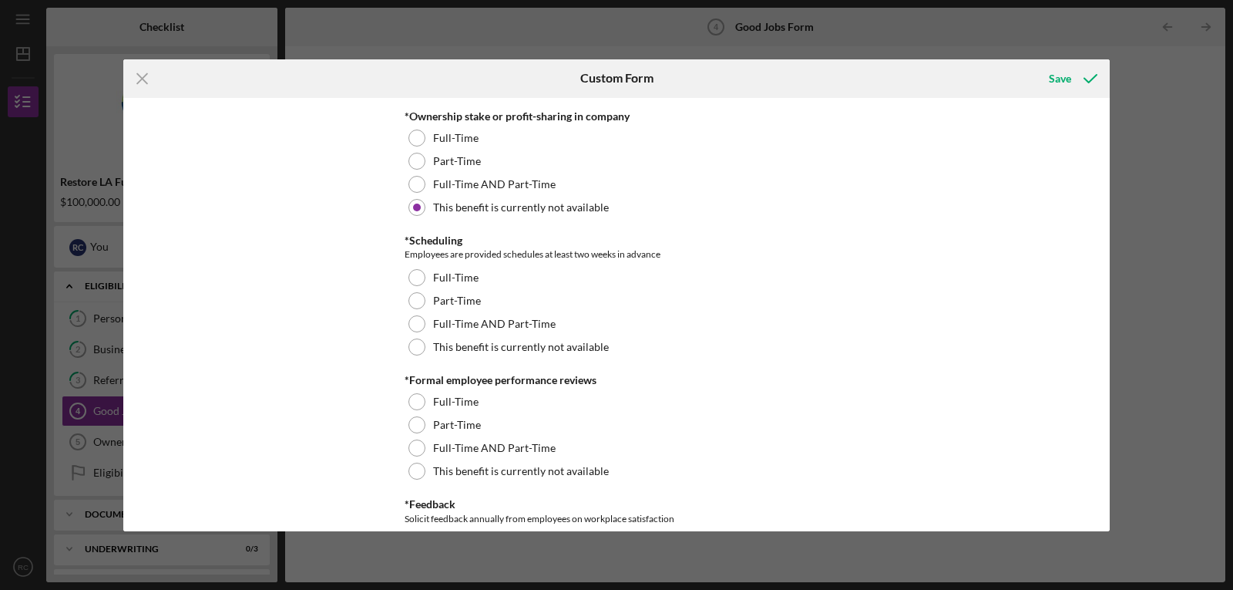
scroll to position [1571, 0]
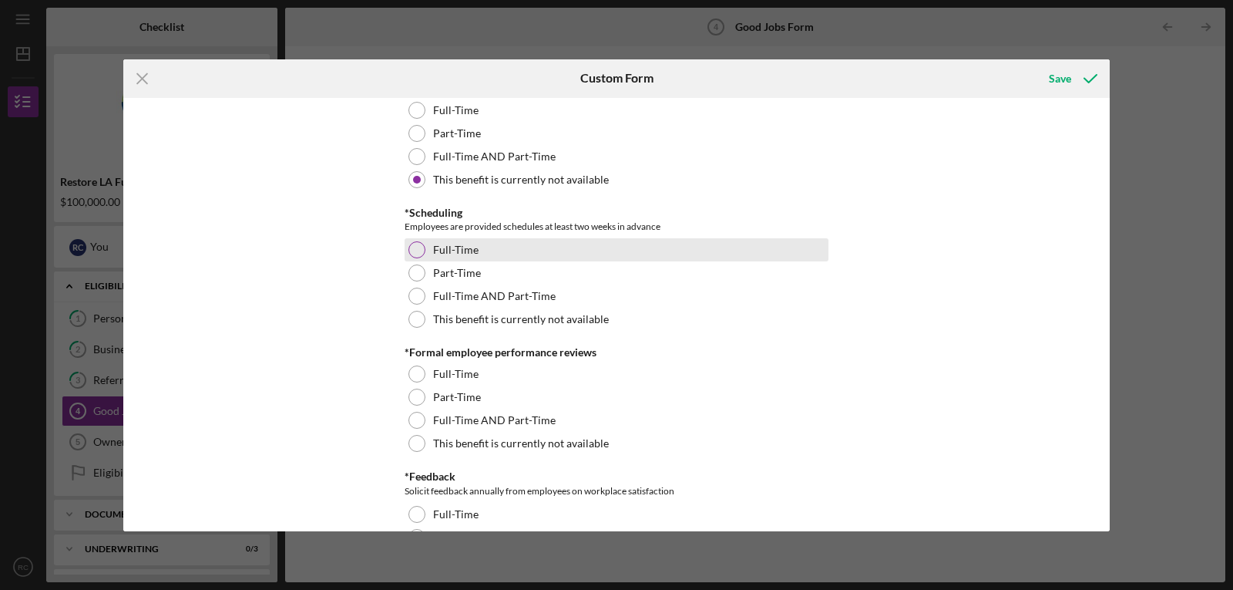
click at [416, 249] on div at bounding box center [416, 249] width 17 height 17
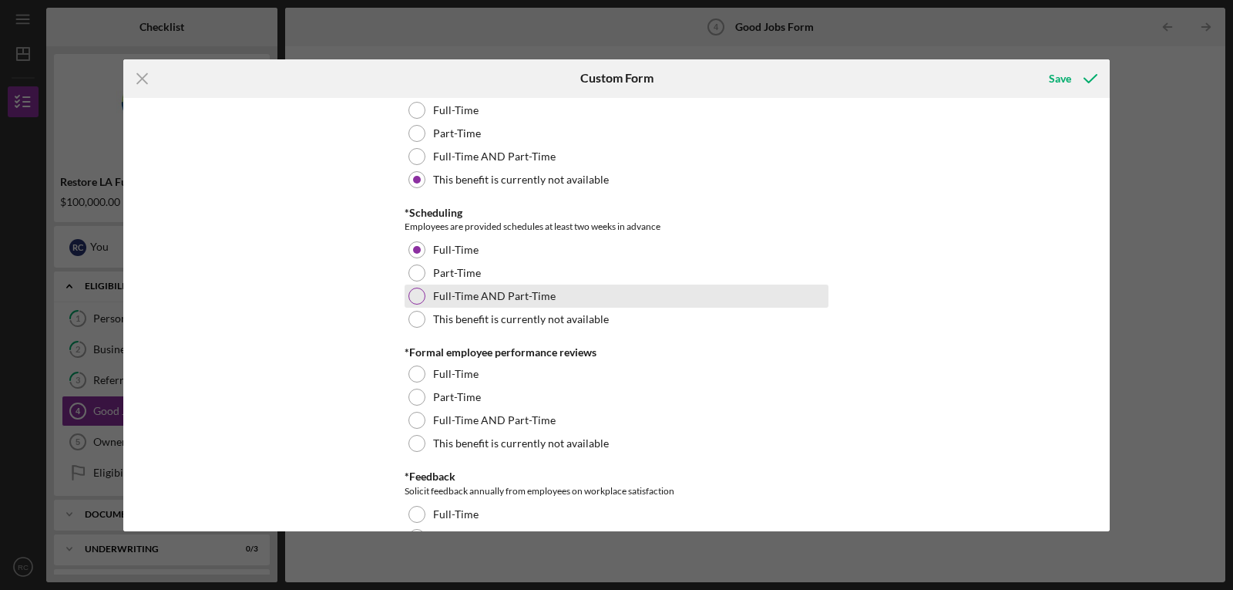
click at [417, 295] on div at bounding box center [416, 295] width 17 height 17
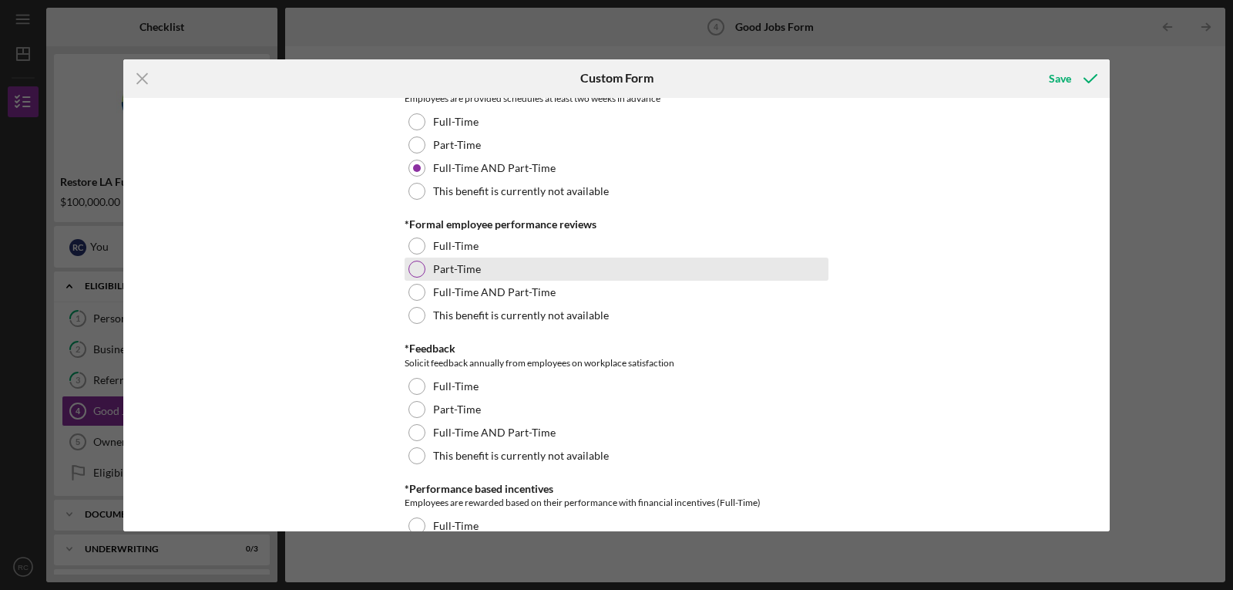
scroll to position [1700, 0]
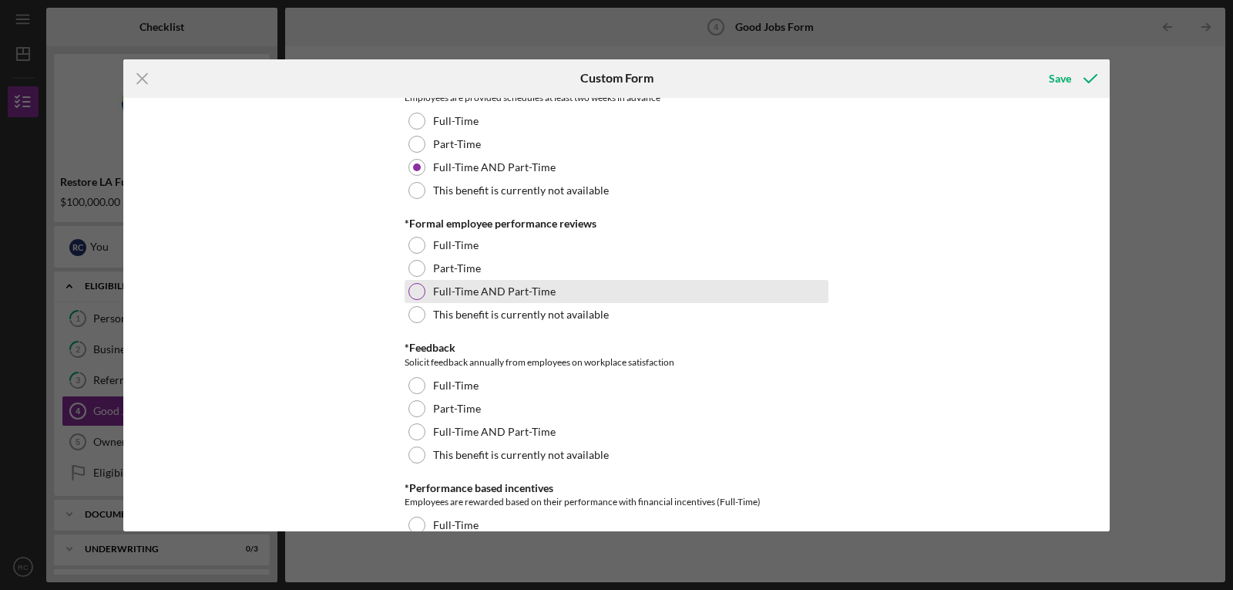
click at [418, 290] on div at bounding box center [416, 291] width 17 height 17
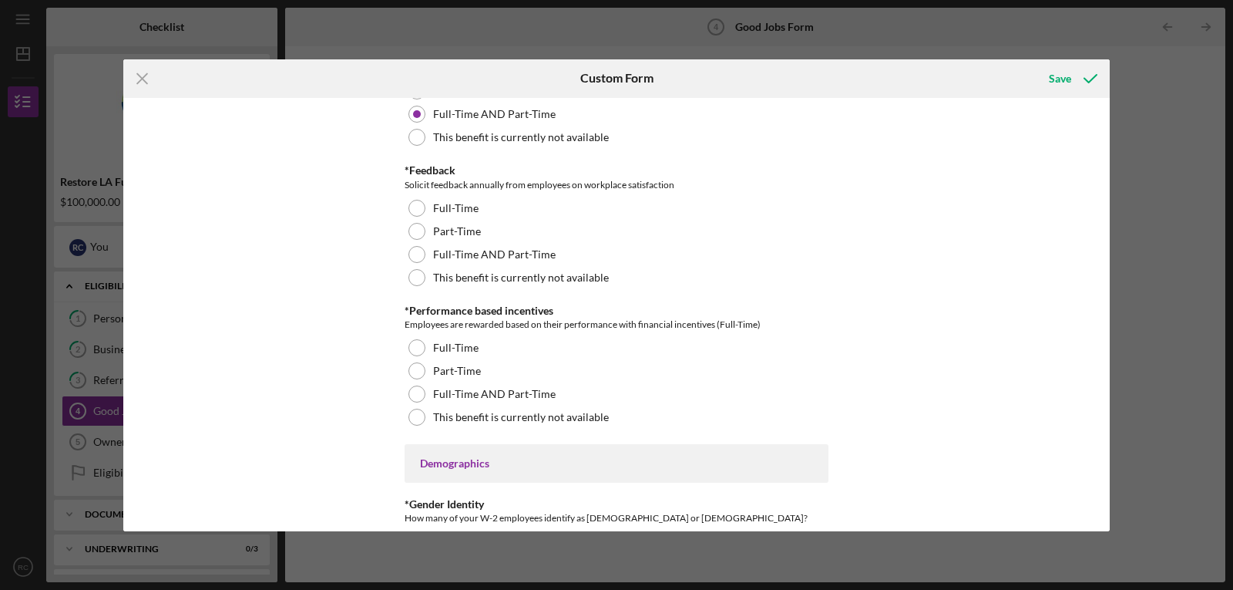
scroll to position [1880, 0]
click at [415, 254] on div at bounding box center [416, 252] width 17 height 17
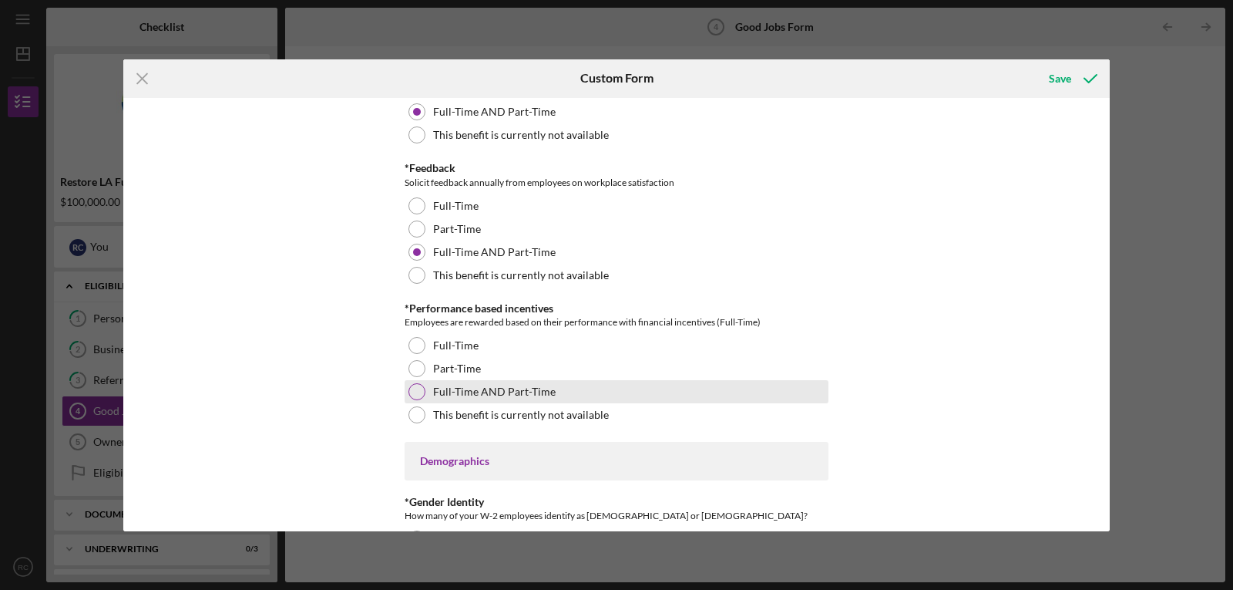
click at [415, 388] on div at bounding box center [416, 391] width 17 height 17
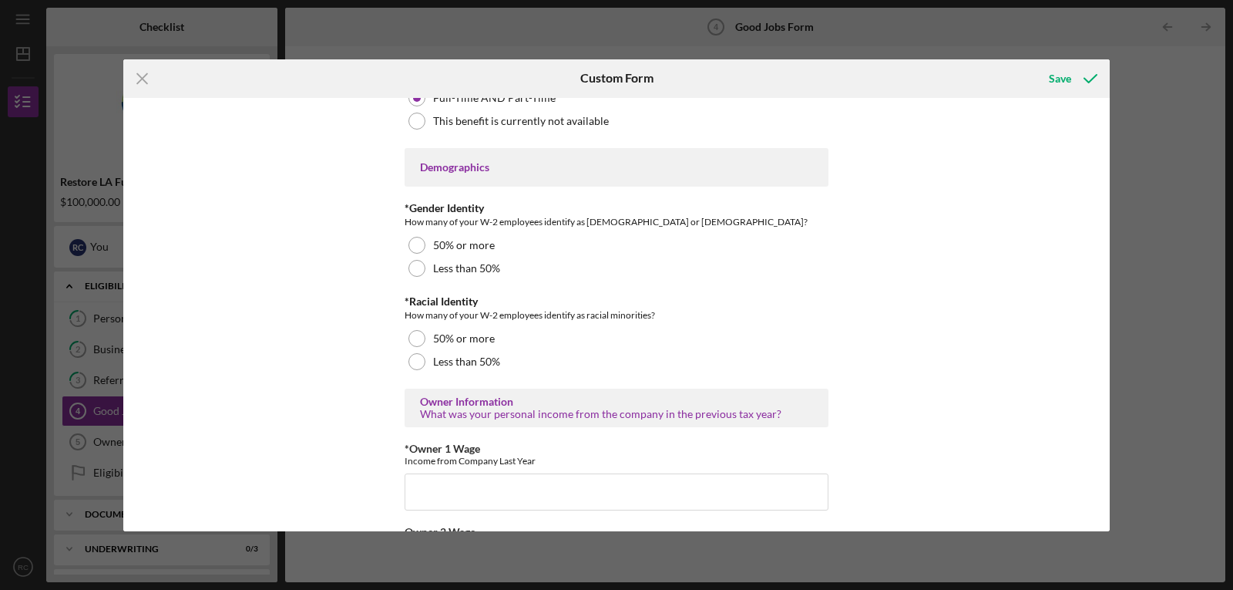
scroll to position [2213, 0]
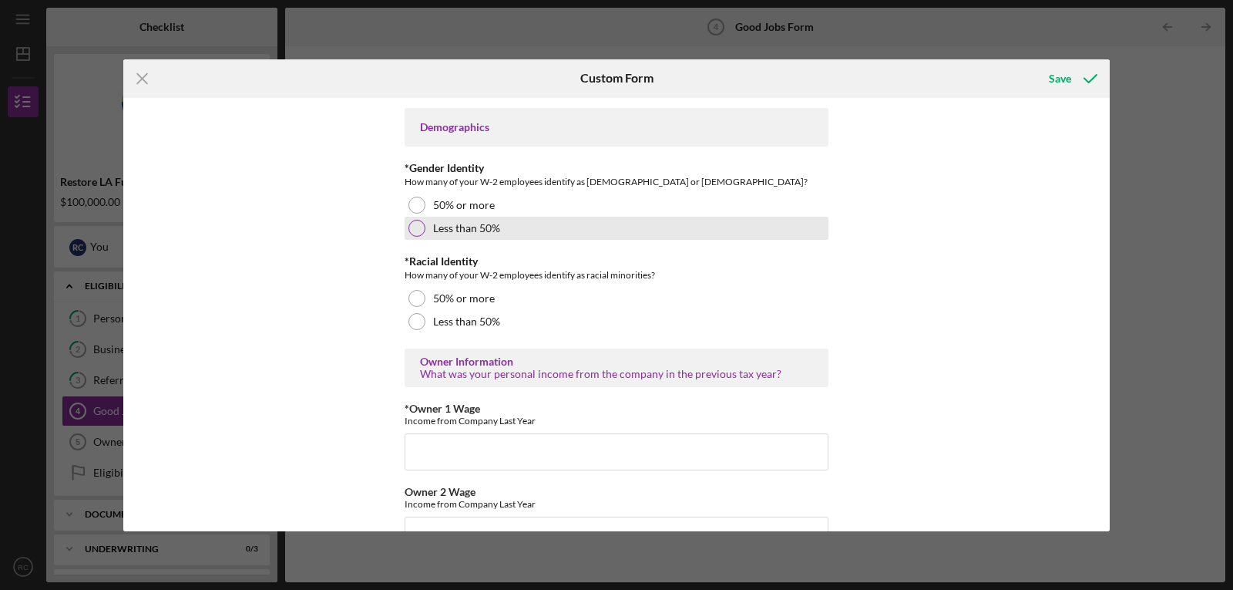
click at [415, 229] on div at bounding box center [416, 228] width 17 height 17
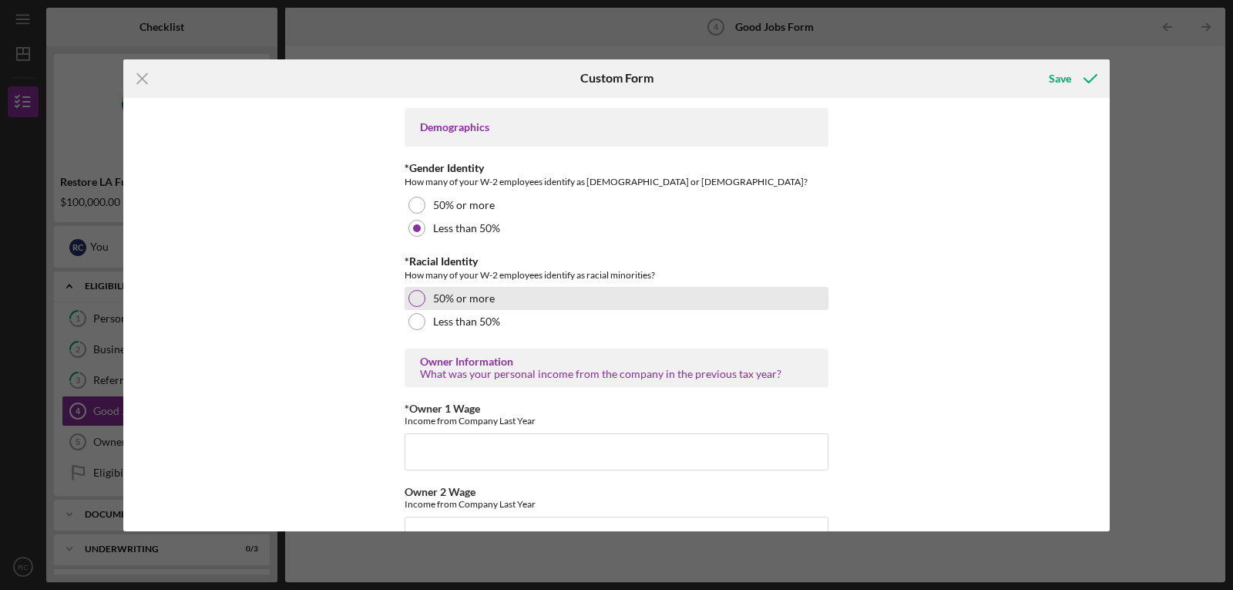
click at [415, 298] on div at bounding box center [416, 298] width 17 height 17
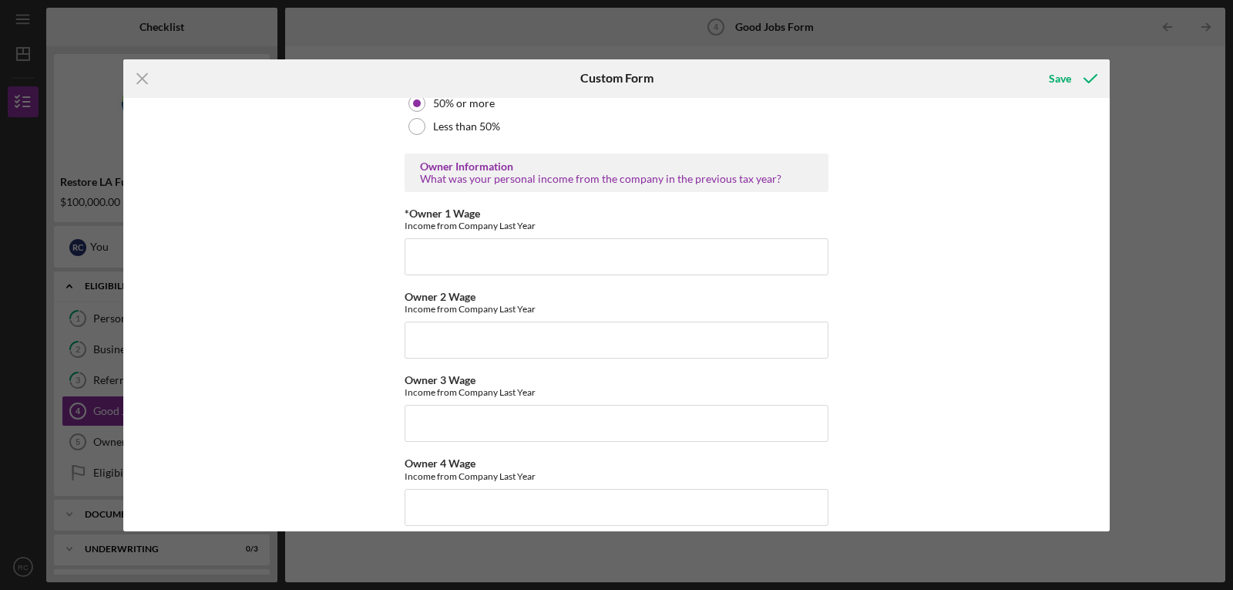
scroll to position [2419, 0]
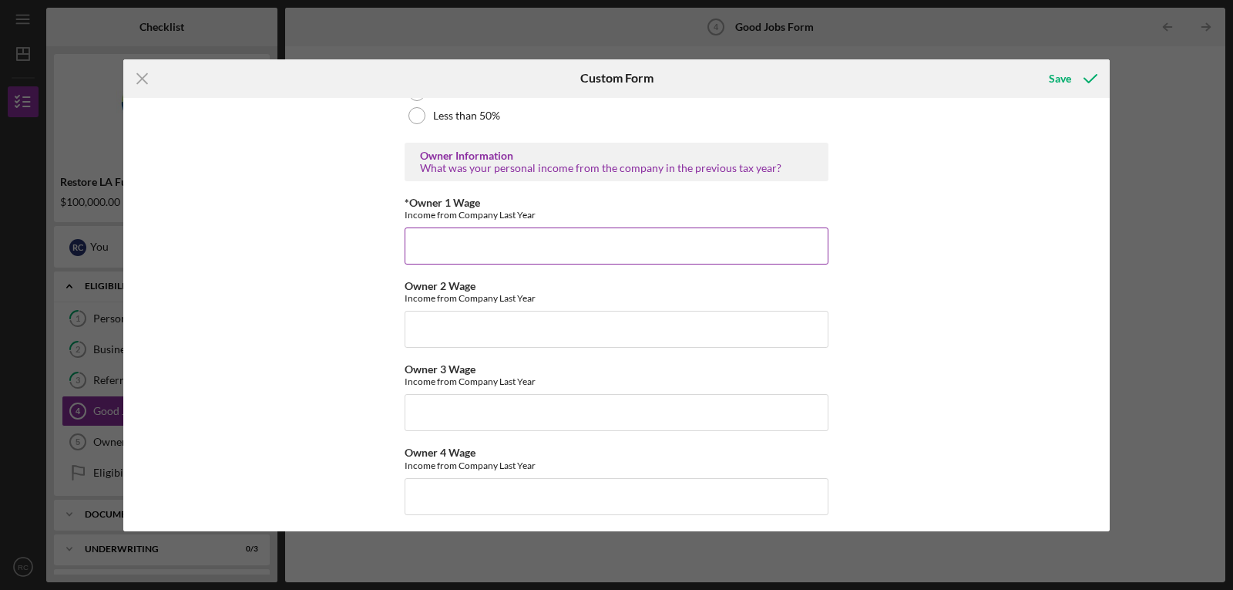
click at [428, 240] on input "*Owner 1 Wage" at bounding box center [617, 245] width 424 height 37
type input "151000.00"
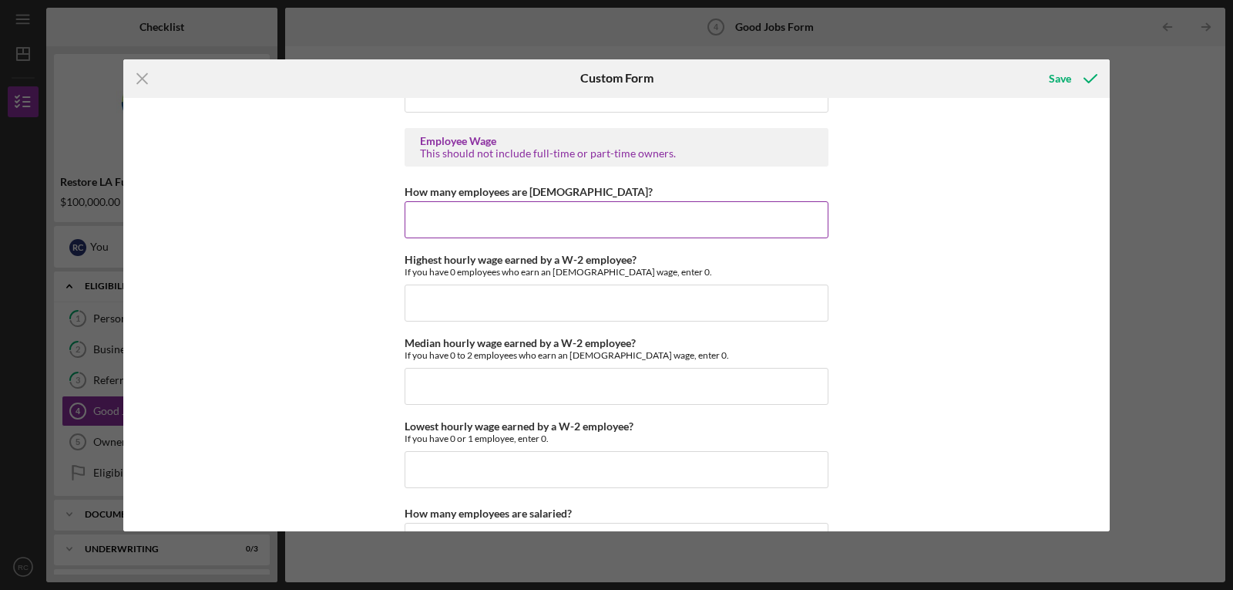
scroll to position [2907, 0]
click at [448, 217] on input "How many employees are [DEMOGRAPHIC_DATA]?" at bounding box center [617, 217] width 424 height 37
type input "6"
type input "$94.95"
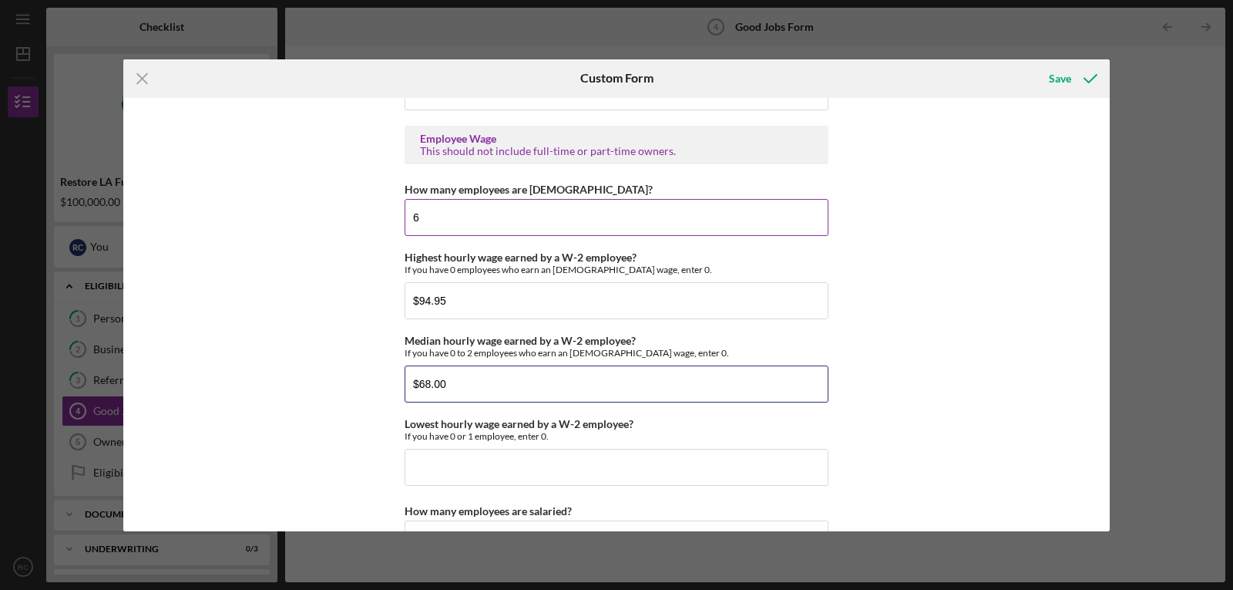
type input "$68.00"
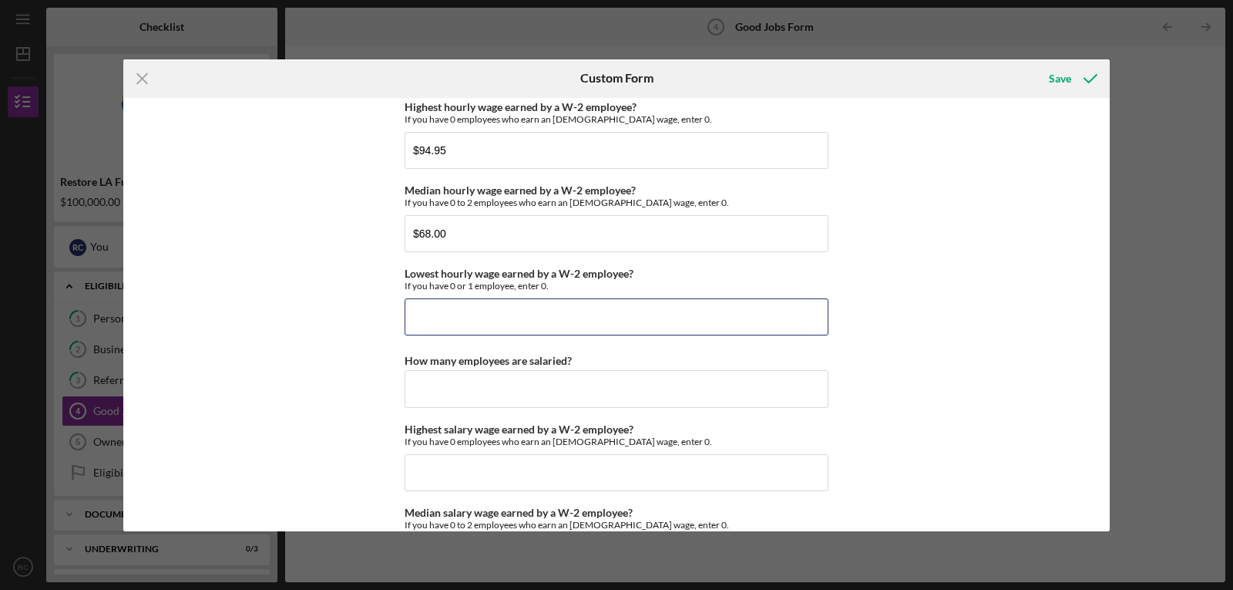
scroll to position [3087, 0]
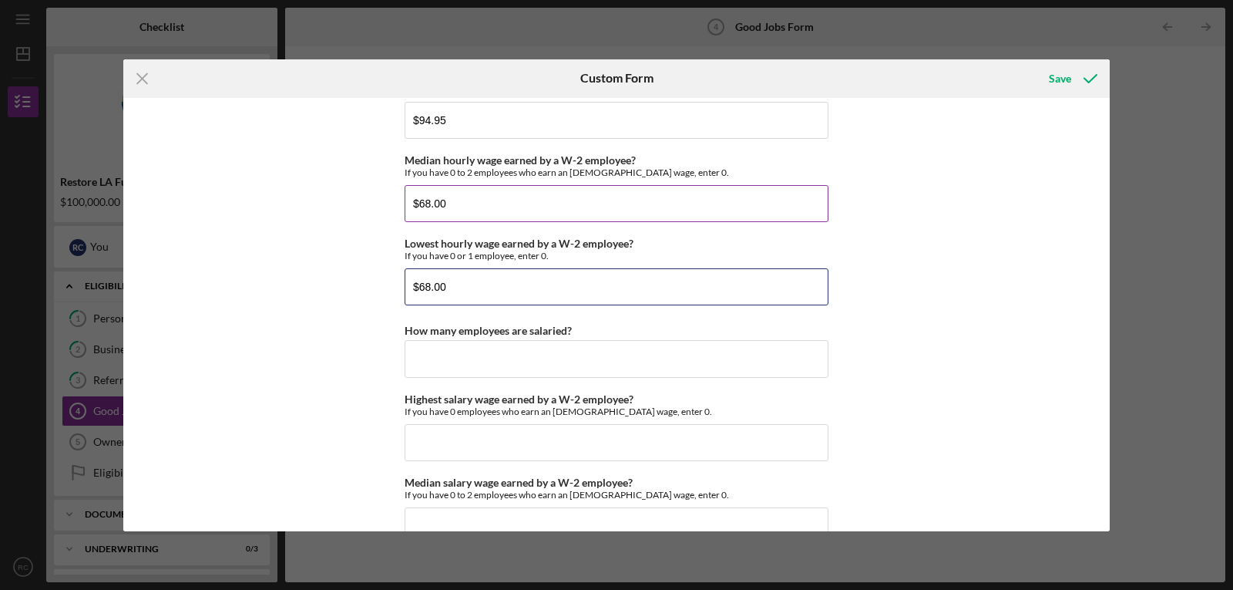
type input "$68.00"
drag, startPoint x: 447, startPoint y: 199, endPoint x: 328, endPoint y: 210, distance: 119.9
click at [328, 210] on div "Good Jobs Form *Total Number of [DEMOGRAPHIC_DATA] W-2 Employees If you have no…" at bounding box center [616, 314] width 986 height 433
type input "$75.00"
type input "0"
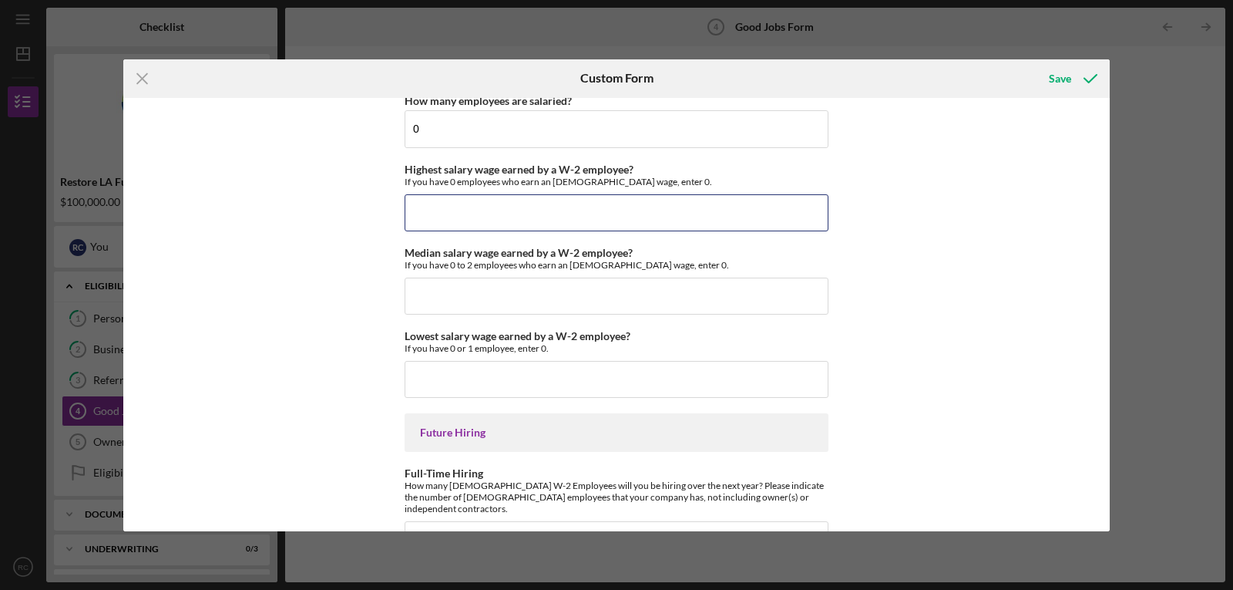
scroll to position [3319, 0]
type input "$55,000"
type input "$36,000"
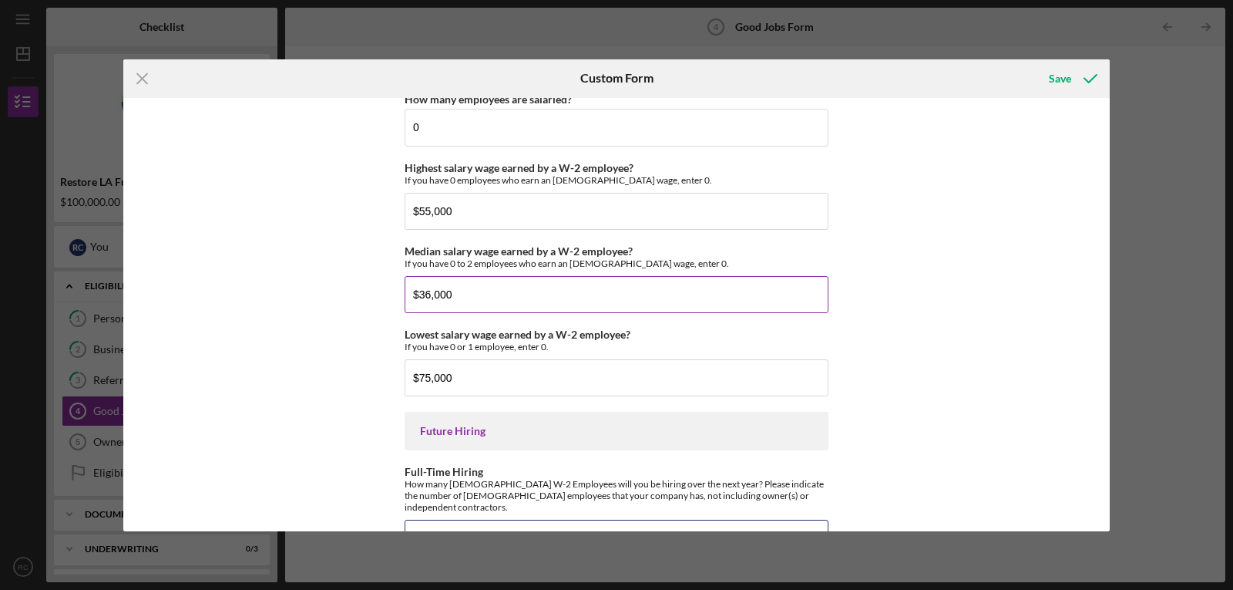
scroll to position [3333, 0]
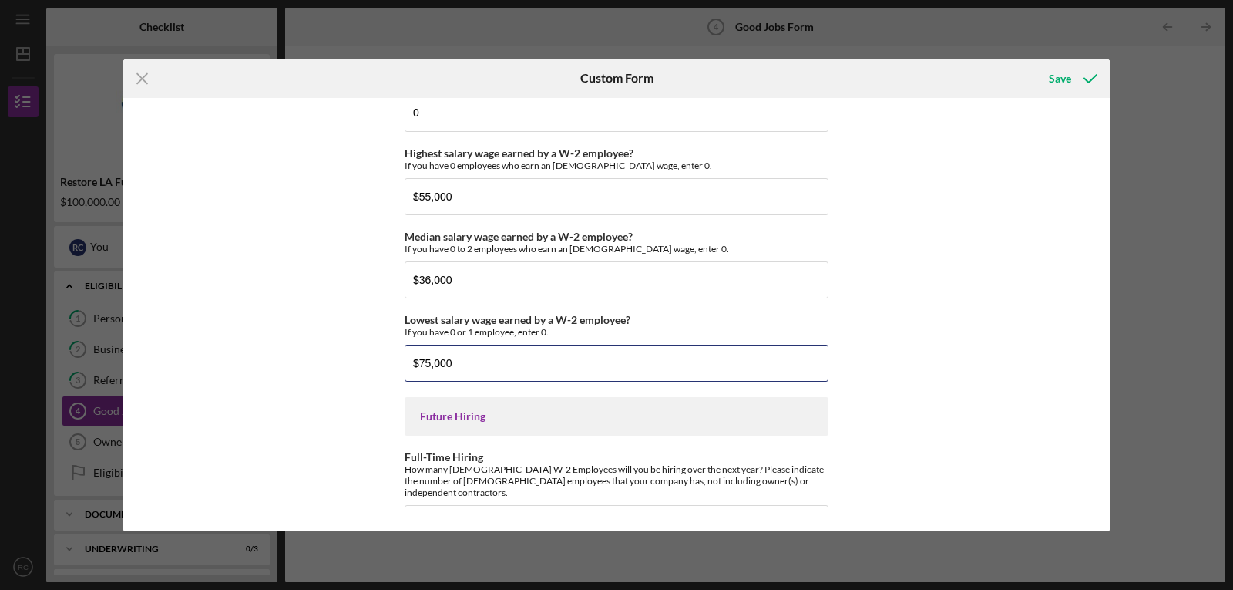
drag, startPoint x: 472, startPoint y: 365, endPoint x: 314, endPoint y: 382, distance: 159.7
click at [314, 382] on div "Good Jobs Form *Total Number of [DEMOGRAPHIC_DATA] W-2 Employees If you have no…" at bounding box center [616, 314] width 986 height 433
type input "$7,500"
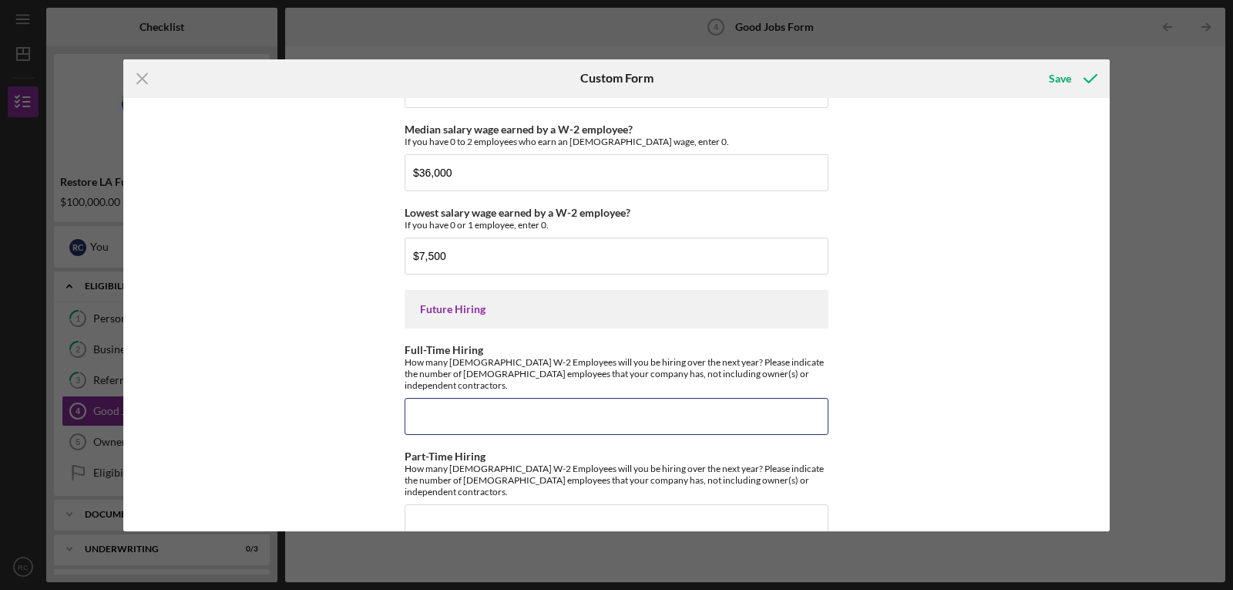
scroll to position [3450, 0]
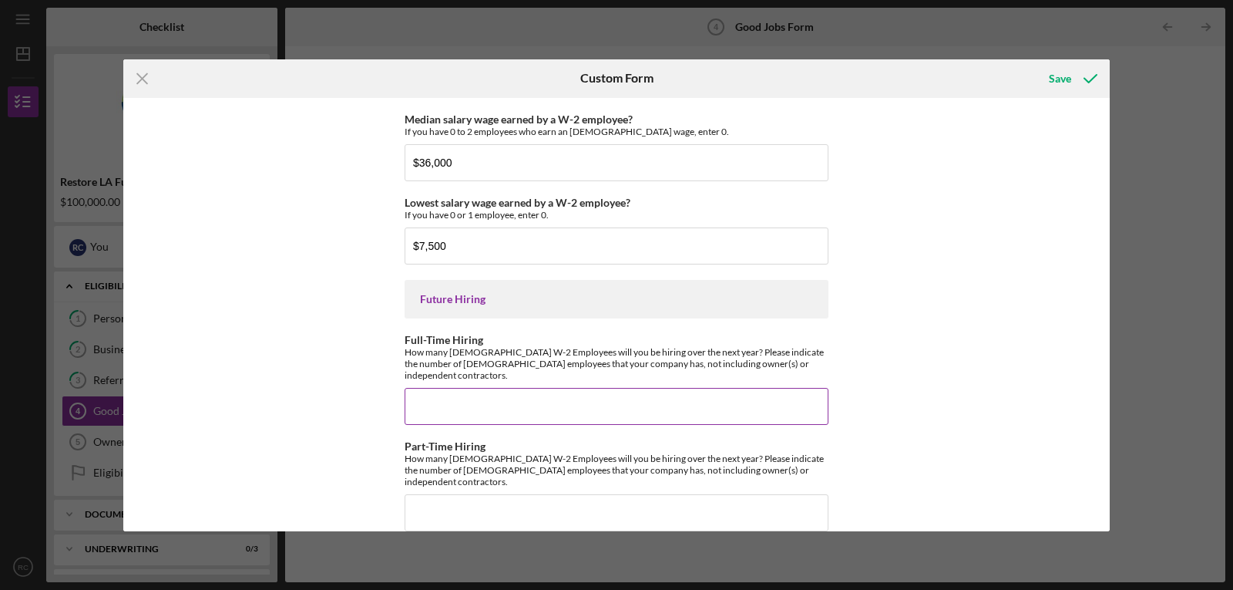
click at [496, 392] on input "Full-Time Hiring" at bounding box center [617, 406] width 424 height 37
type input "2"
click at [482, 494] on input "Part-Time Hiring" at bounding box center [617, 512] width 424 height 37
type input "0"
click at [1055, 82] on div "Save" at bounding box center [1060, 78] width 22 height 31
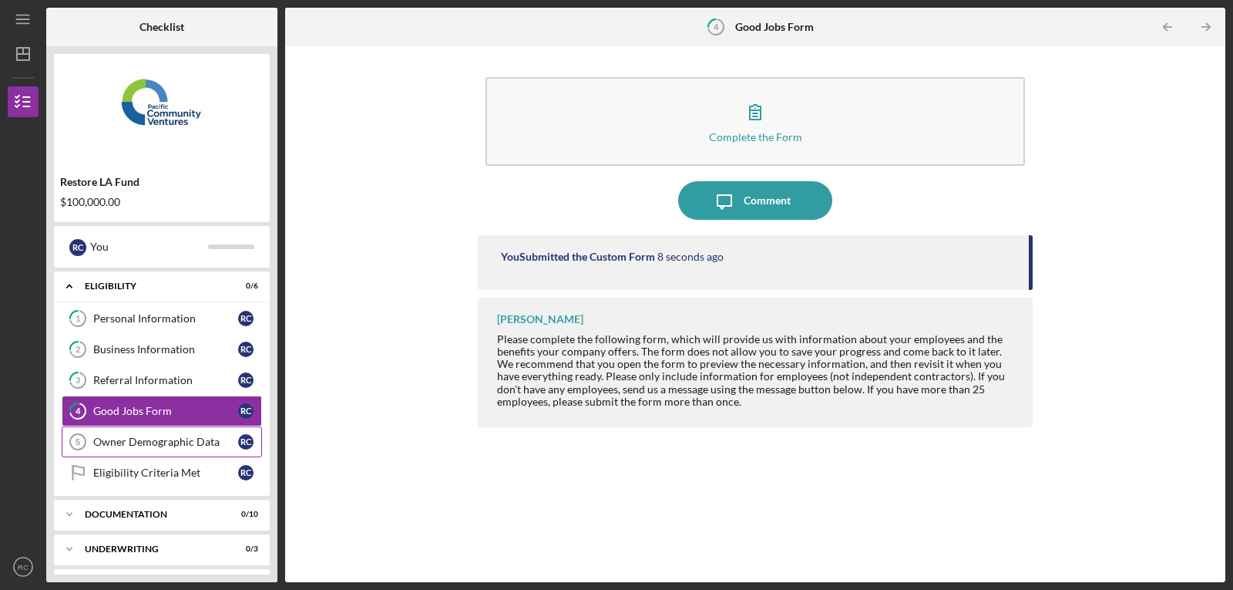
click at [130, 438] on div "Owner Demographic Data" at bounding box center [165, 441] width 145 height 12
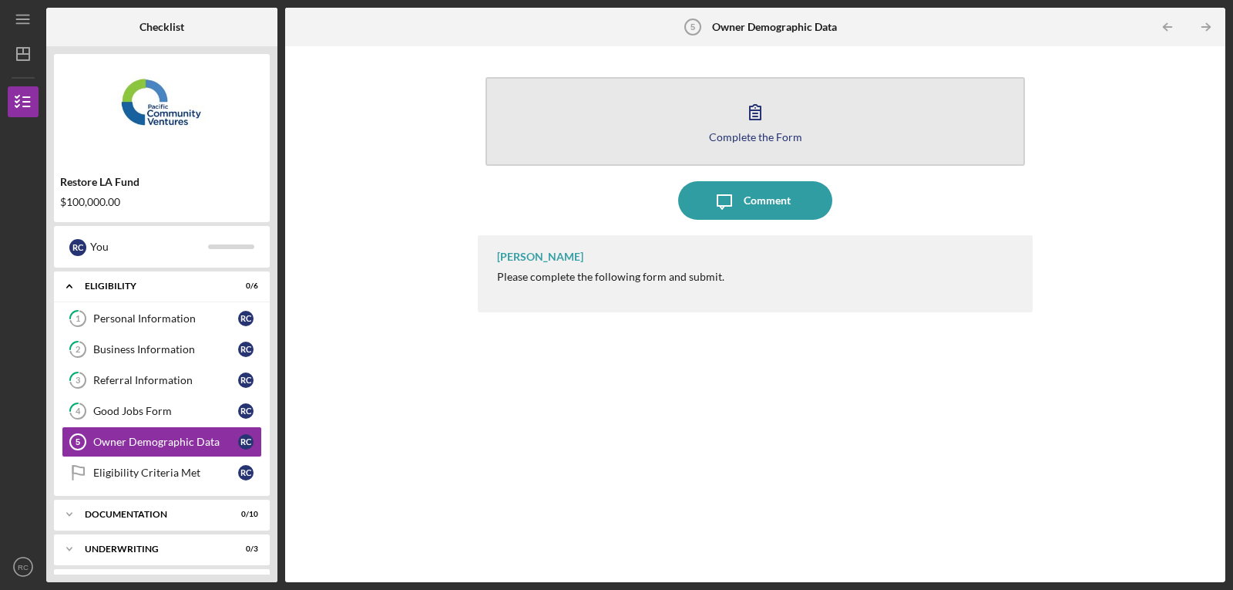
click at [739, 123] on icon "button" at bounding box center [755, 111] width 39 height 39
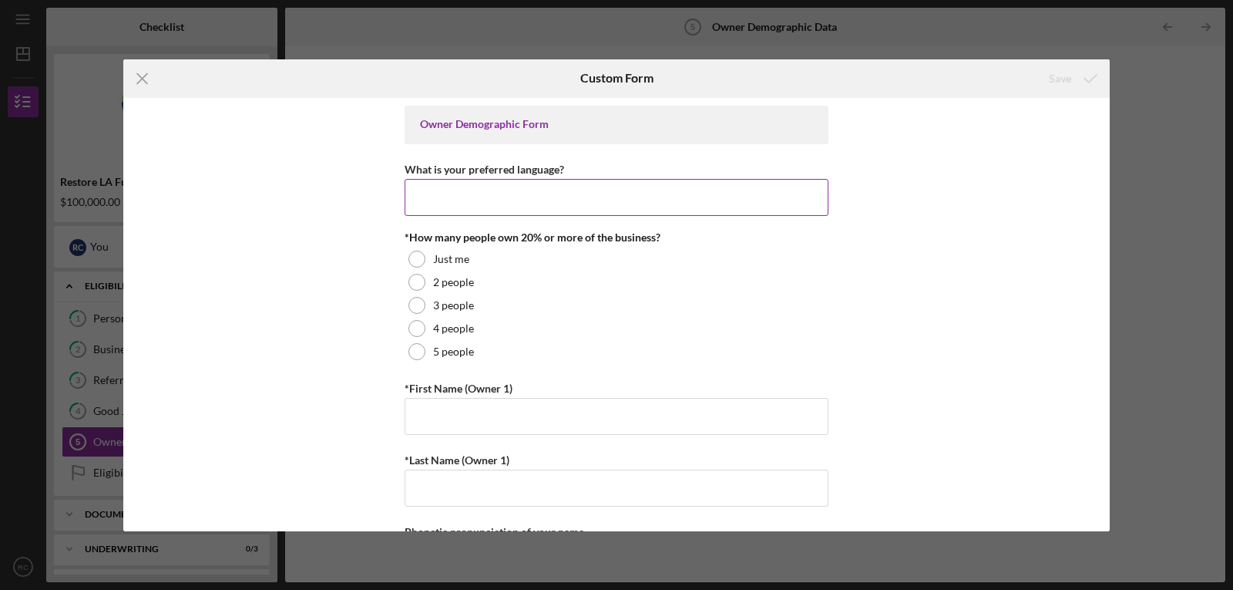
click at [431, 199] on input "What is your preferred language?" at bounding box center [617, 197] width 424 height 37
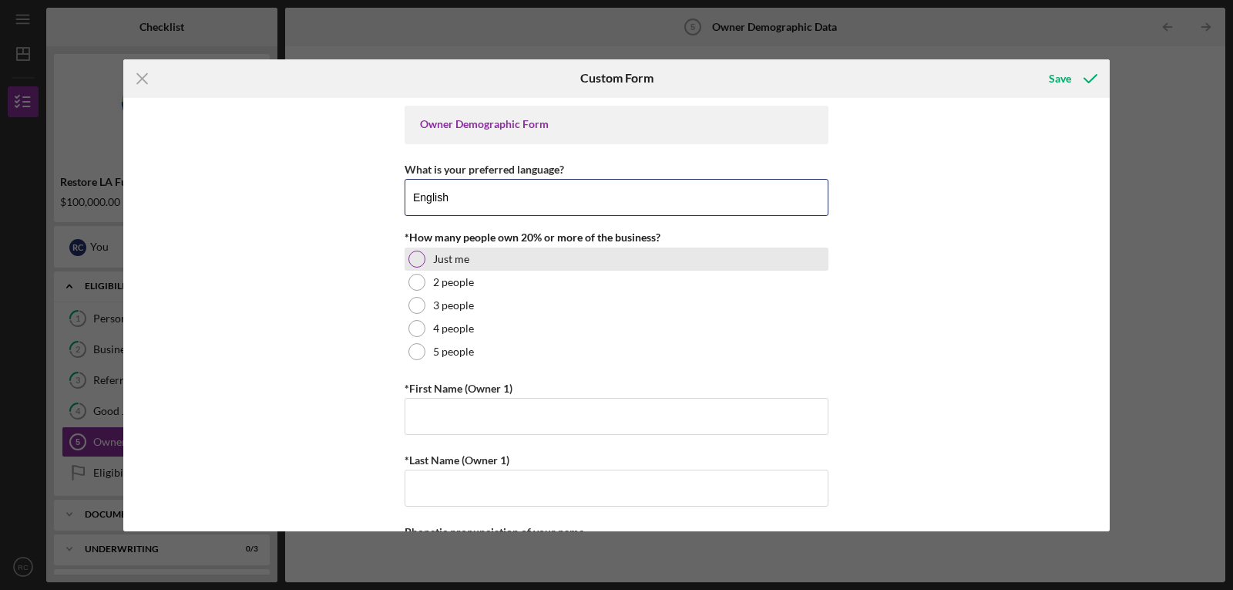
type input "English"
click at [418, 259] on div at bounding box center [416, 258] width 17 height 17
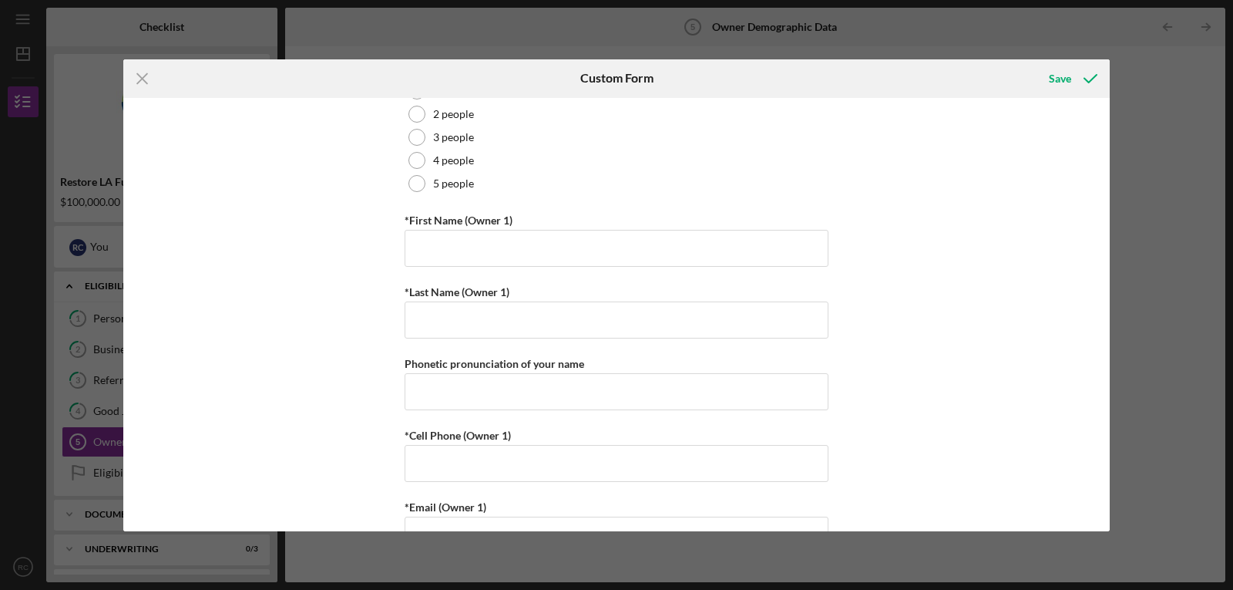
scroll to position [180, 0]
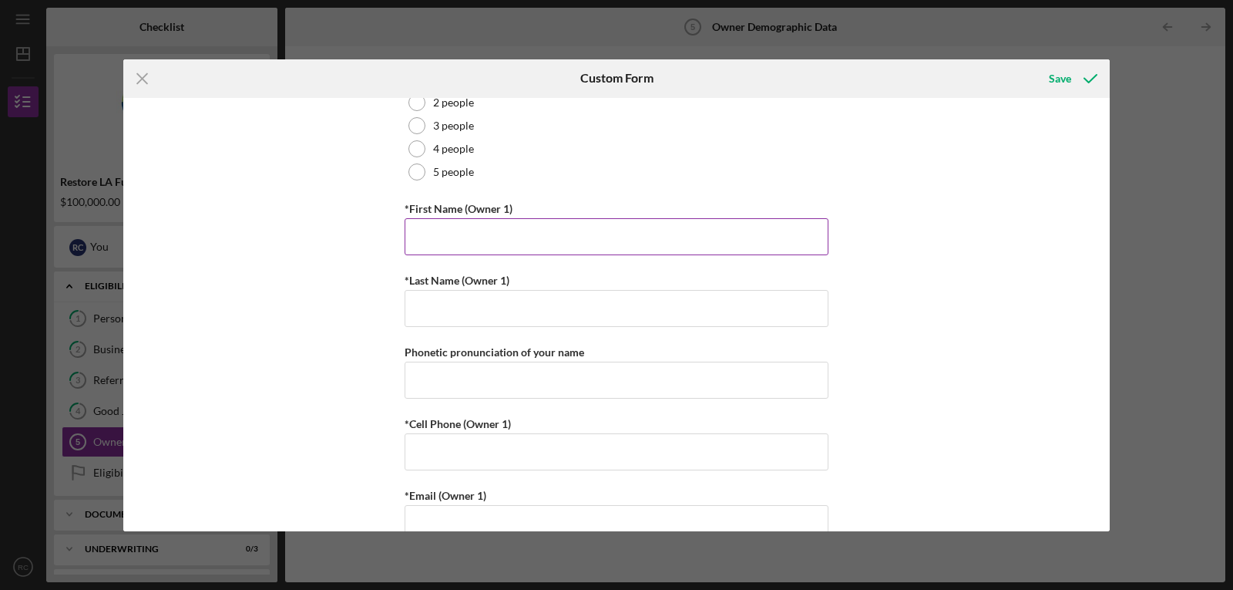
click at [436, 239] on input "*First Name (Owner 1)" at bounding box center [617, 236] width 424 height 37
type input "[PERSON_NAME]"
type input "[PHONE_NUMBER]"
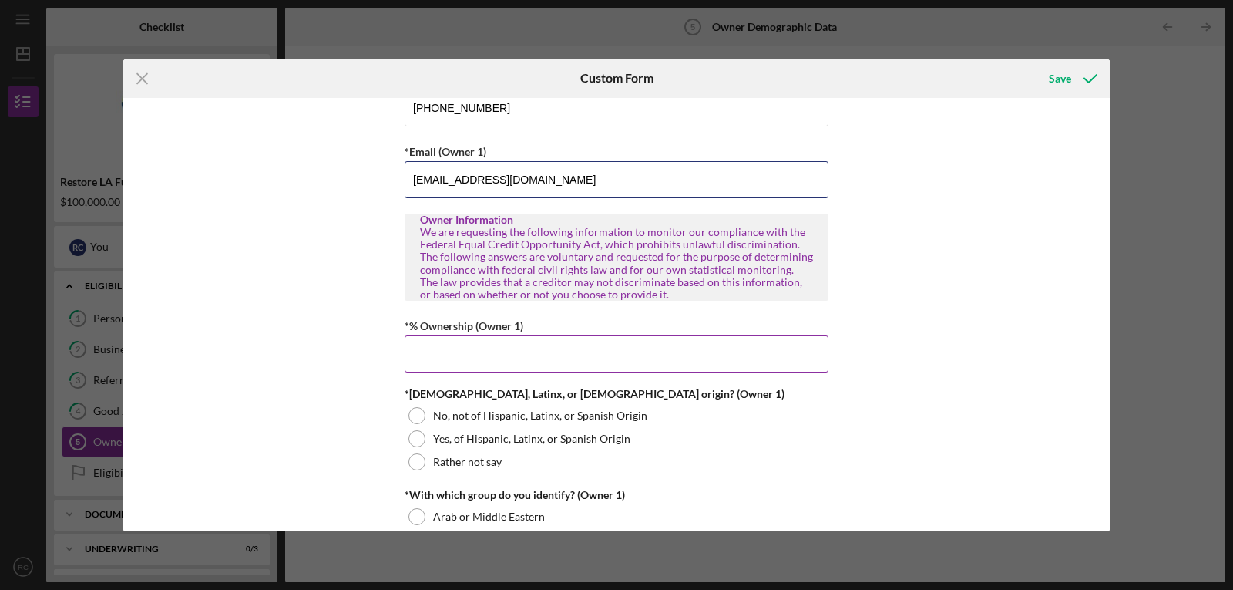
scroll to position [551, 0]
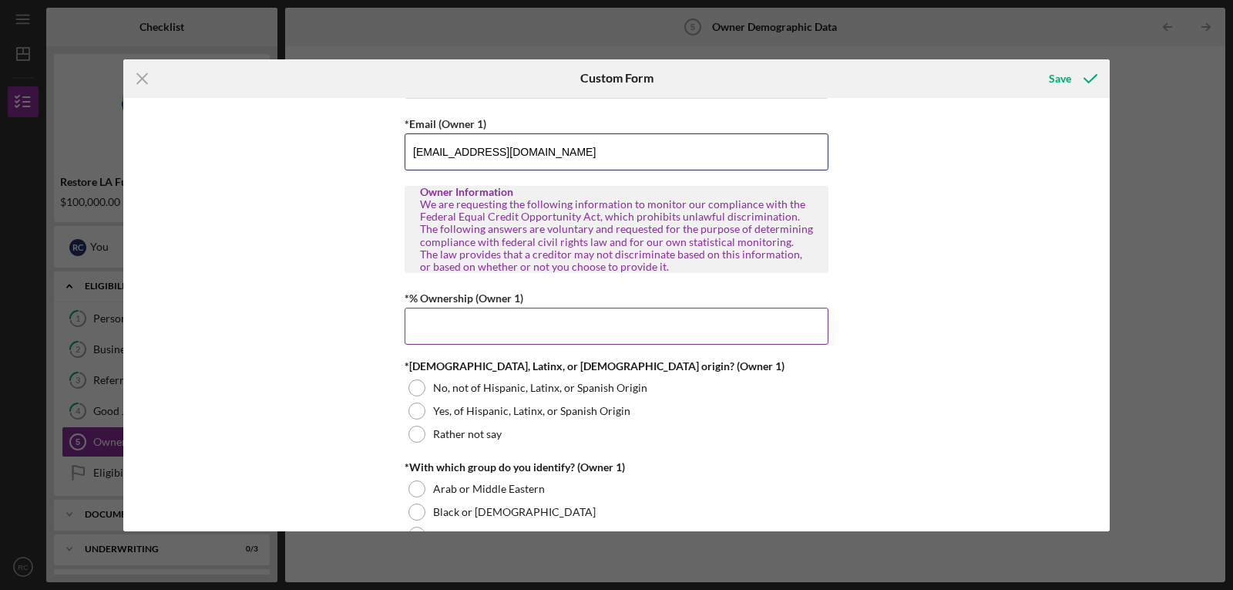
type input "[EMAIL_ADDRESS][DOMAIN_NAME]"
click at [481, 327] on input "*% Ownership (Owner 1)" at bounding box center [617, 326] width 424 height 37
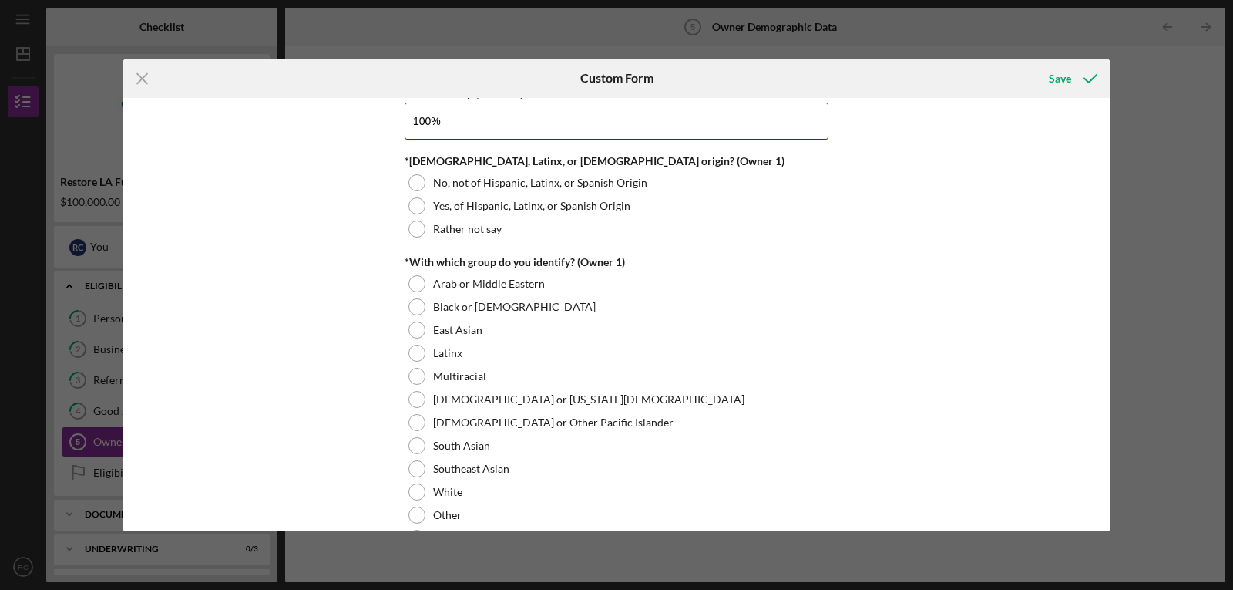
scroll to position [757, 0]
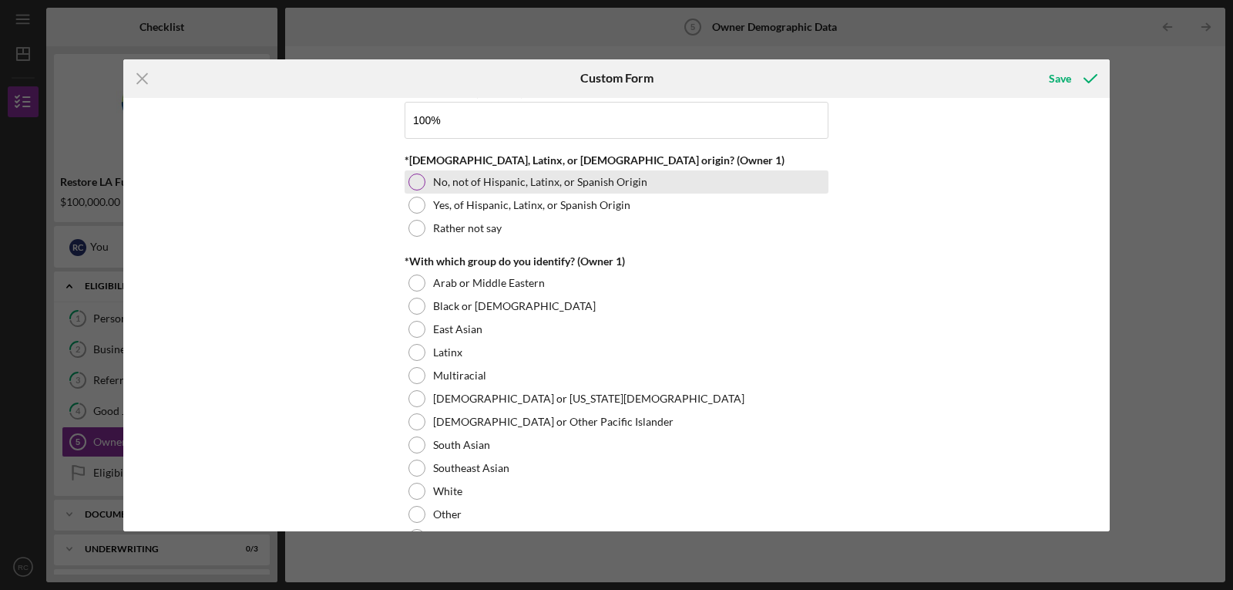
type input "100.00000%"
click at [414, 183] on div at bounding box center [416, 181] width 17 height 17
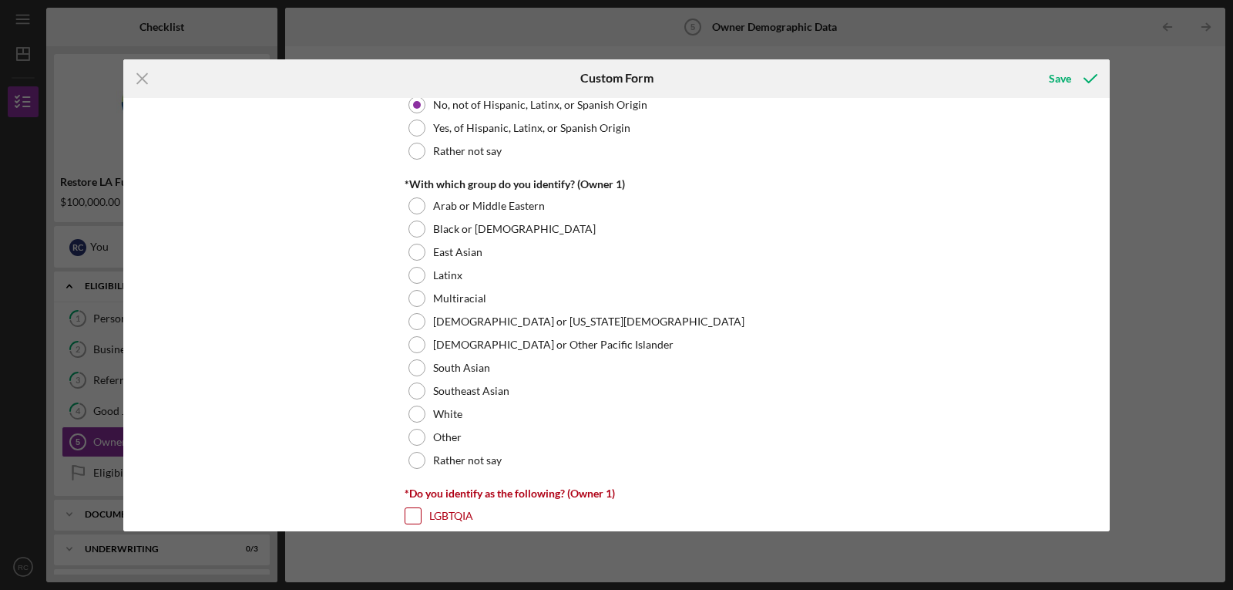
scroll to position [859, 0]
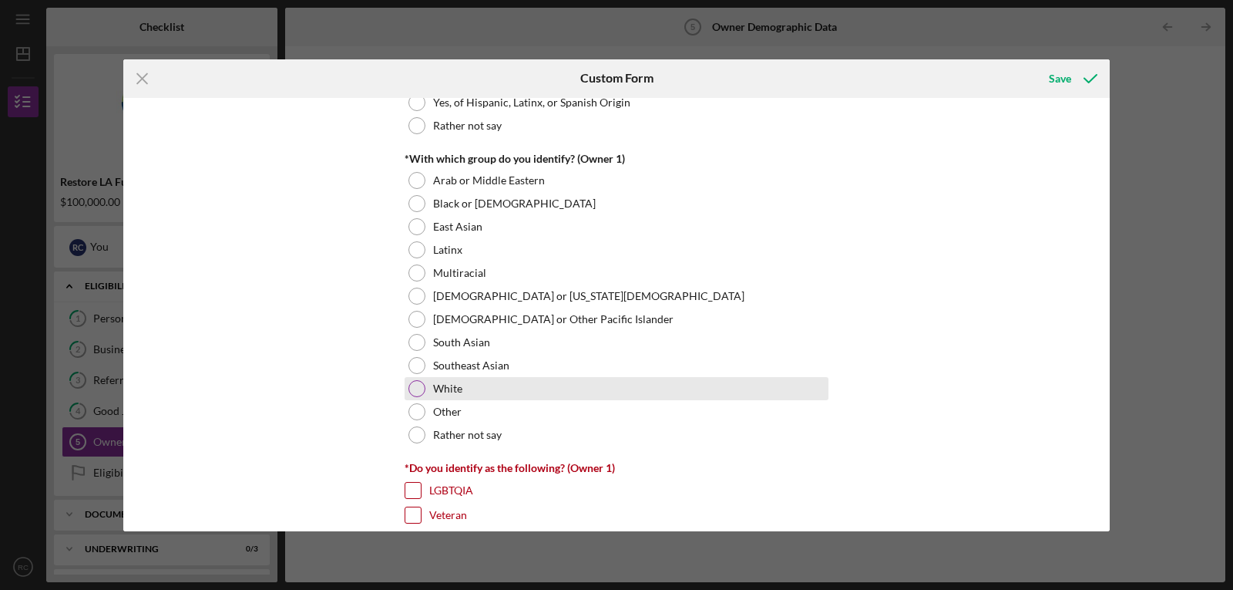
drag, startPoint x: 416, startPoint y: 388, endPoint x: 355, endPoint y: 402, distance: 63.2
click at [415, 392] on div at bounding box center [416, 388] width 17 height 17
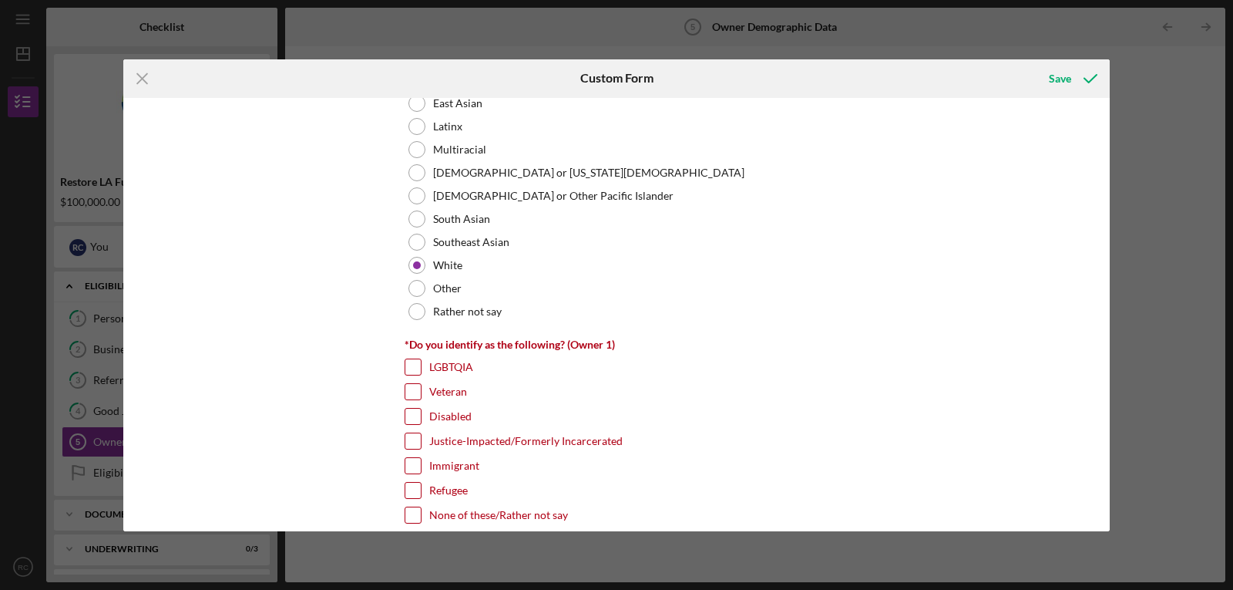
scroll to position [1065, 0]
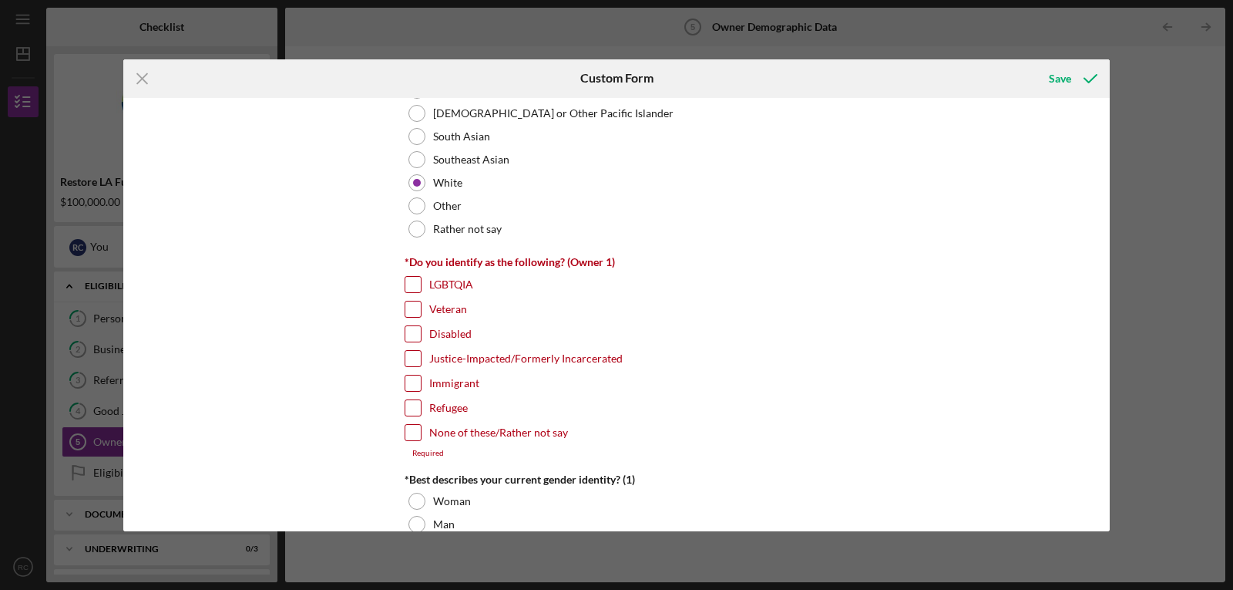
click at [410, 432] on input "None of these/Rather not say" at bounding box center [412, 432] width 15 height 15
checkbox input "true"
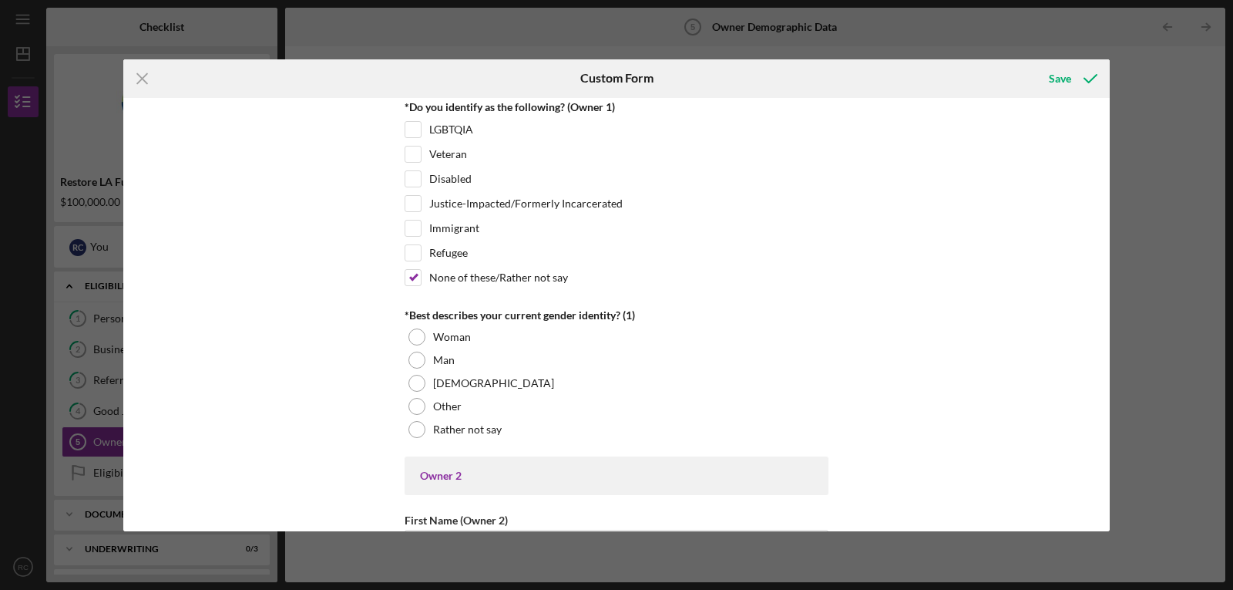
scroll to position [1270, 0]
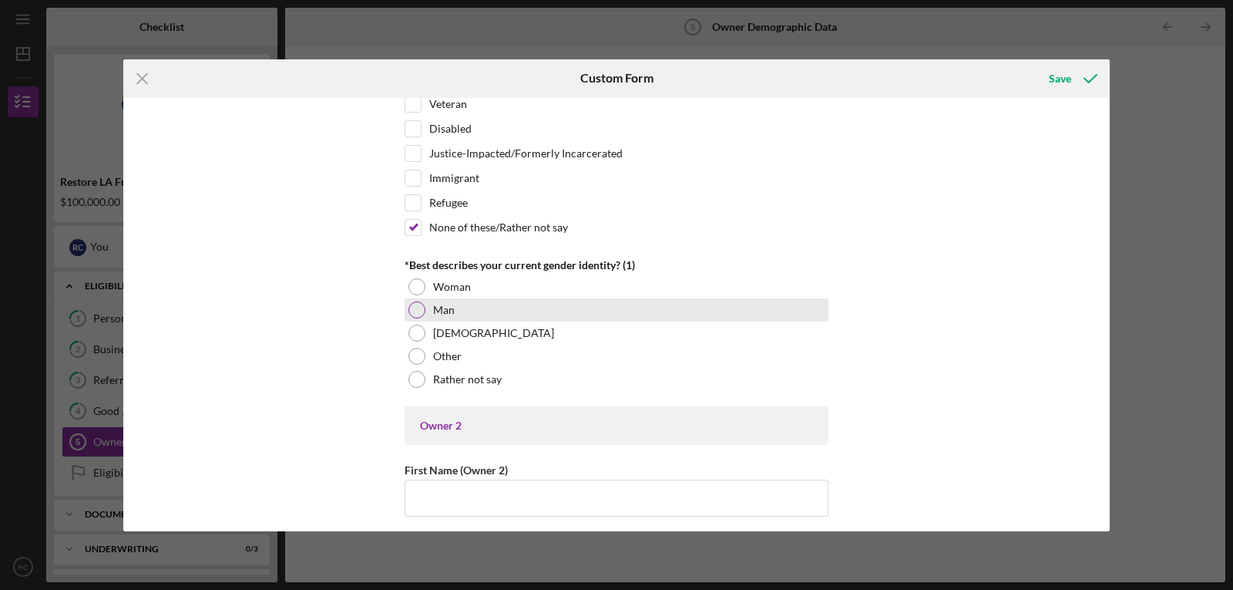
click at [415, 314] on div at bounding box center [416, 309] width 17 height 17
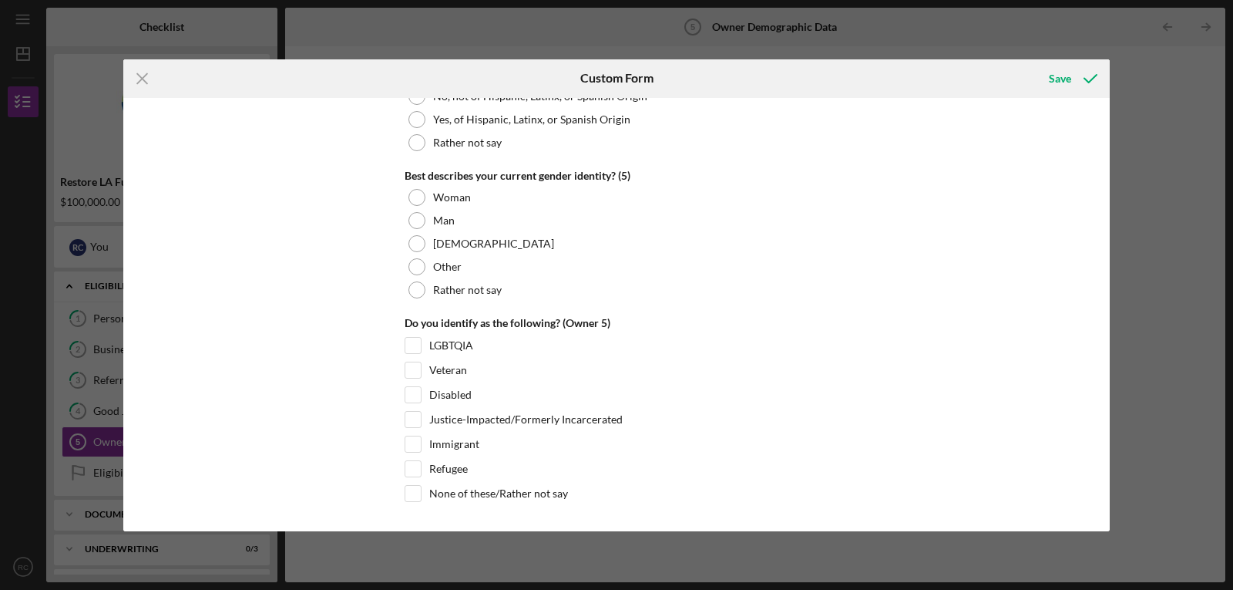
scroll to position [5931, 0]
click at [1064, 76] on div "Save" at bounding box center [1060, 78] width 22 height 31
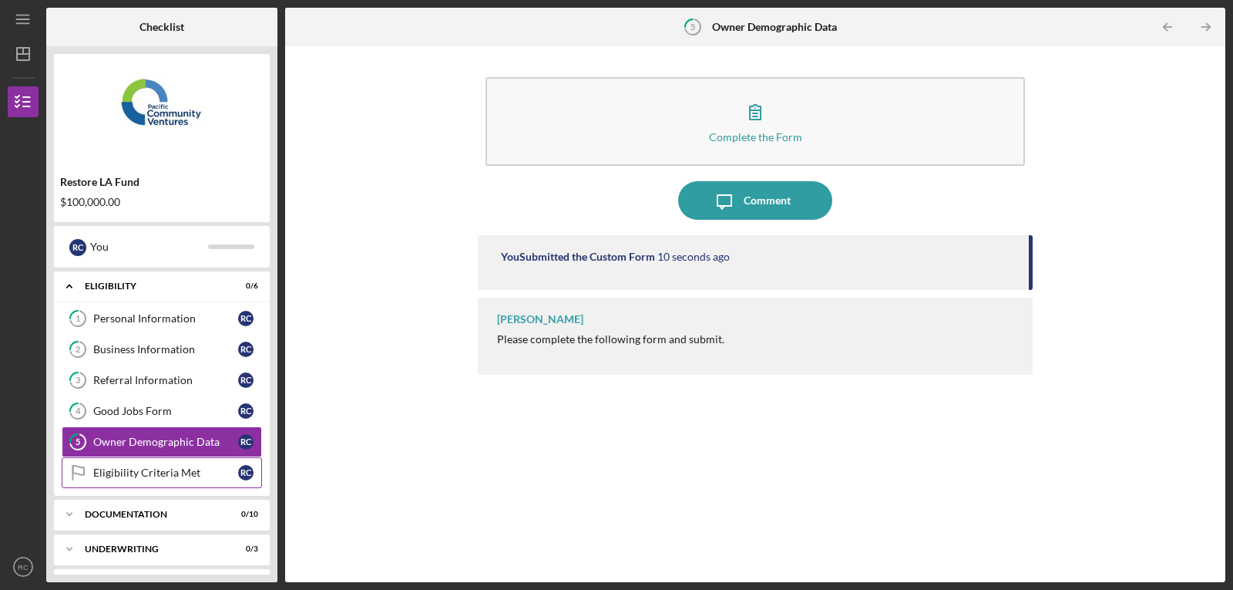
click at [130, 473] on div "Eligibility Criteria Met" at bounding box center [165, 472] width 145 height 12
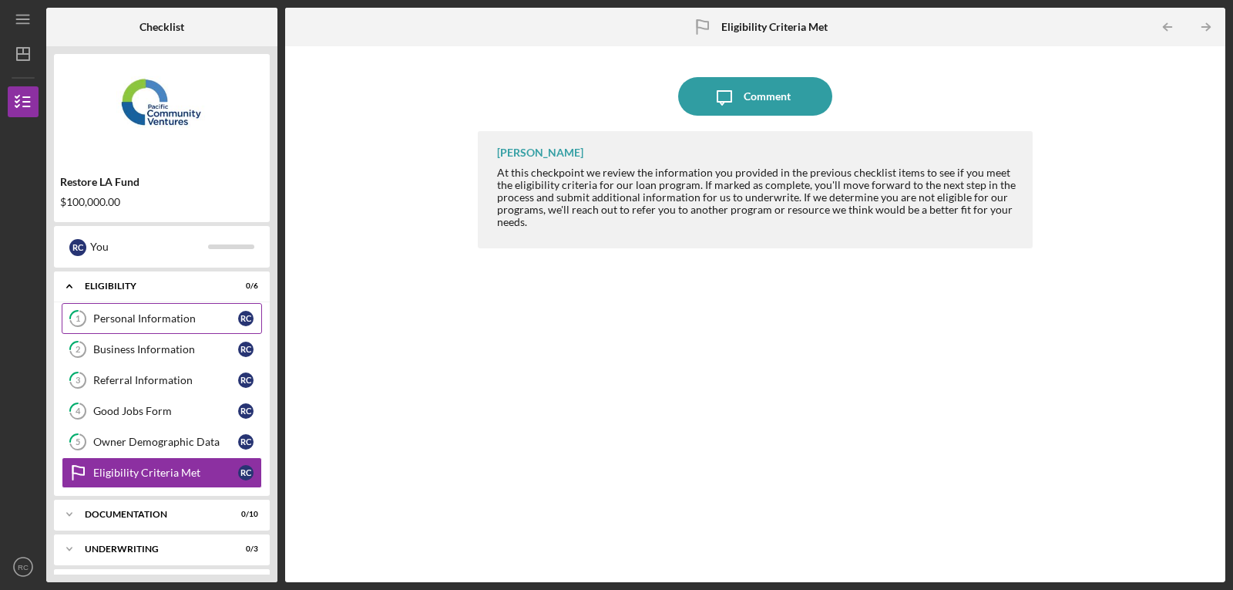
click at [136, 318] on div "Personal Information" at bounding box center [165, 318] width 145 height 12
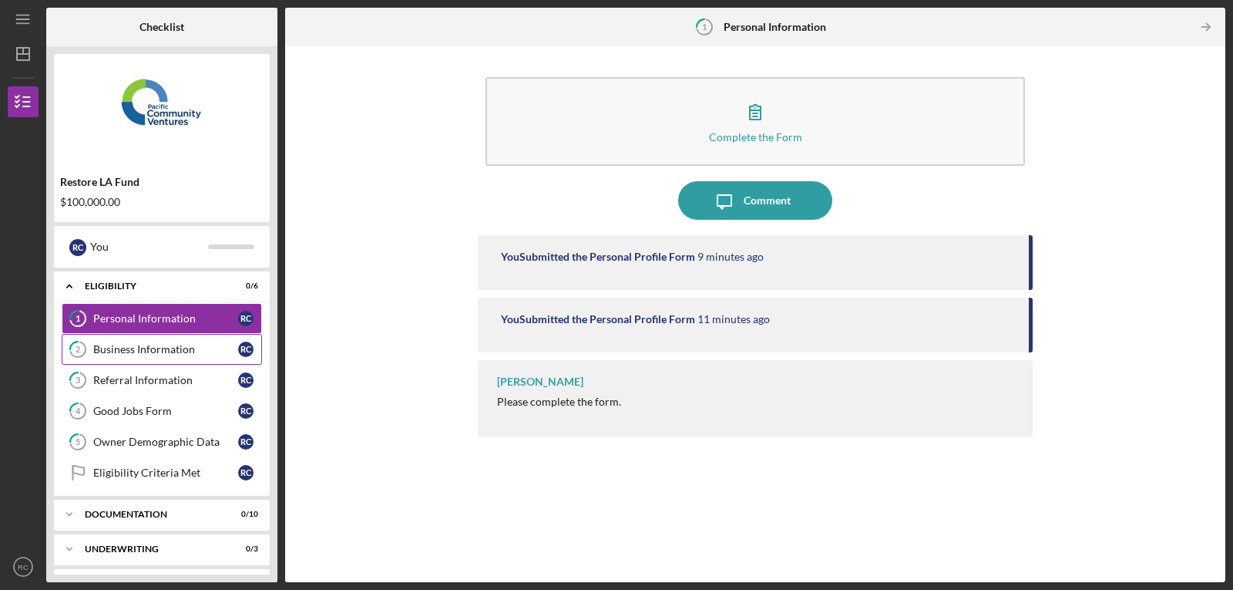
click at [143, 348] on div "Business Information" at bounding box center [165, 349] width 145 height 12
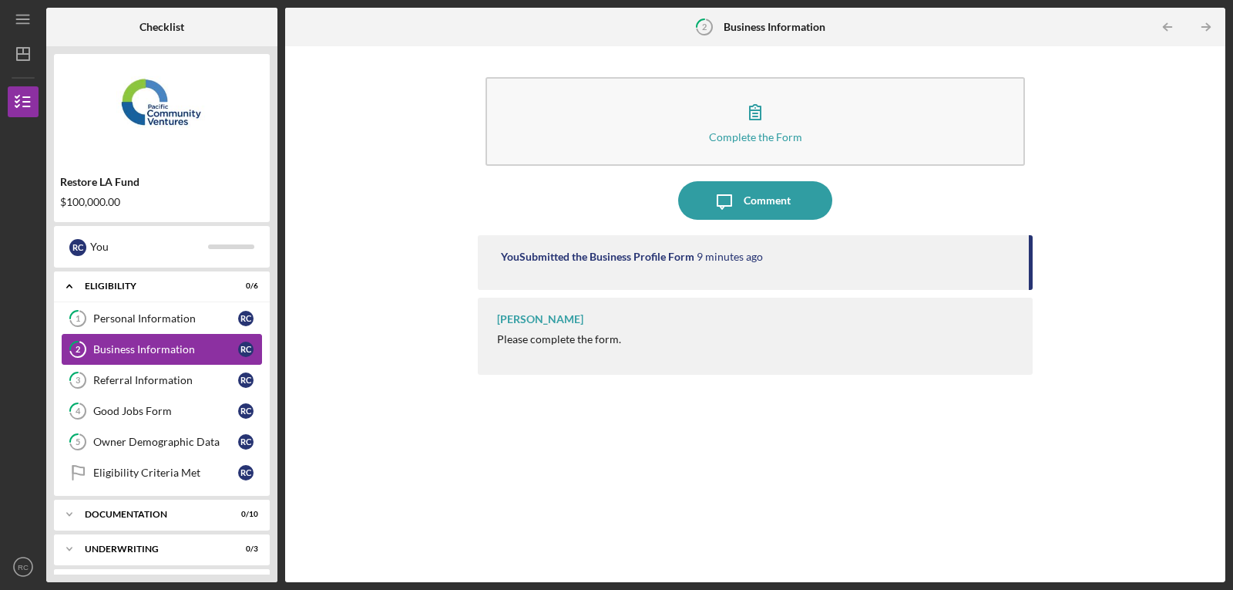
scroll to position [33, 0]
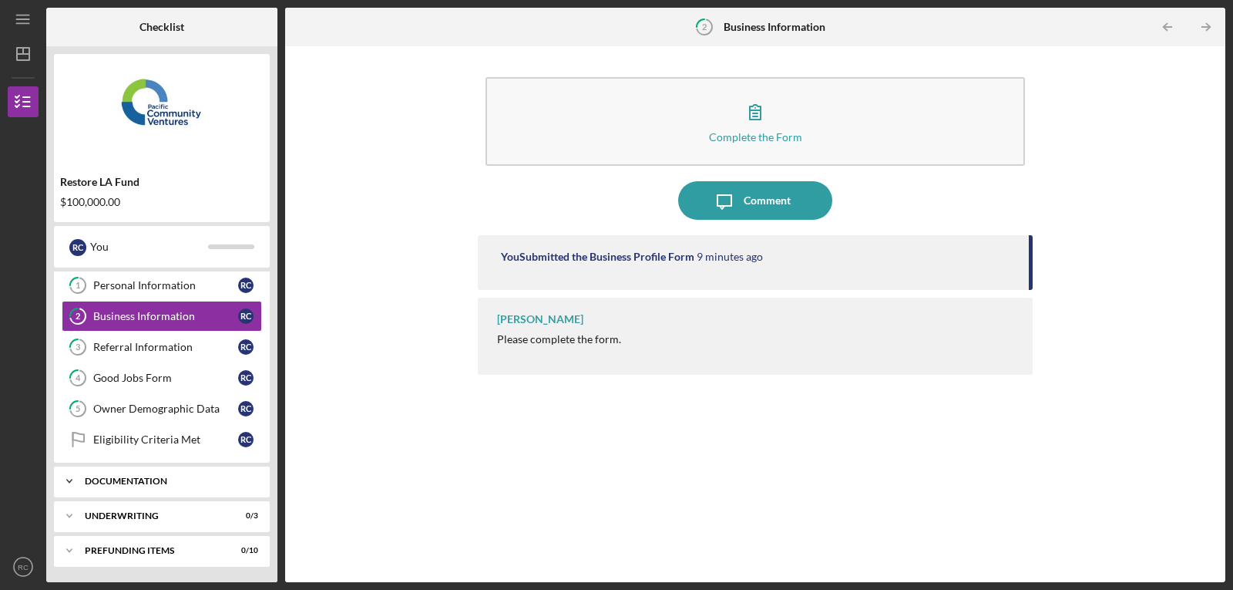
click at [145, 476] on div "Icon/Expander Documentation 0 / 10" at bounding box center [162, 480] width 216 height 31
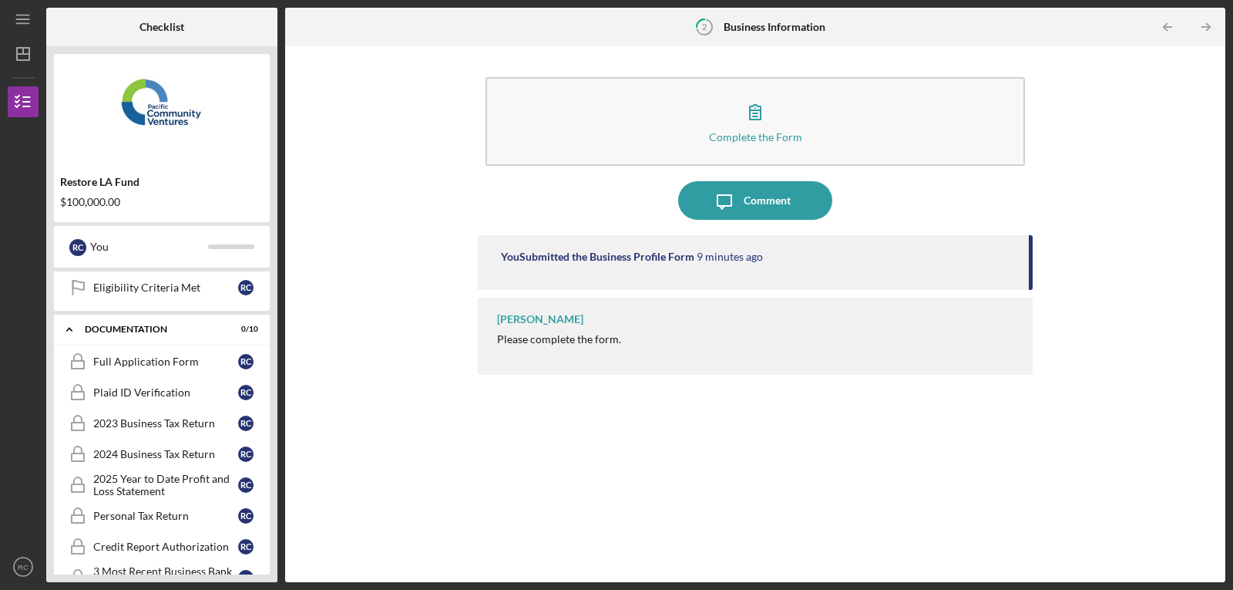
scroll to position [187, 0]
click at [134, 360] on div "Full Application Form" at bounding box center [165, 359] width 145 height 12
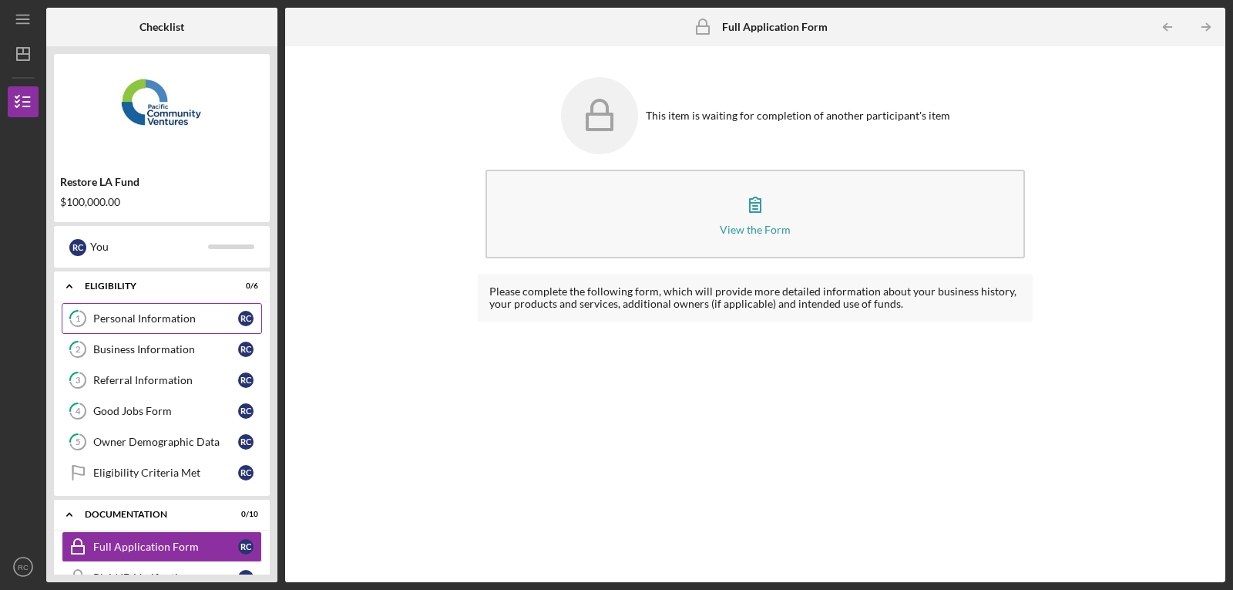
click at [138, 318] on div "Personal Information" at bounding box center [165, 318] width 145 height 12
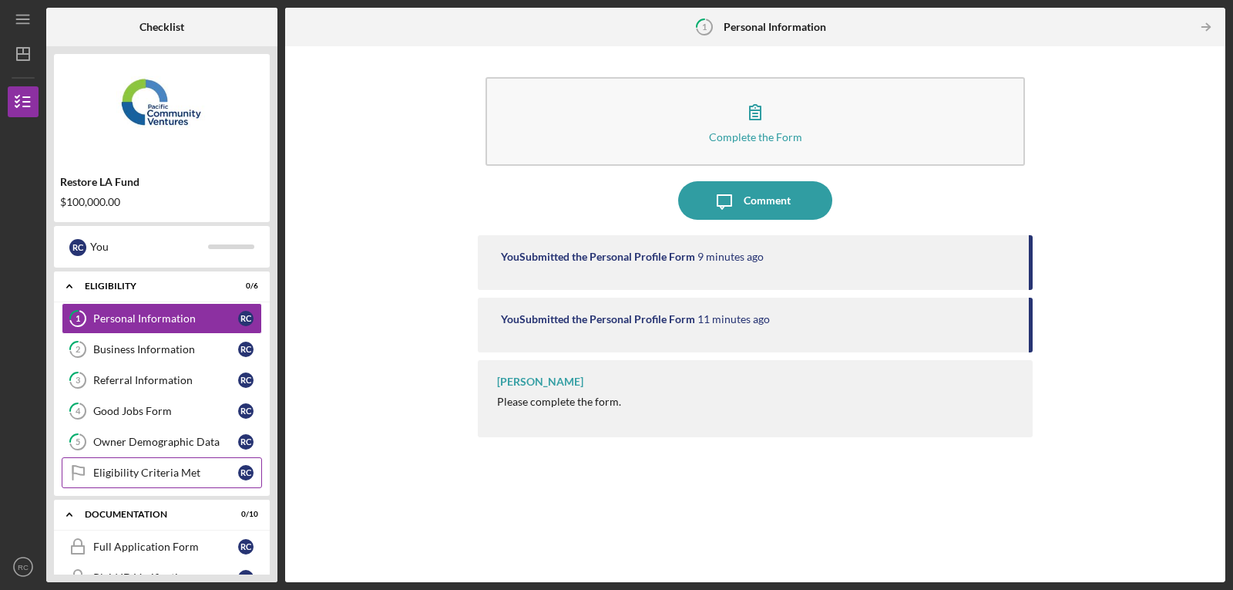
click at [126, 466] on div "Eligibility Criteria Met" at bounding box center [165, 472] width 145 height 12
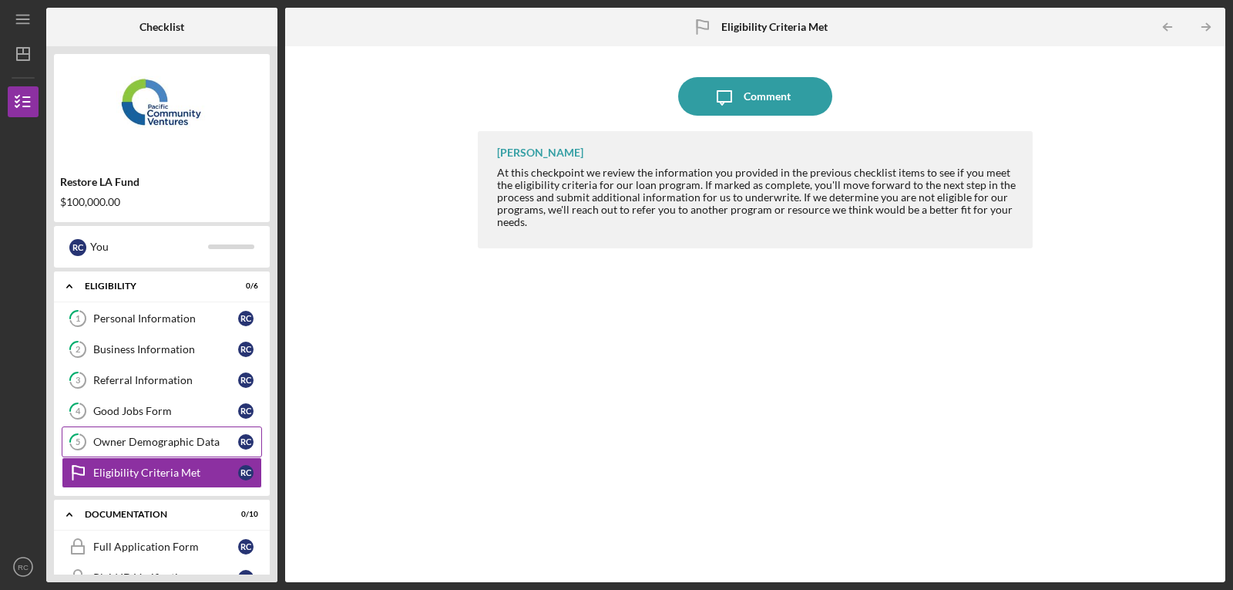
click at [125, 441] on div "Owner Demographic Data" at bounding box center [165, 441] width 145 height 12
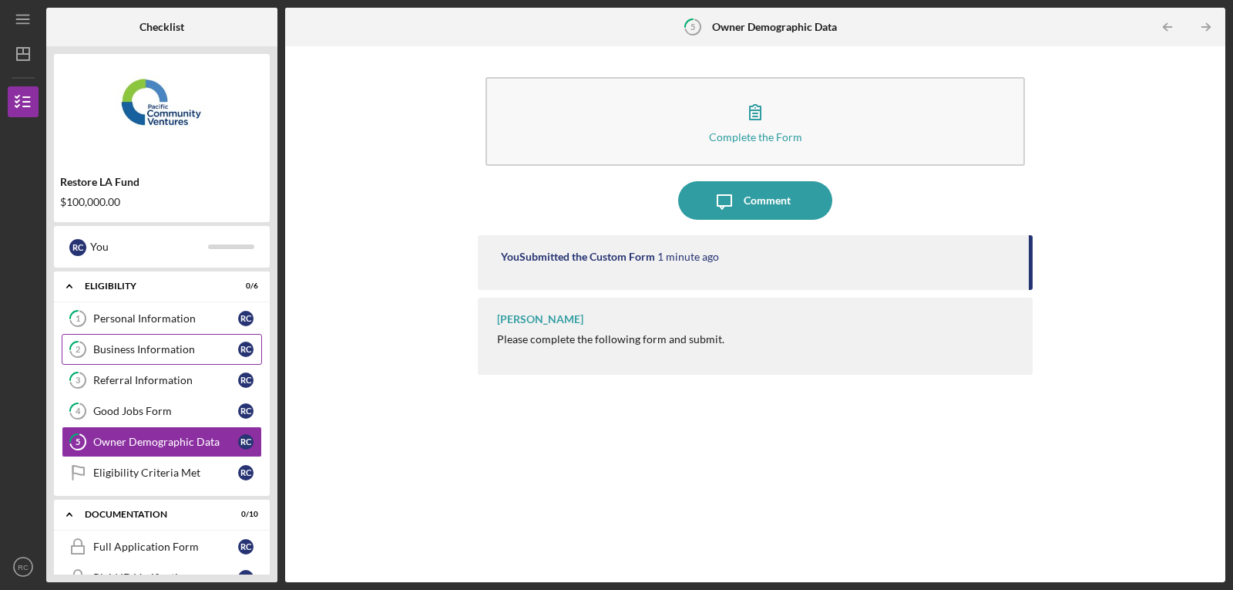
click at [163, 341] on link "2 Business Information R C" at bounding box center [162, 349] width 200 height 31
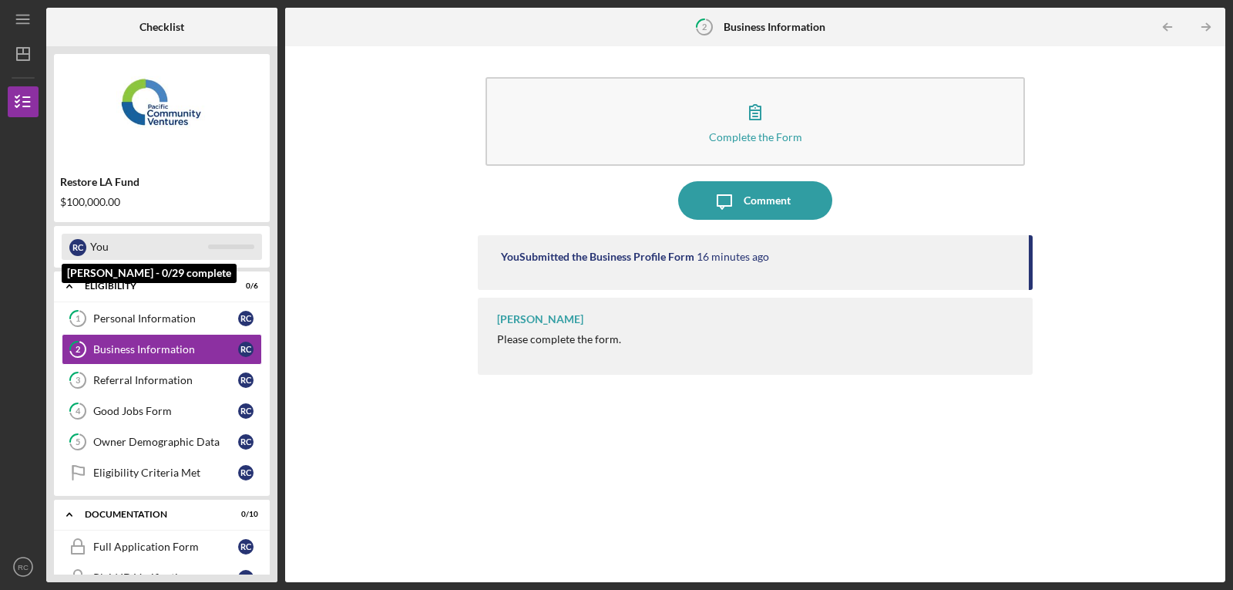
click at [119, 246] on div "You" at bounding box center [149, 247] width 118 height 26
click at [73, 243] on div "R C" at bounding box center [77, 247] width 17 height 17
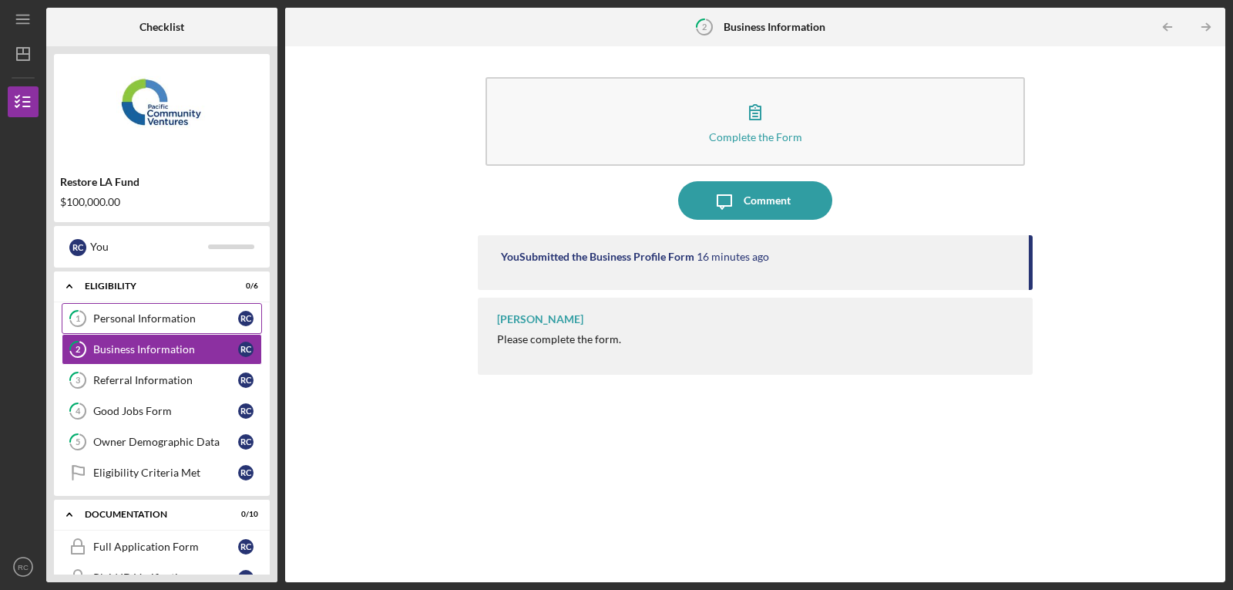
click at [111, 316] on div "Personal Information" at bounding box center [165, 318] width 145 height 12
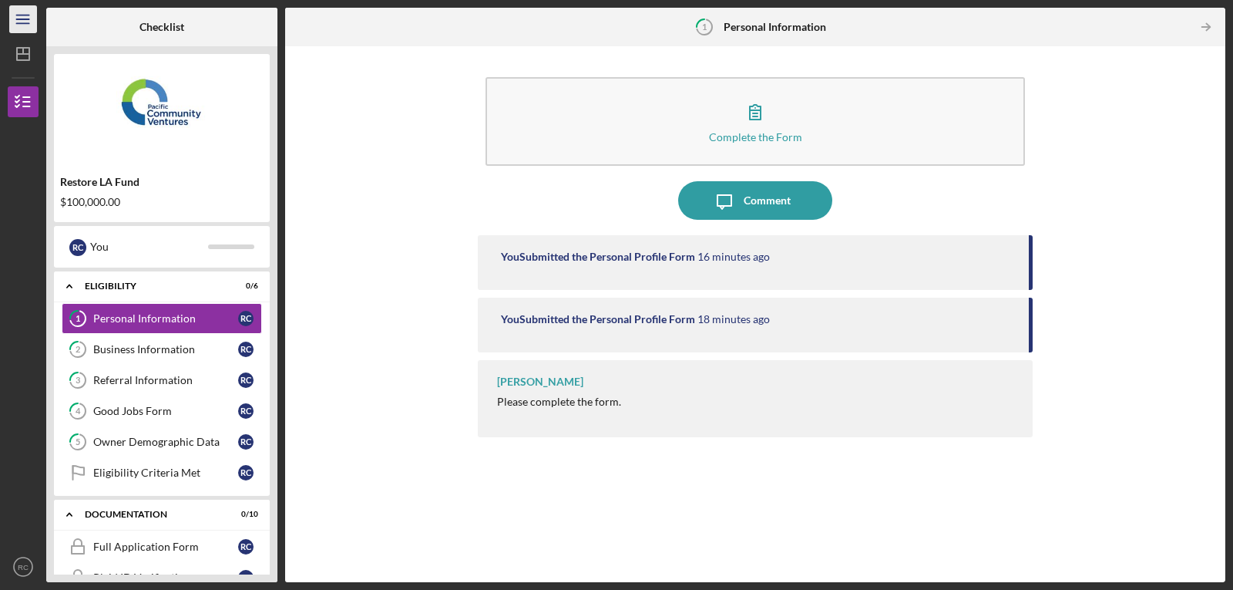
click at [22, 22] on icon "Icon/Menu" at bounding box center [23, 19] width 35 height 35
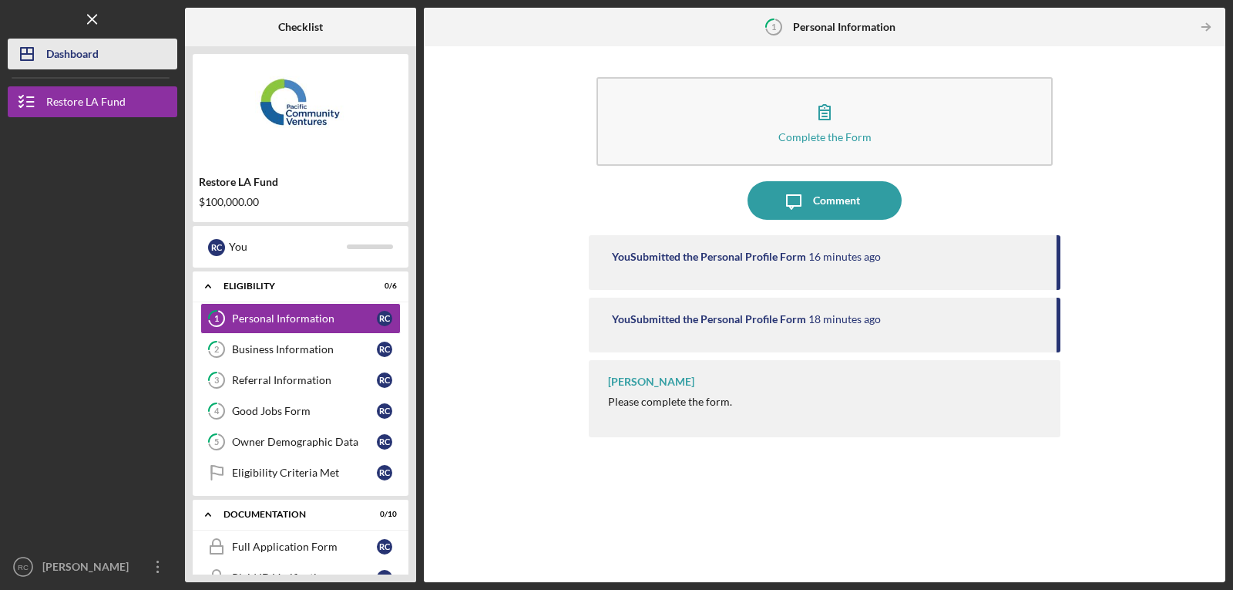
click at [51, 47] on div "Dashboard" at bounding box center [72, 56] width 52 height 35
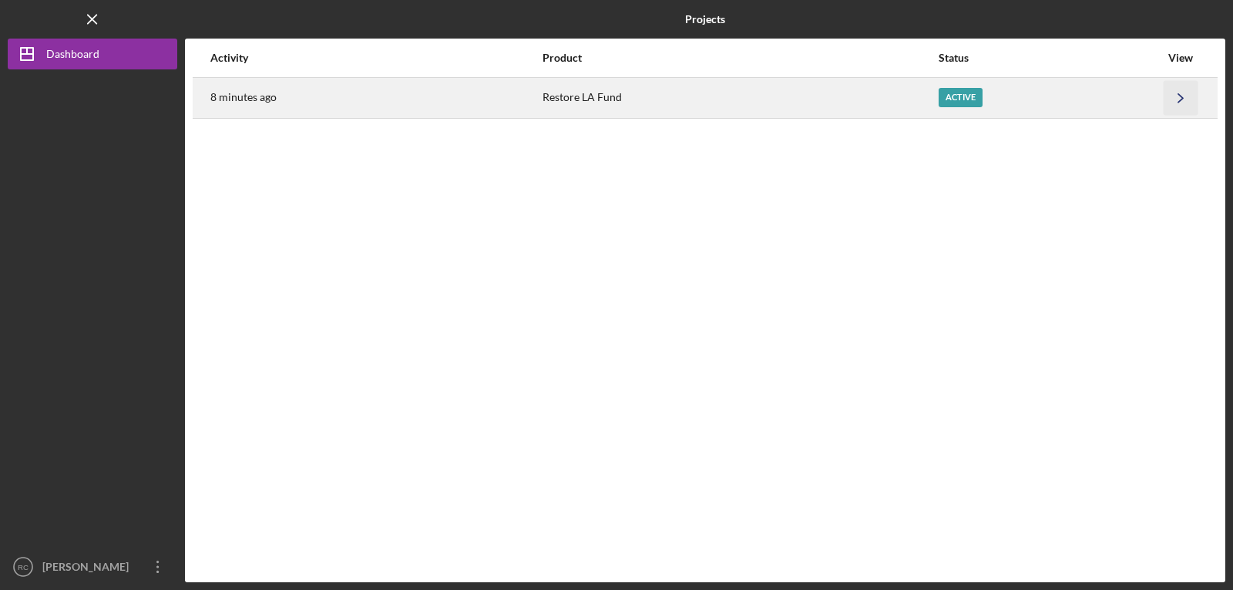
click at [1181, 100] on polyline "button" at bounding box center [1180, 97] width 5 height 8
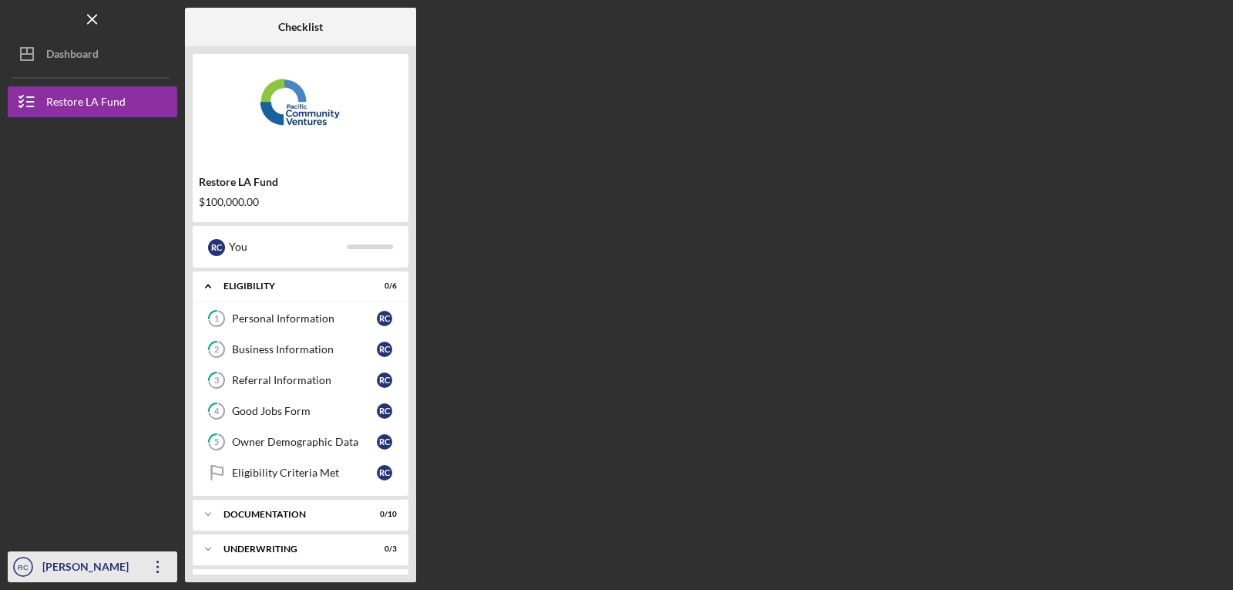
click at [78, 559] on div "[PERSON_NAME]" at bounding box center [89, 568] width 100 height 35
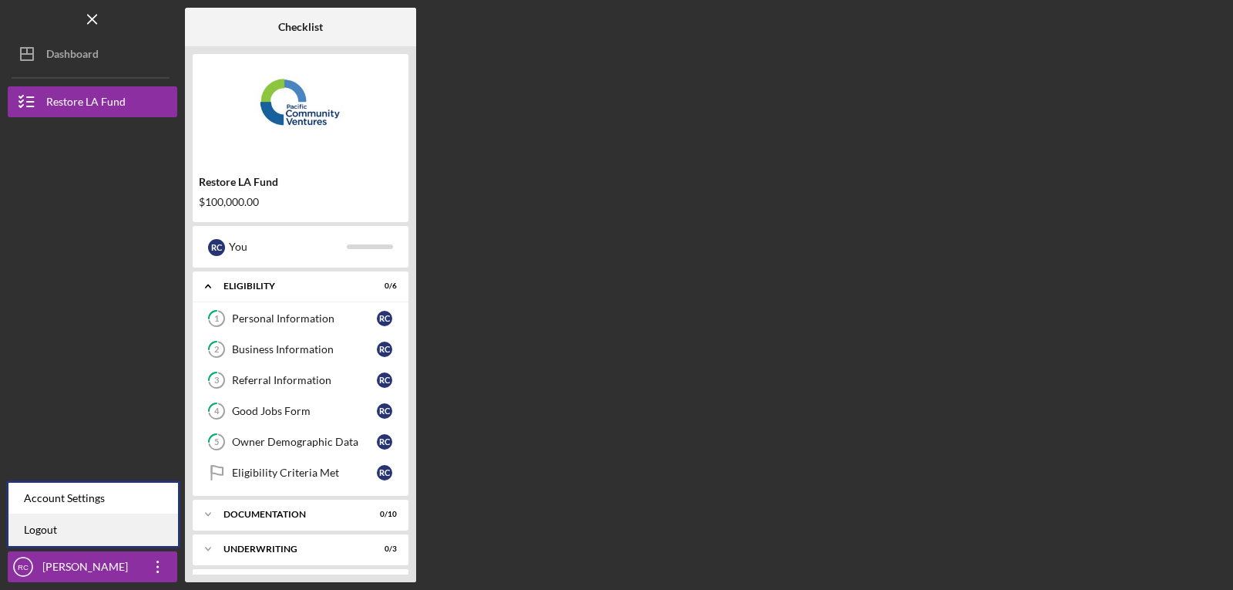
click at [39, 529] on link "Logout" at bounding box center [93, 530] width 170 height 32
